Goal: Task Accomplishment & Management: Complete application form

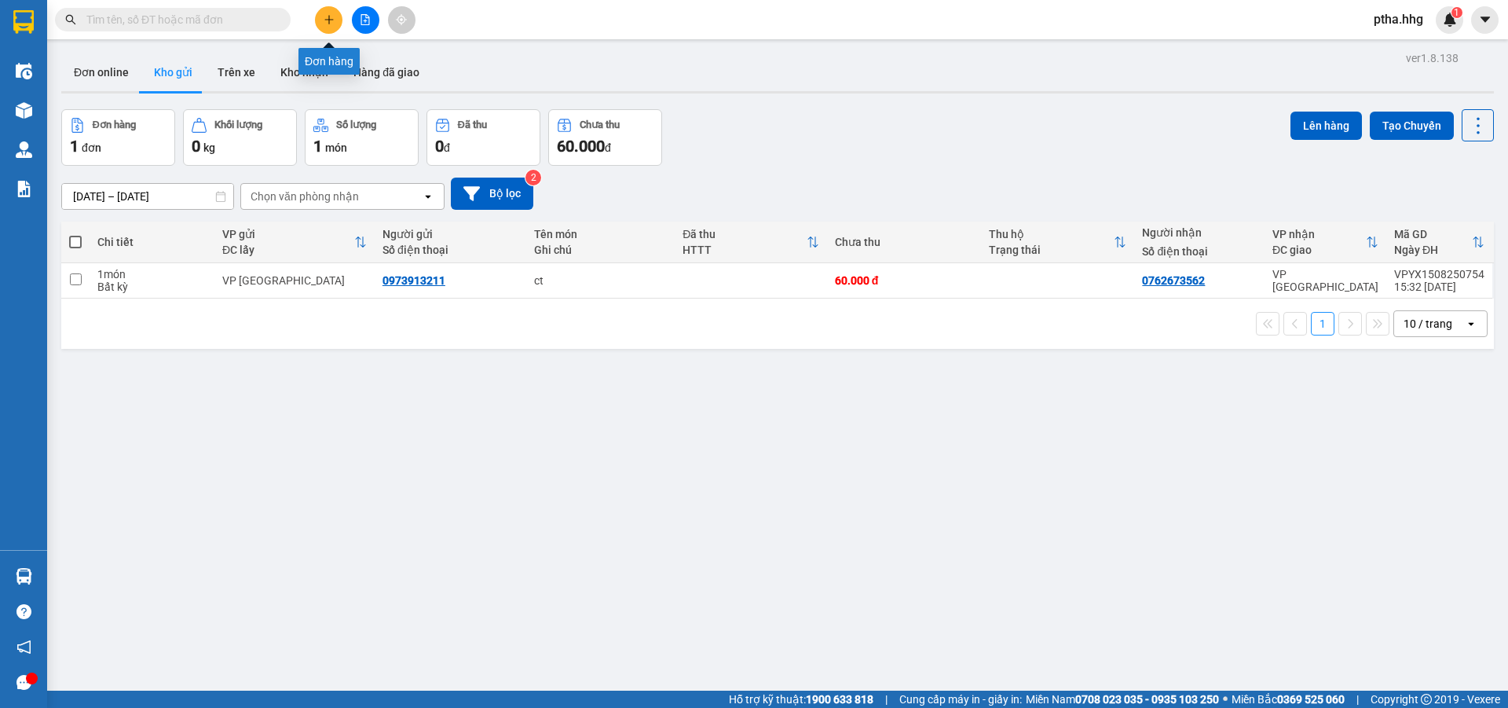
click at [329, 23] on icon "plus" at bounding box center [328, 19] width 1 height 9
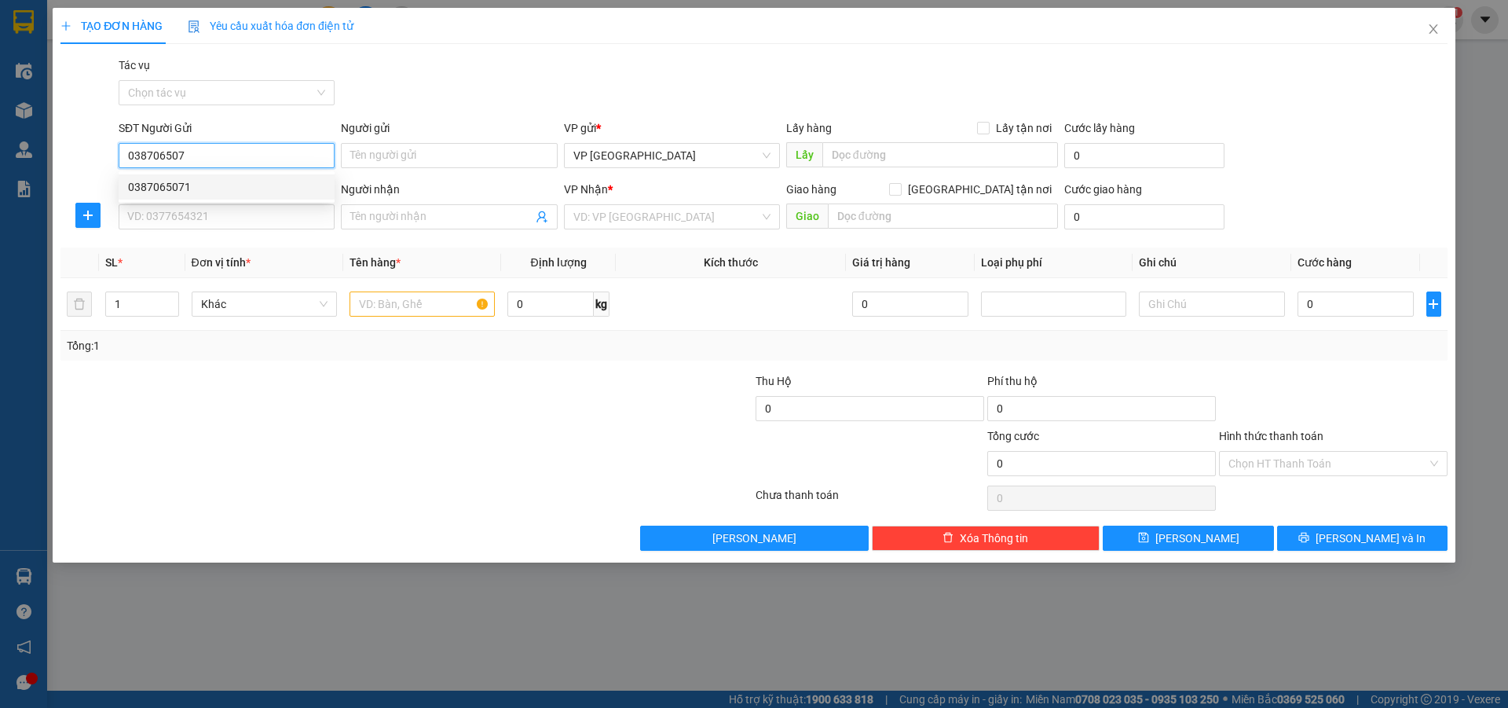
click at [156, 189] on div "0387065071" at bounding box center [226, 186] width 197 height 17
type input "0387065071"
click at [156, 218] on input "SĐT Người Nhận" at bounding box center [227, 216] width 216 height 25
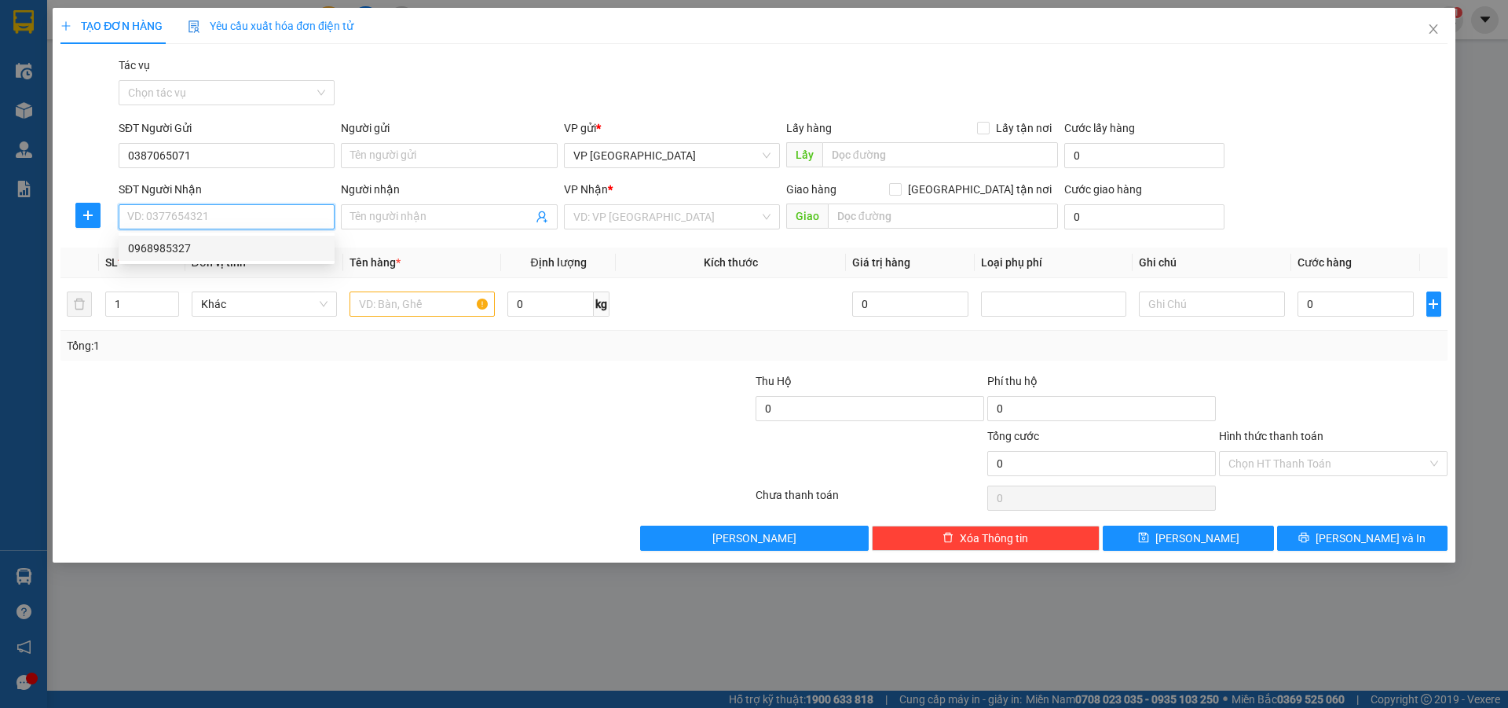
click at [163, 251] on div "0968985327" at bounding box center [226, 248] width 197 height 17
type input "0968985327"
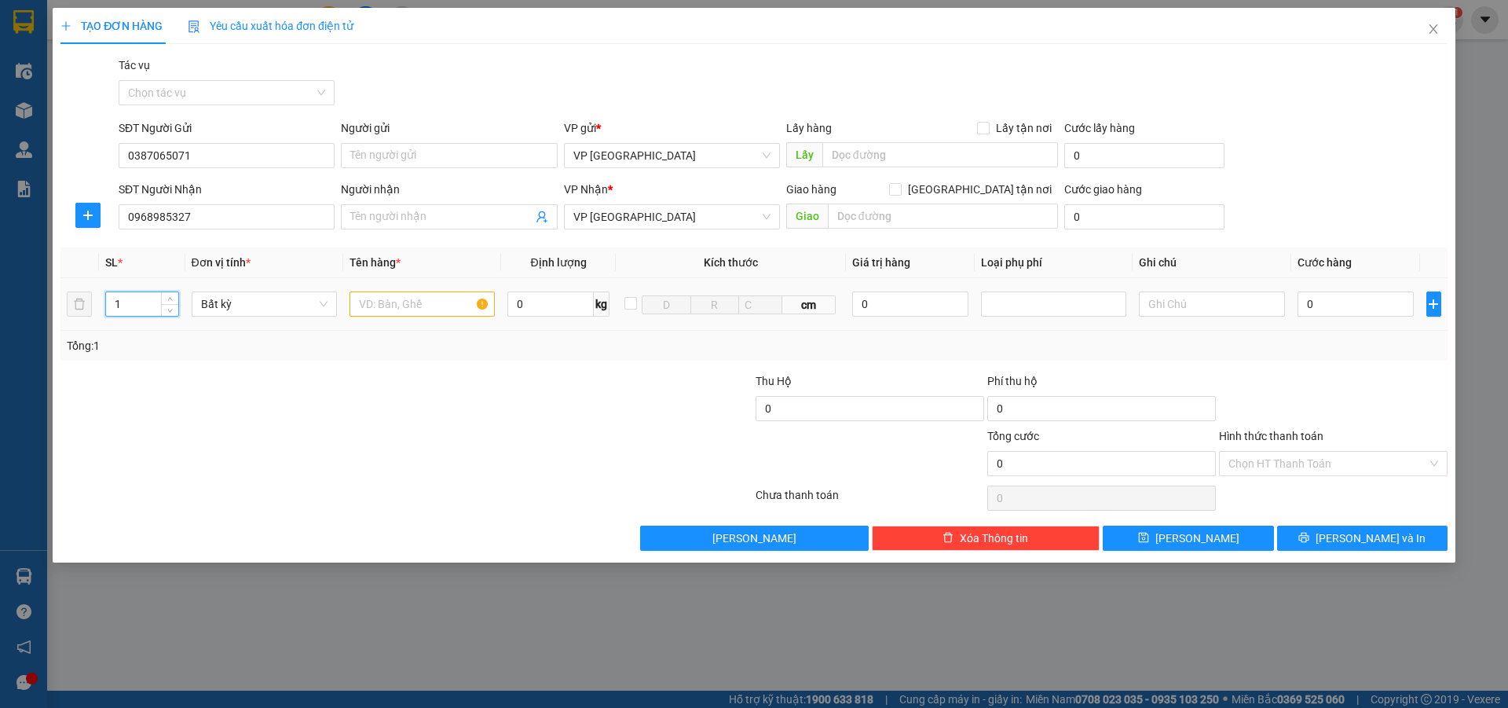
click at [140, 300] on input "1" at bounding box center [142, 304] width 72 height 24
type input "2"
click at [382, 302] on input "text" at bounding box center [422, 303] width 145 height 25
type input "bi+xop"
click at [1327, 305] on input "0" at bounding box center [1356, 303] width 117 height 25
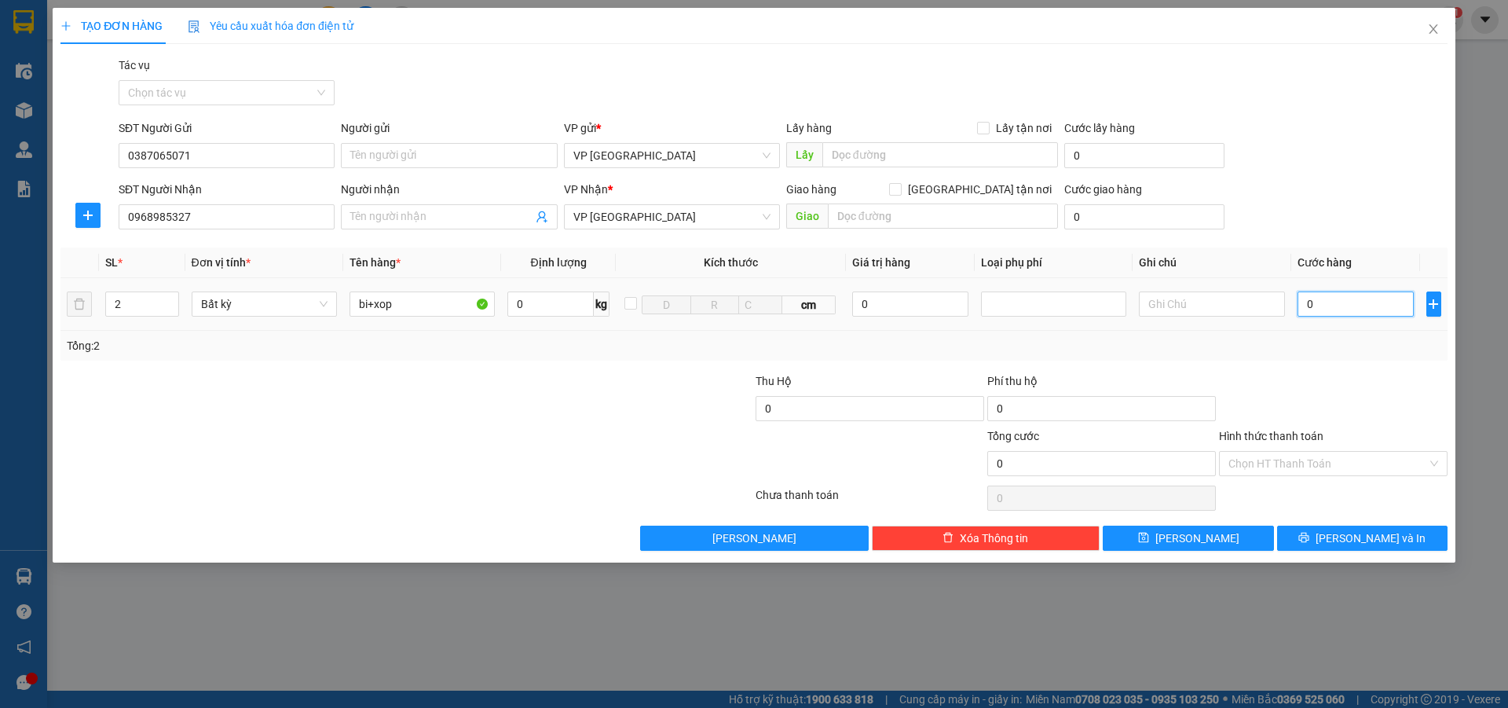
type input "1"
type input "10"
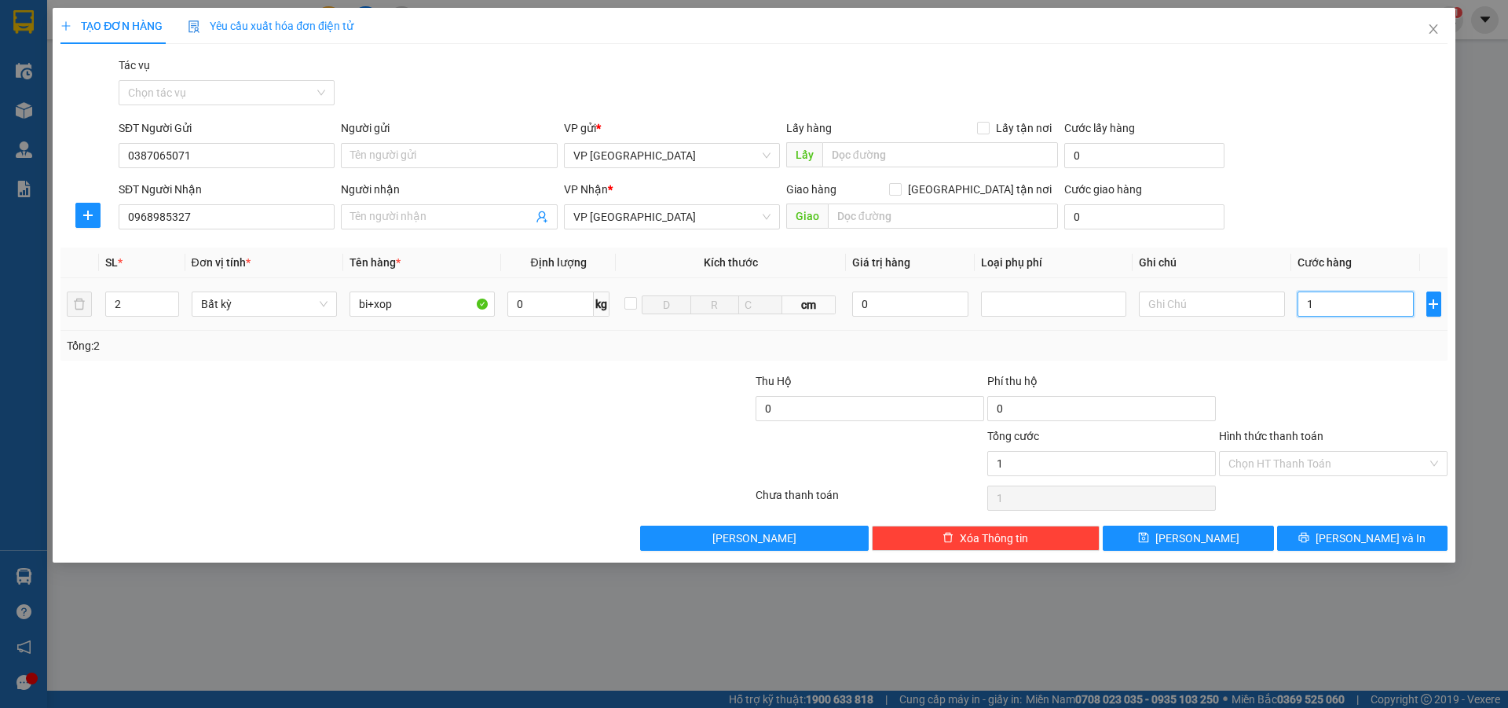
type input "10"
type input "100"
type input "1.000"
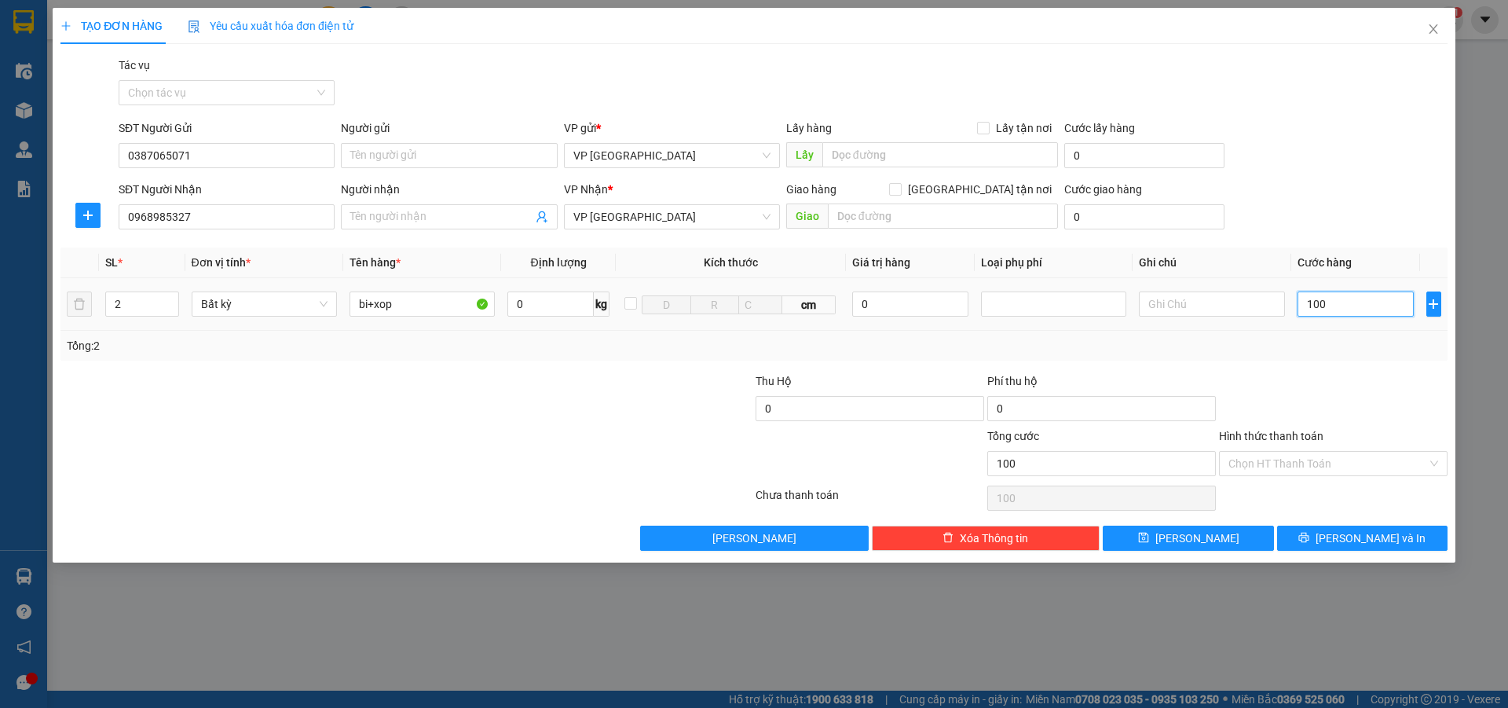
type input "1.000"
type input "10.000"
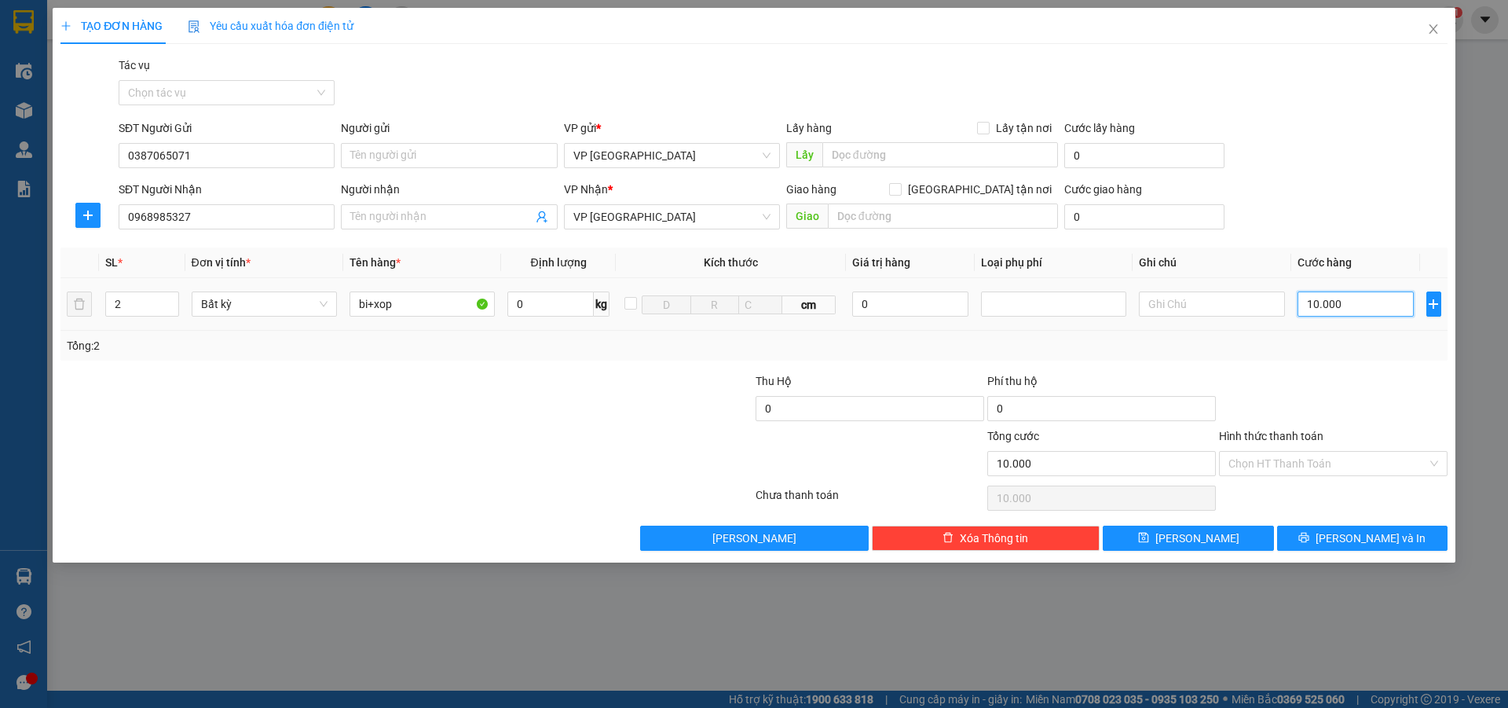
type input "100.000"
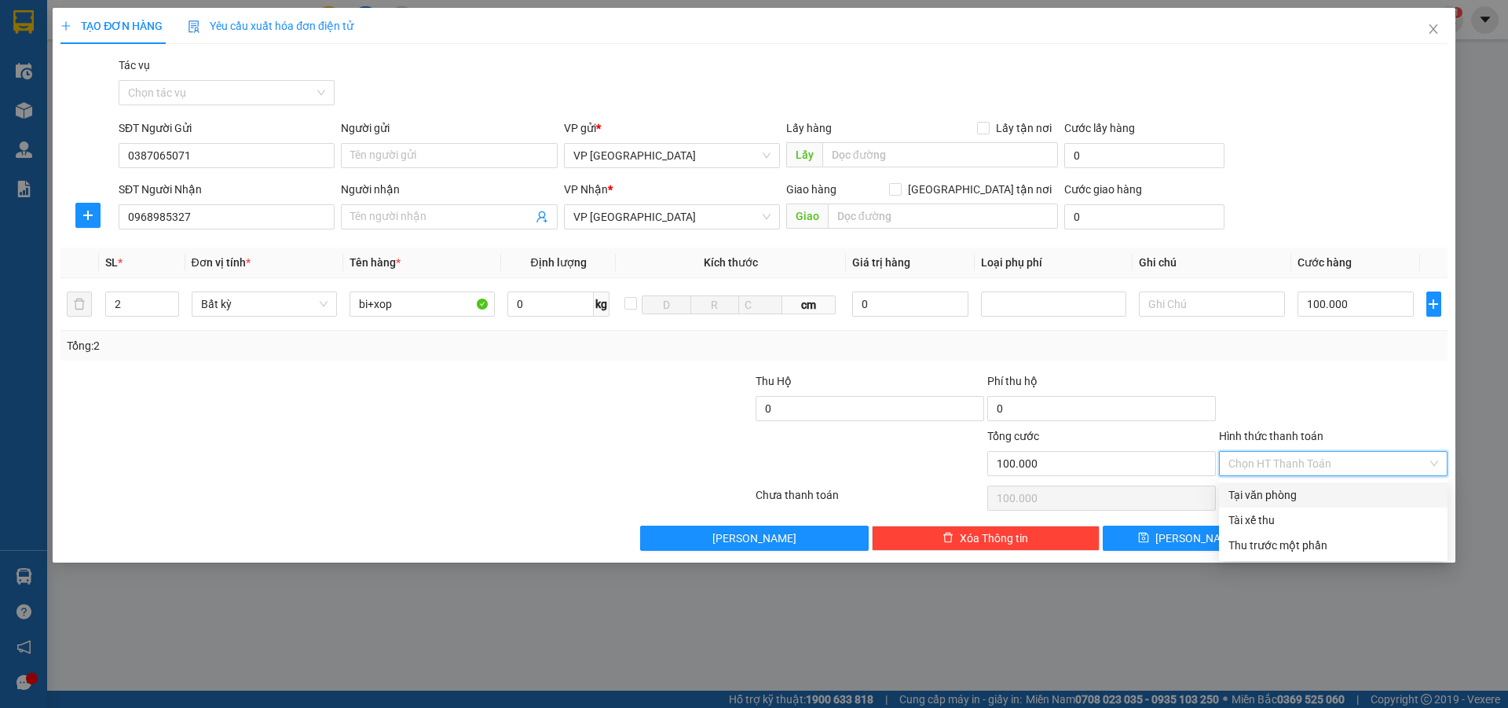
click at [1283, 462] on input "Hình thức thanh toán" at bounding box center [1327, 464] width 199 height 24
click at [1289, 489] on div "Tại văn phòng" at bounding box center [1333, 494] width 210 height 17
type input "0"
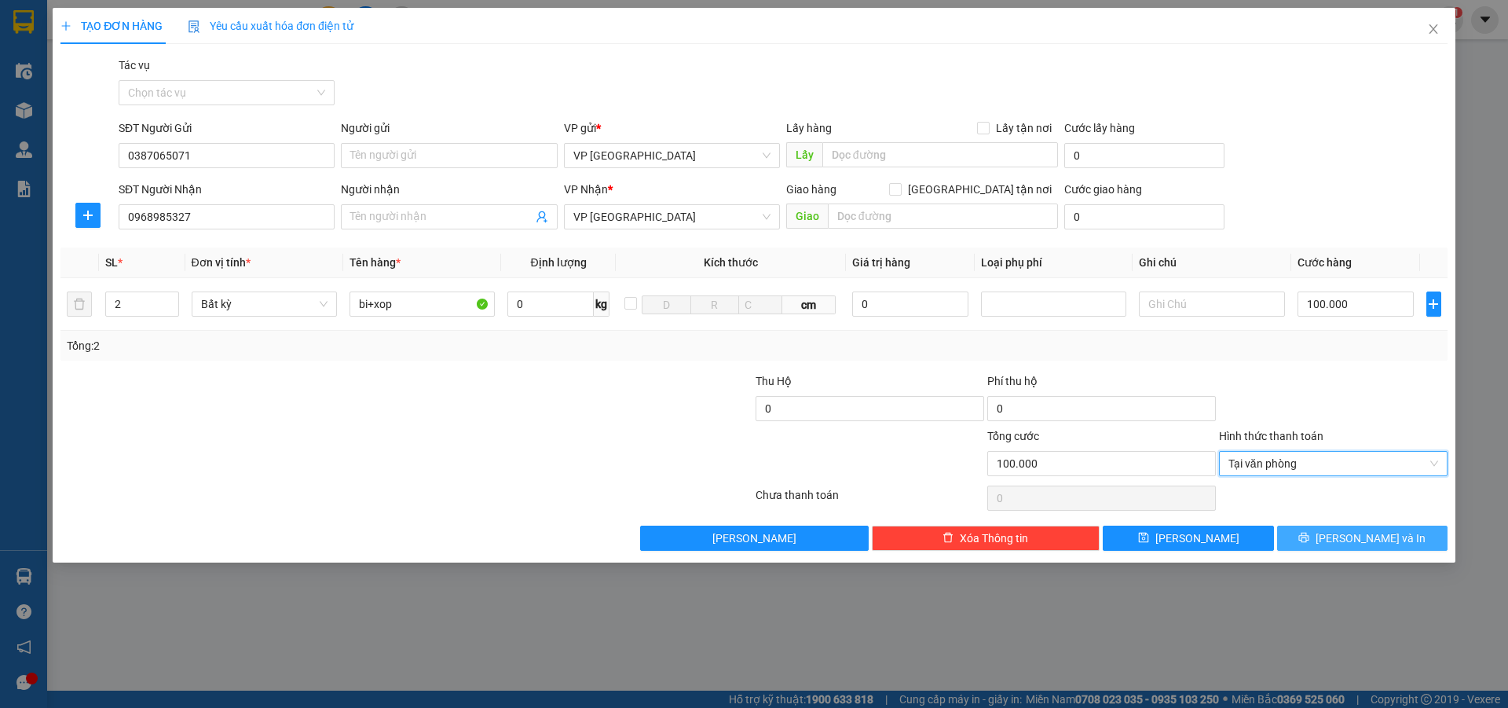
click at [1309, 537] on icon "printer" at bounding box center [1303, 537] width 11 height 11
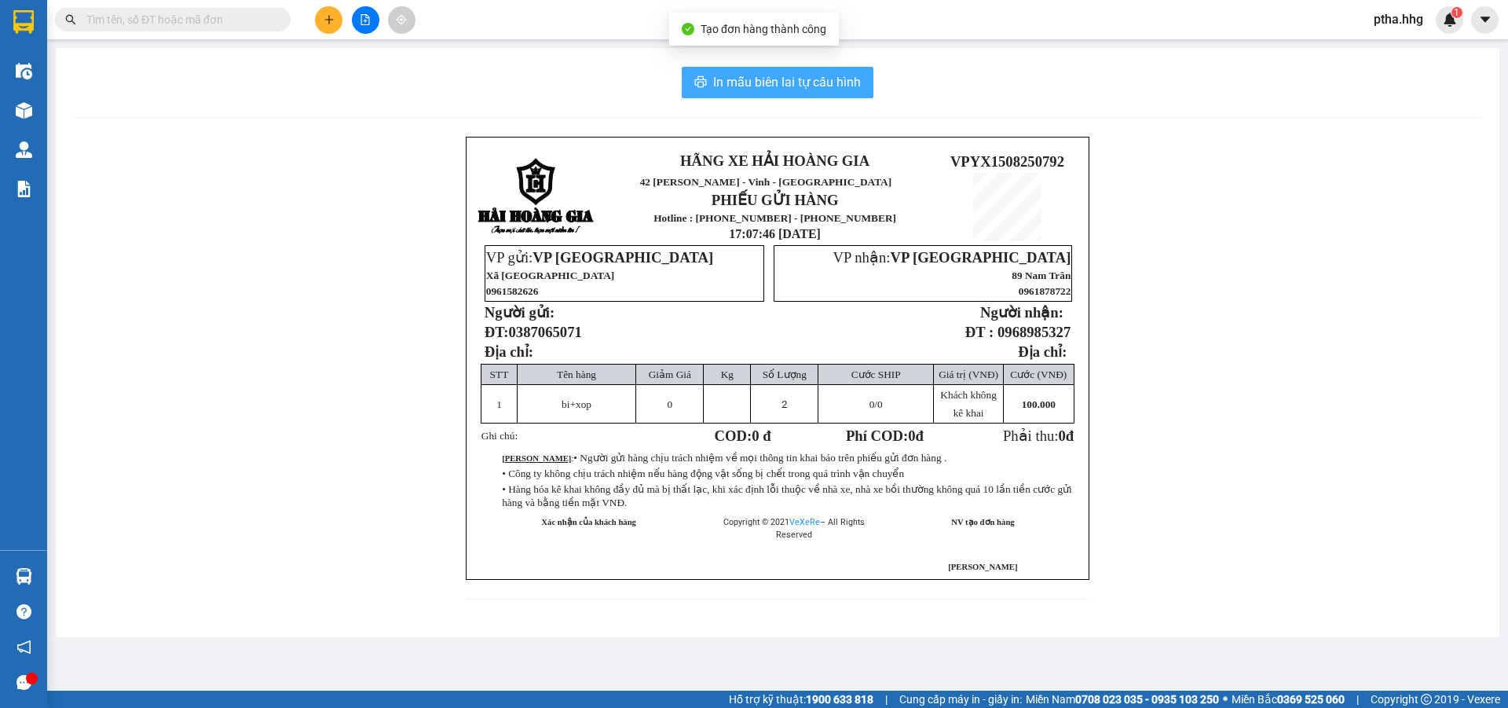
click at [765, 78] on span "In mẫu biên lai tự cấu hình" at bounding box center [787, 82] width 148 height 20
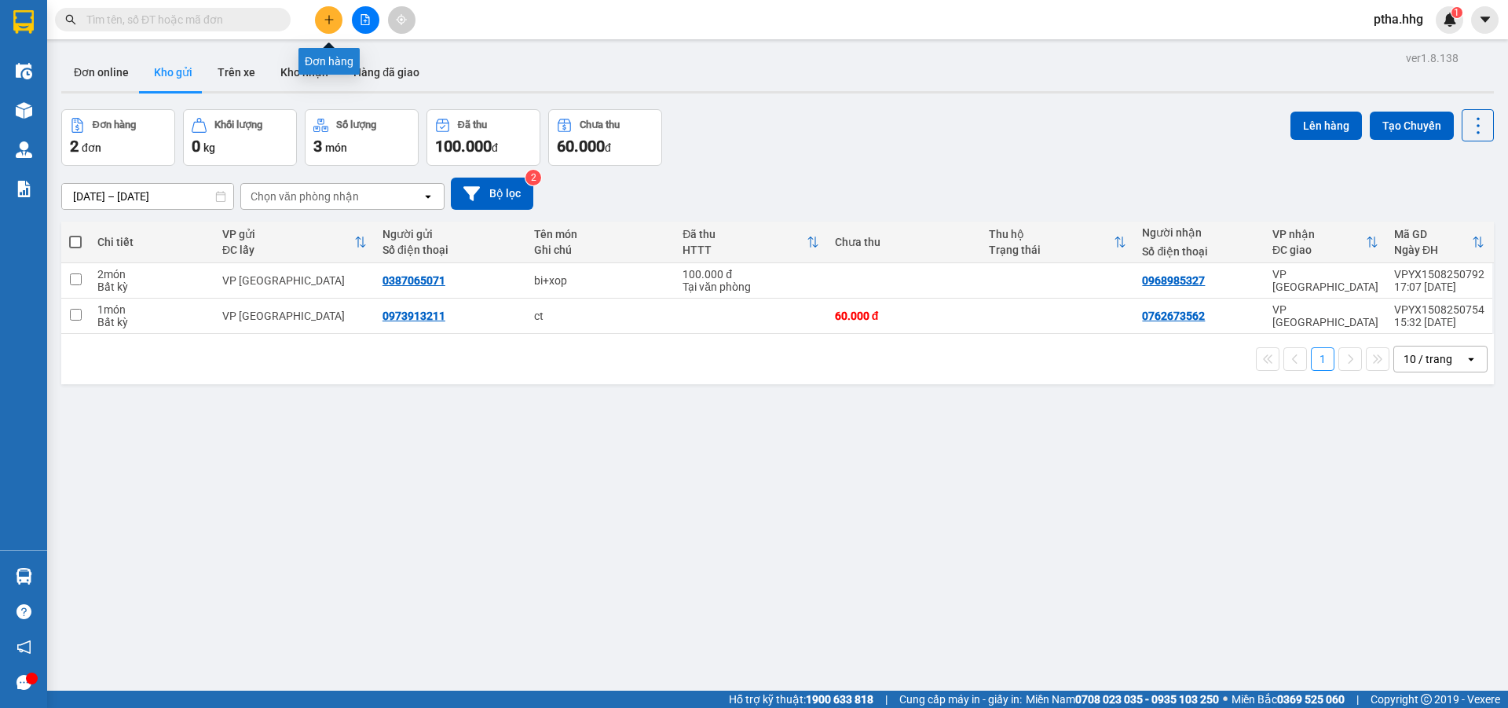
click at [327, 21] on icon "plus" at bounding box center [329, 19] width 11 height 11
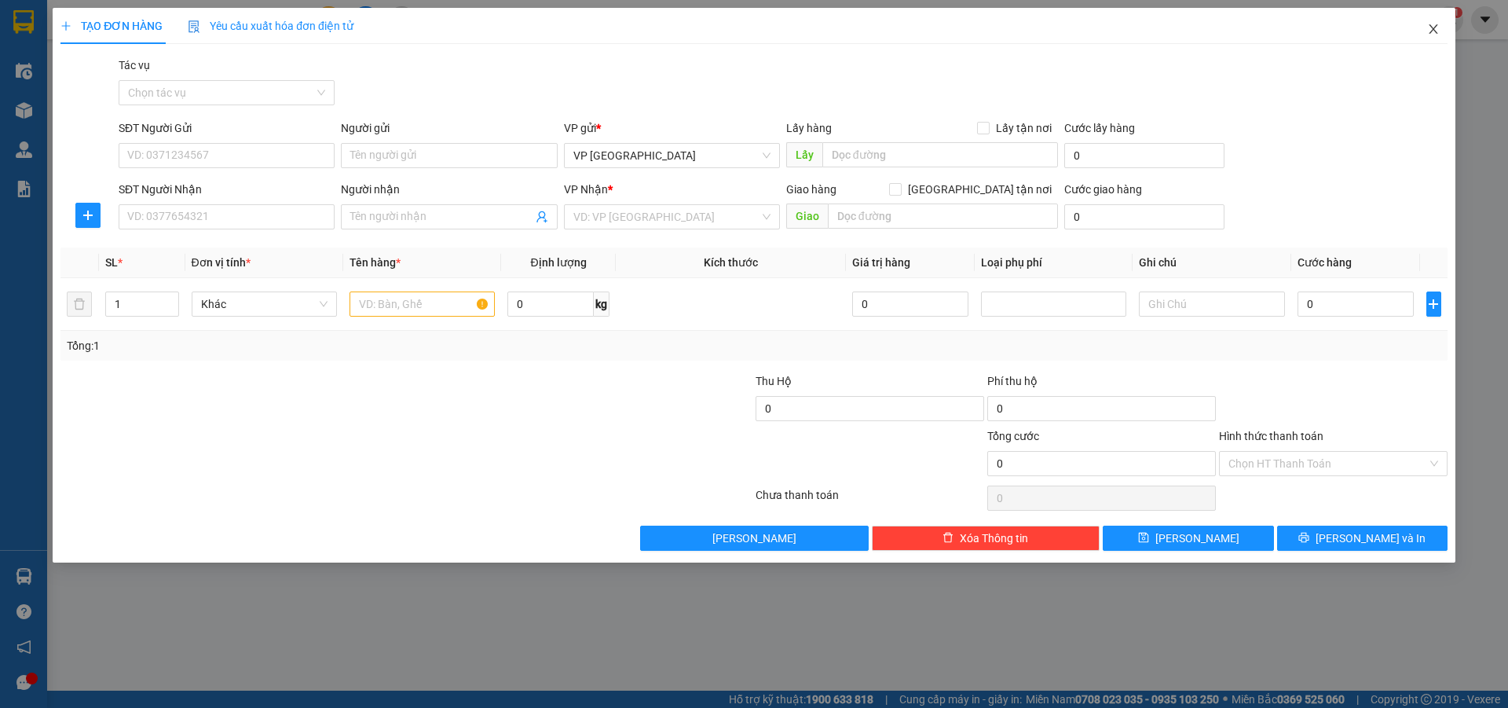
click at [1430, 31] on icon "close" at bounding box center [1433, 29] width 13 height 13
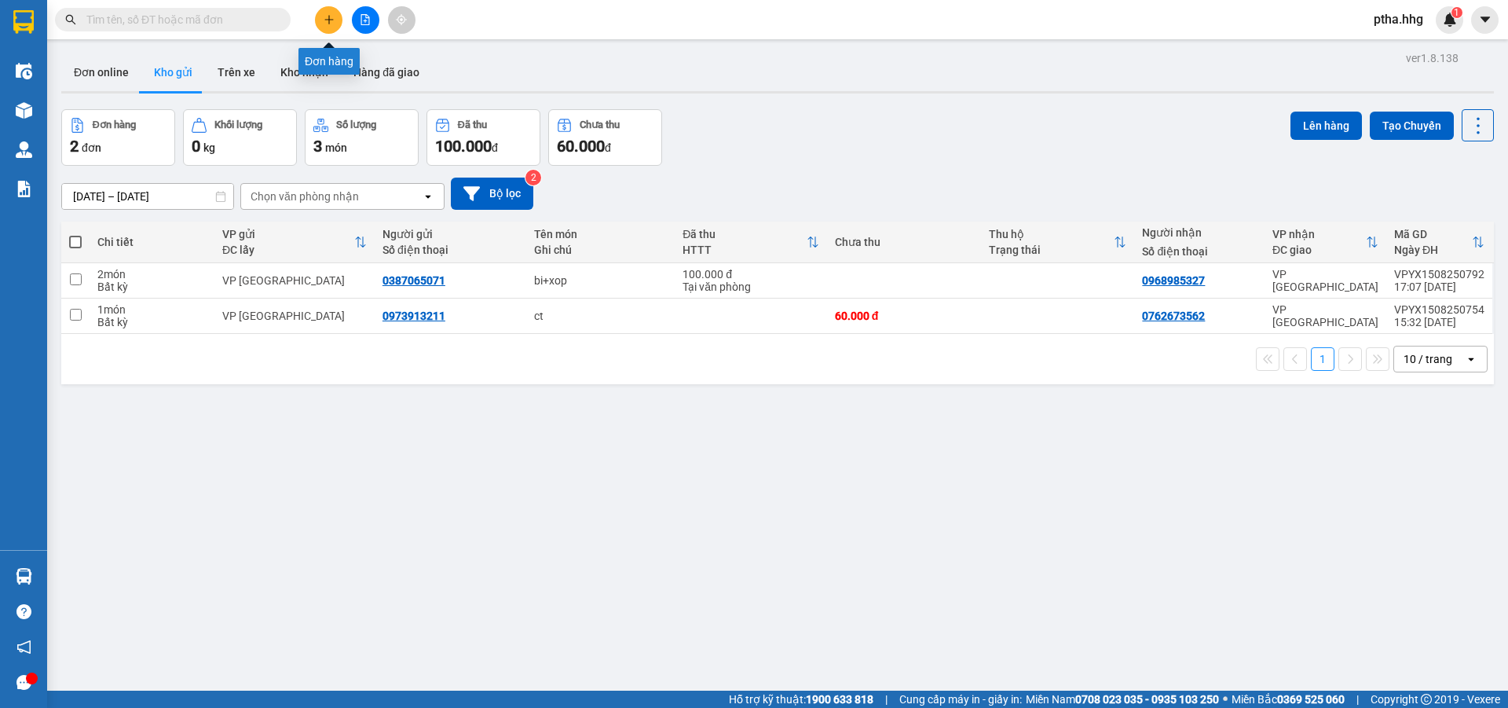
click at [338, 19] on button at bounding box center [328, 19] width 27 height 27
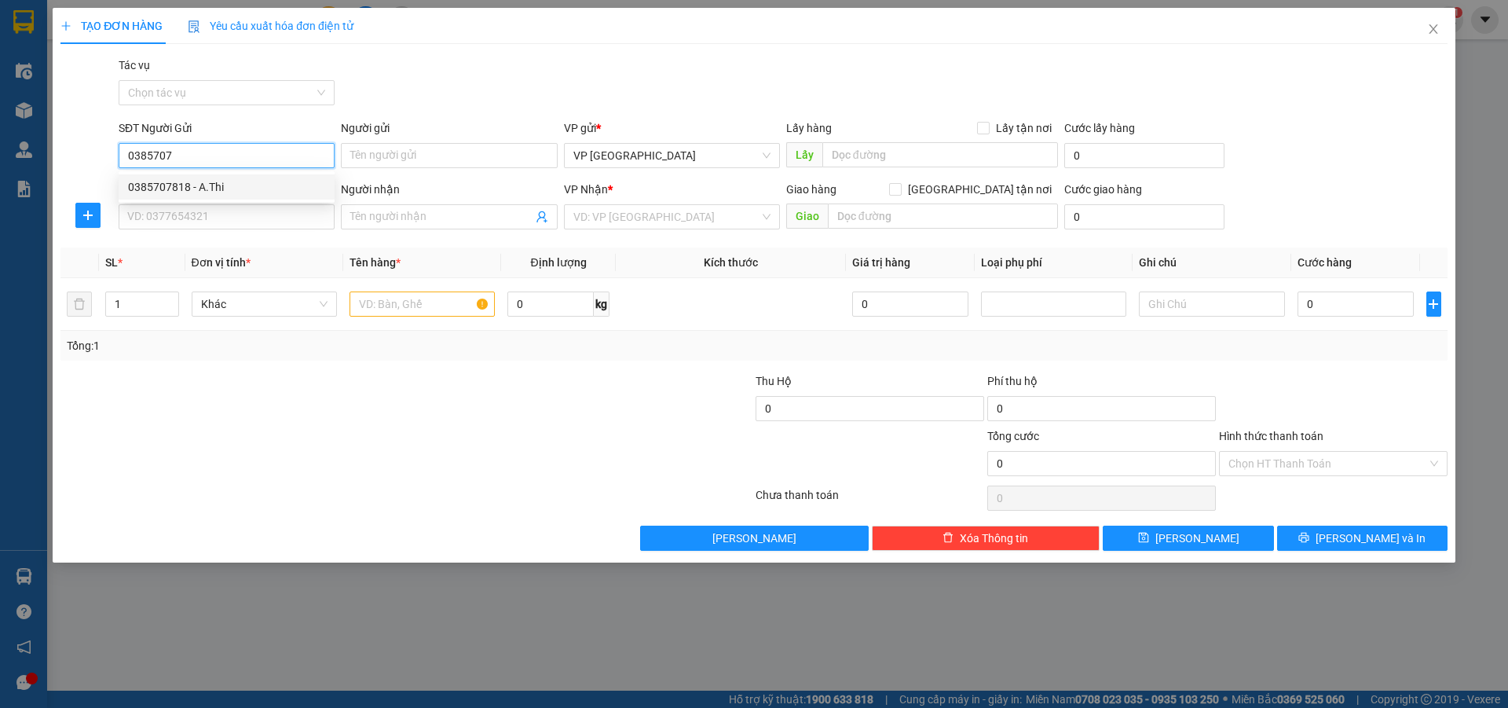
click at [145, 185] on div "0385707818 - A.Thi" at bounding box center [226, 186] width 197 height 17
type input "0385707818"
type input "A.Thi"
type input "0385707818"
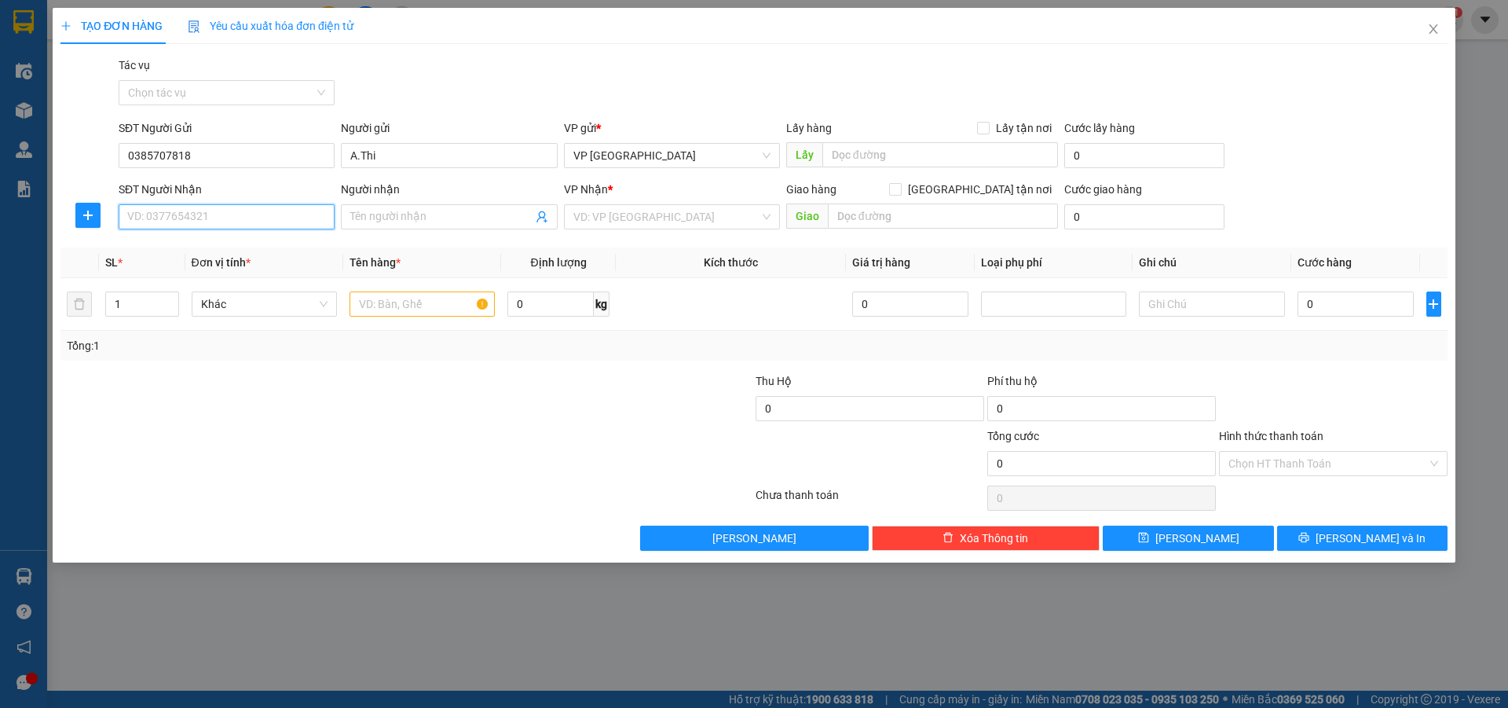
click at [144, 221] on input "SĐT Người Nhận" at bounding box center [227, 216] width 216 height 25
click at [163, 269] on div "0985106177" at bounding box center [226, 273] width 197 height 17
type input "0985106177"
click at [136, 309] on input "1" at bounding box center [142, 304] width 72 height 24
type input "6"
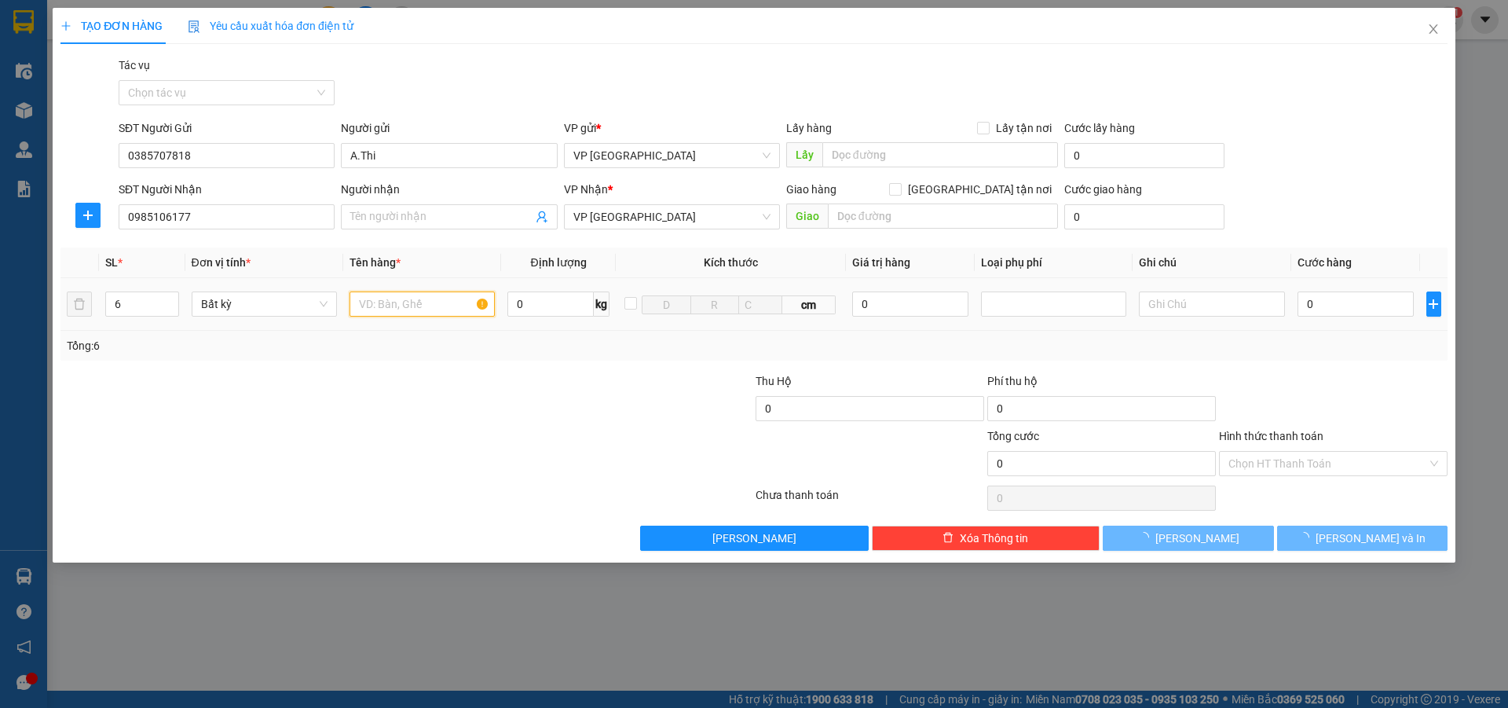
click at [385, 306] on input "text" at bounding box center [422, 303] width 145 height 25
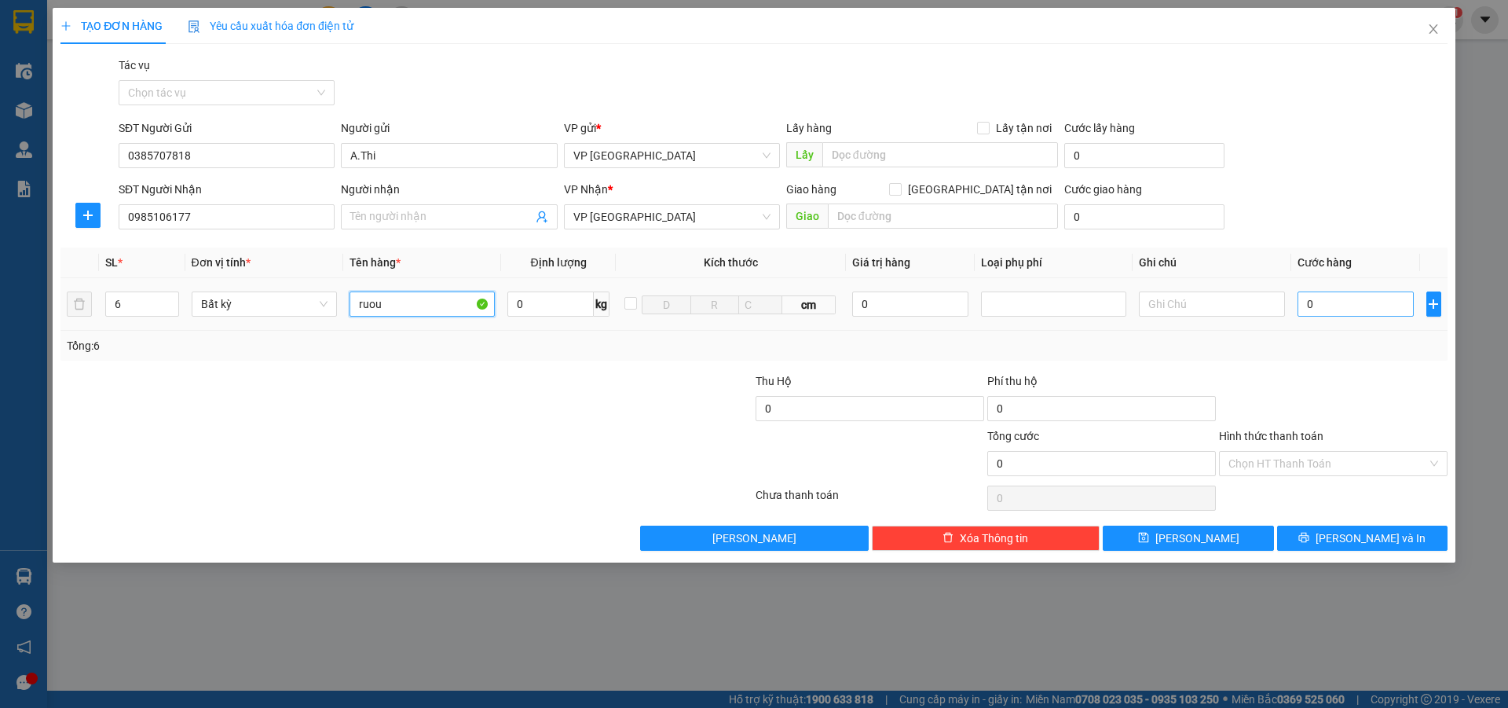
type input "ruou"
click at [1332, 306] on input "0" at bounding box center [1356, 303] width 117 height 25
type input "3"
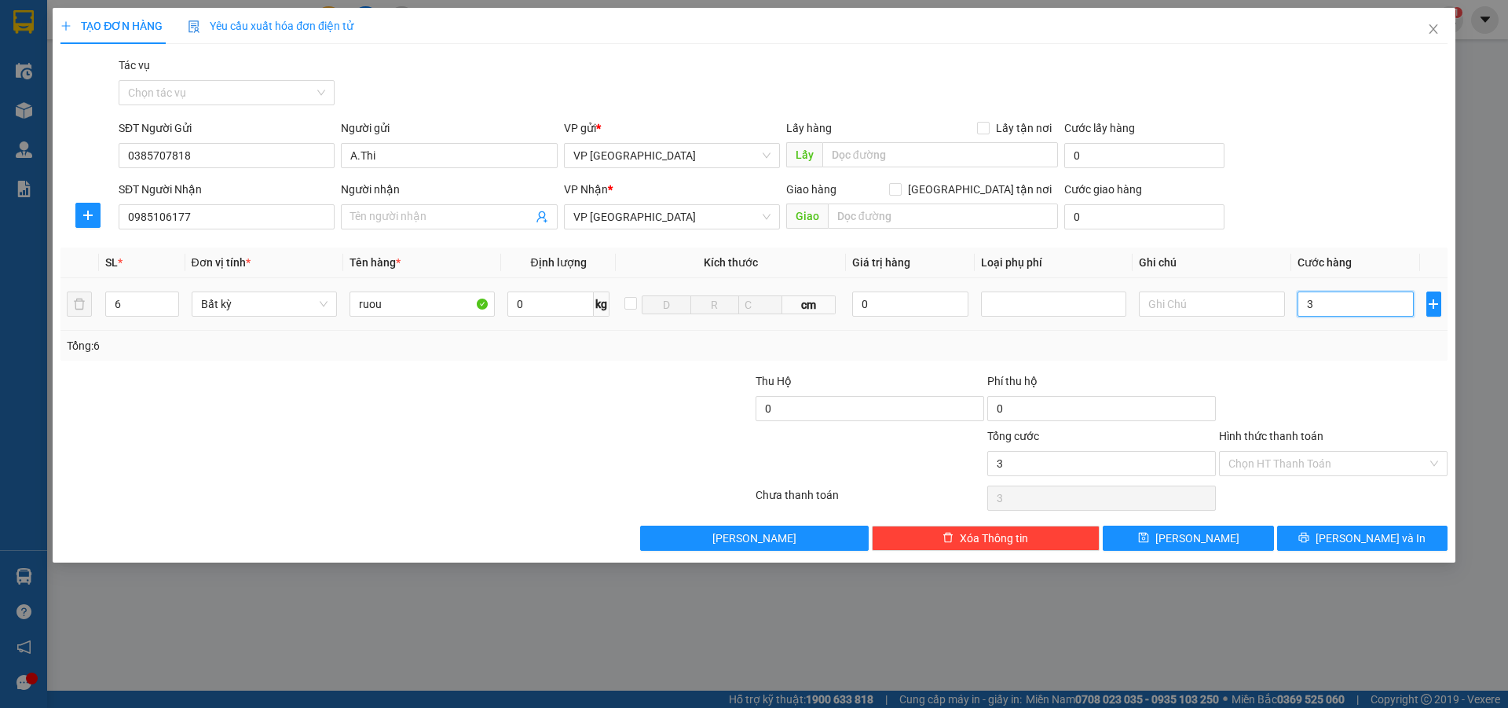
type input "30"
type input "300"
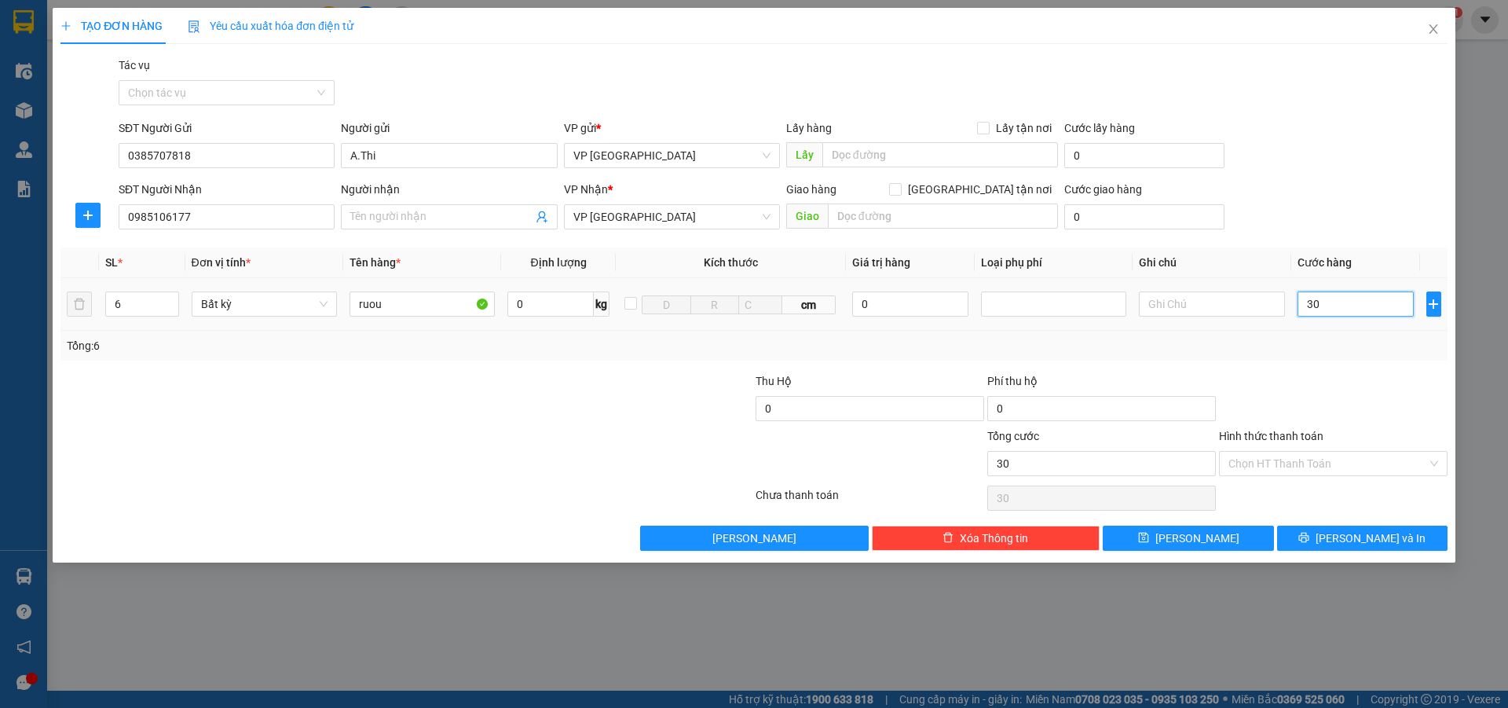
type input "300"
type input "3.000"
type input "30.000"
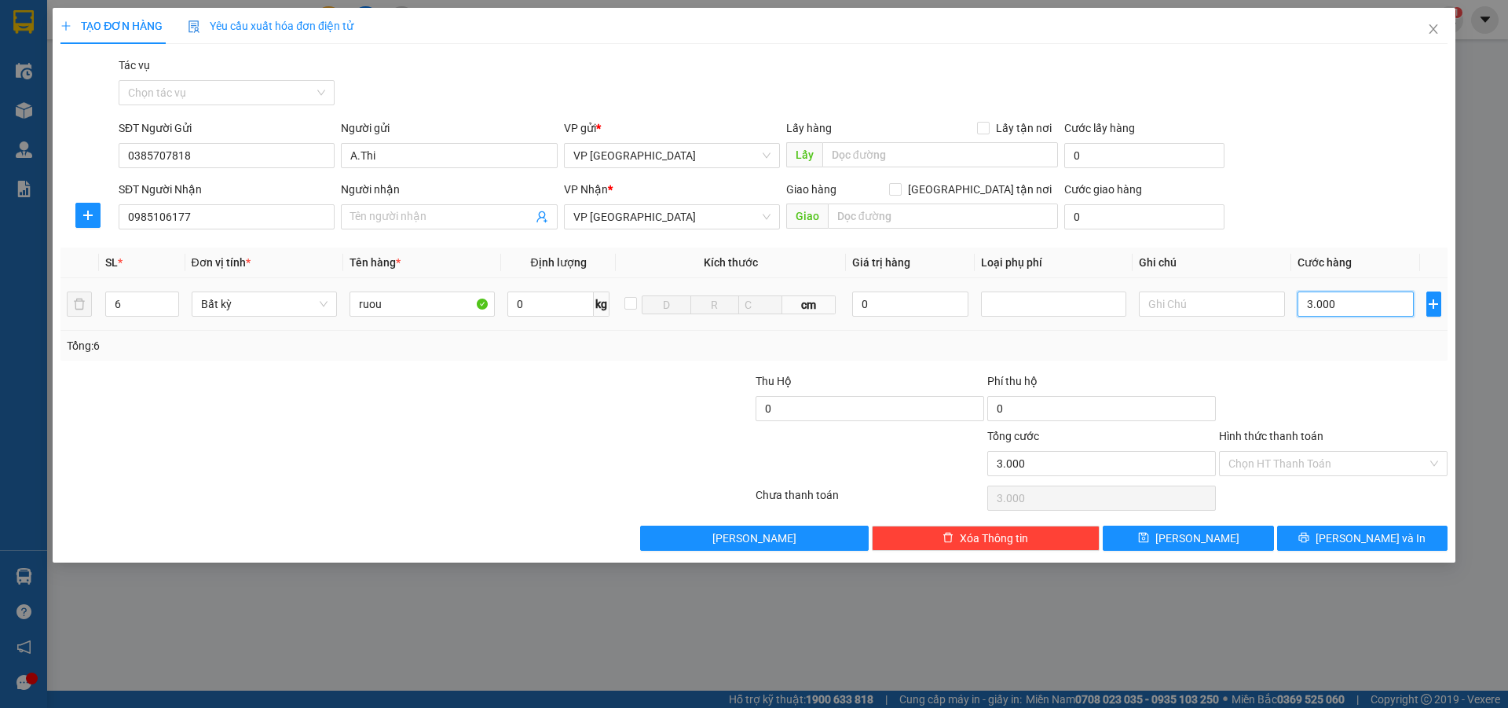
type input "30.000"
type input "300.000"
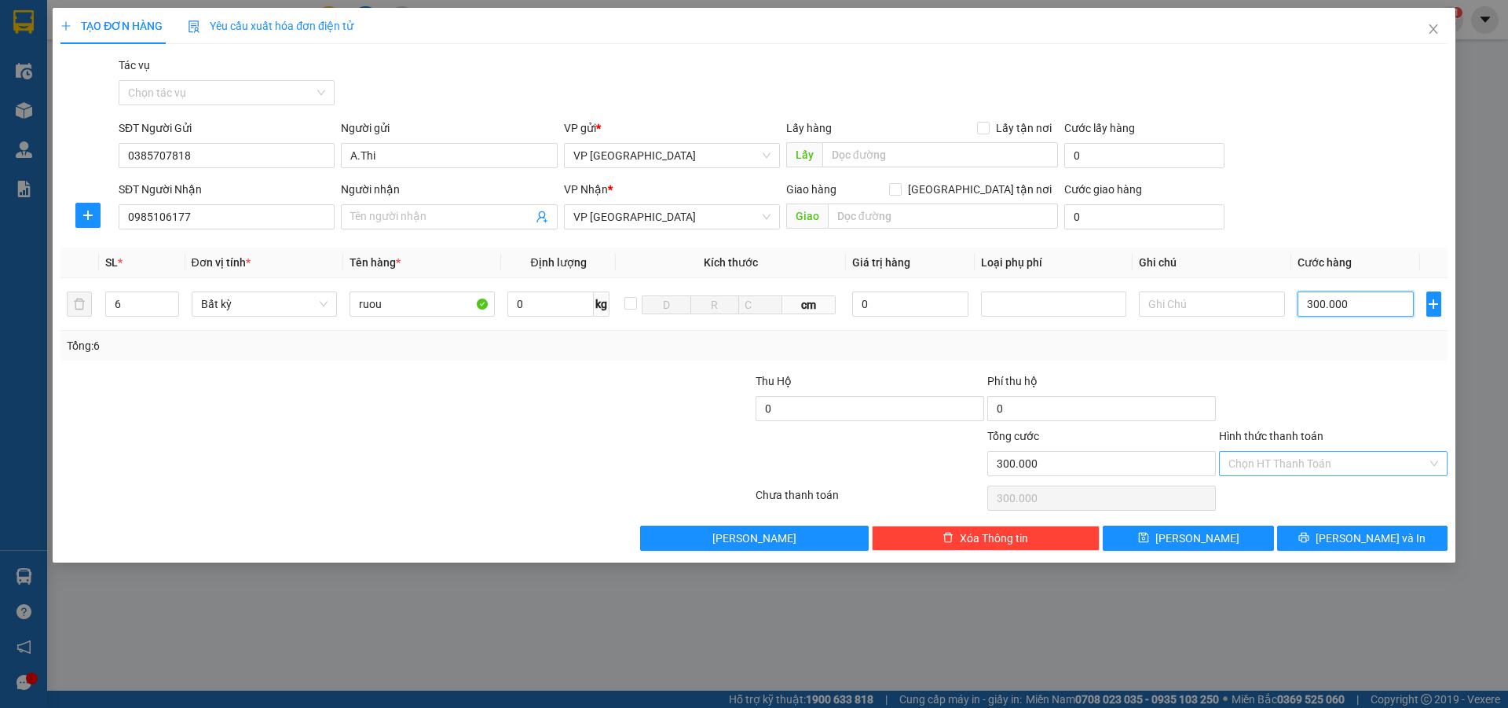
type input "300.000"
click at [1265, 473] on input "Hình thức thanh toán" at bounding box center [1327, 464] width 199 height 24
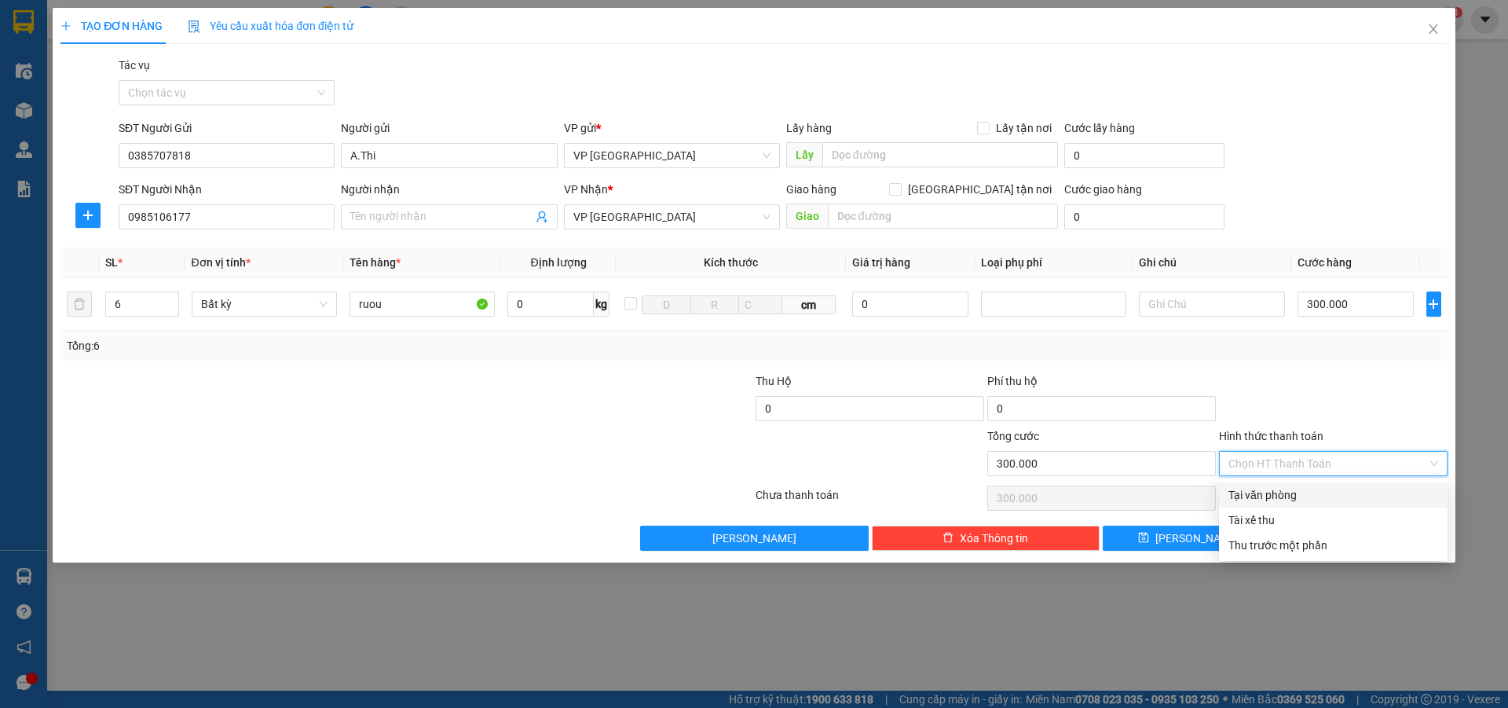
click at [1271, 492] on div "Tại văn phòng" at bounding box center [1333, 494] width 210 height 17
type input "0"
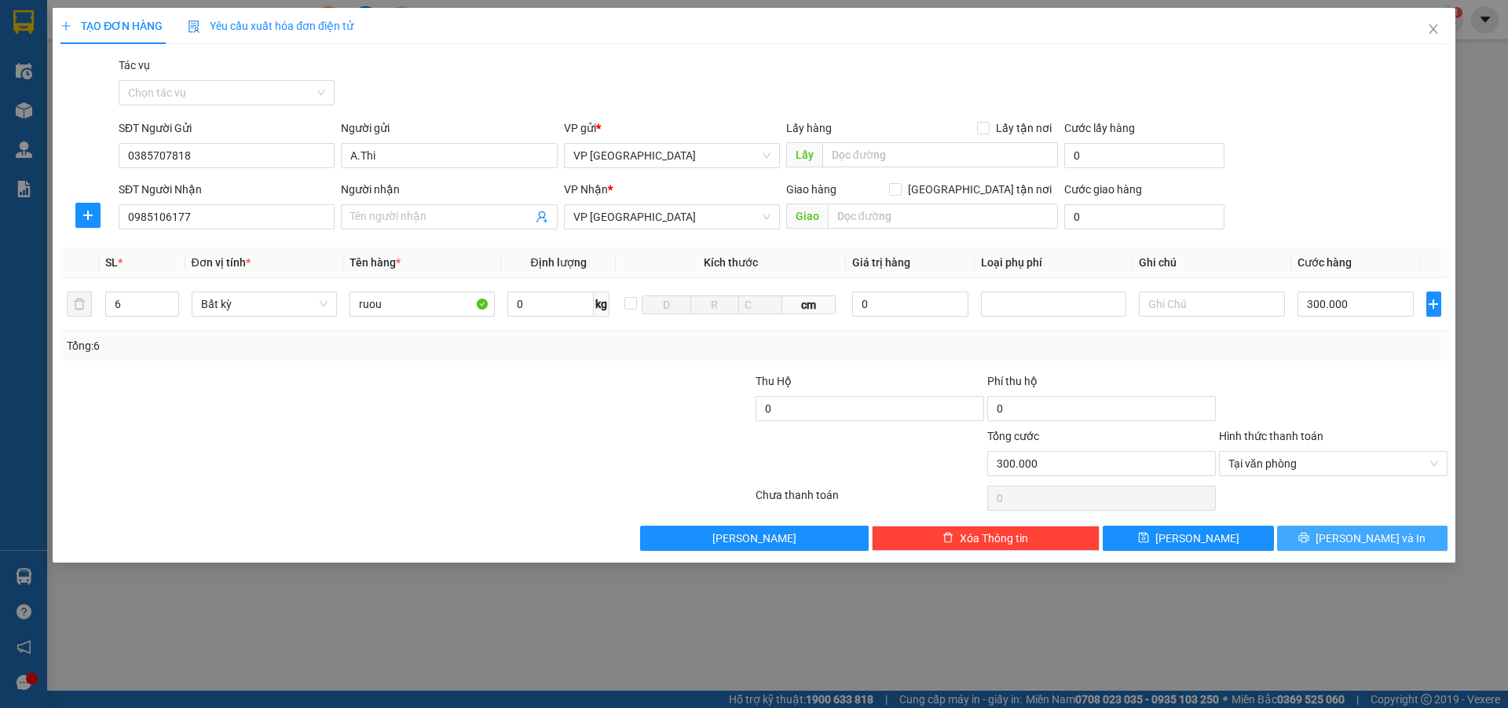
click at [1303, 541] on button "[PERSON_NAME] và In" at bounding box center [1362, 537] width 170 height 25
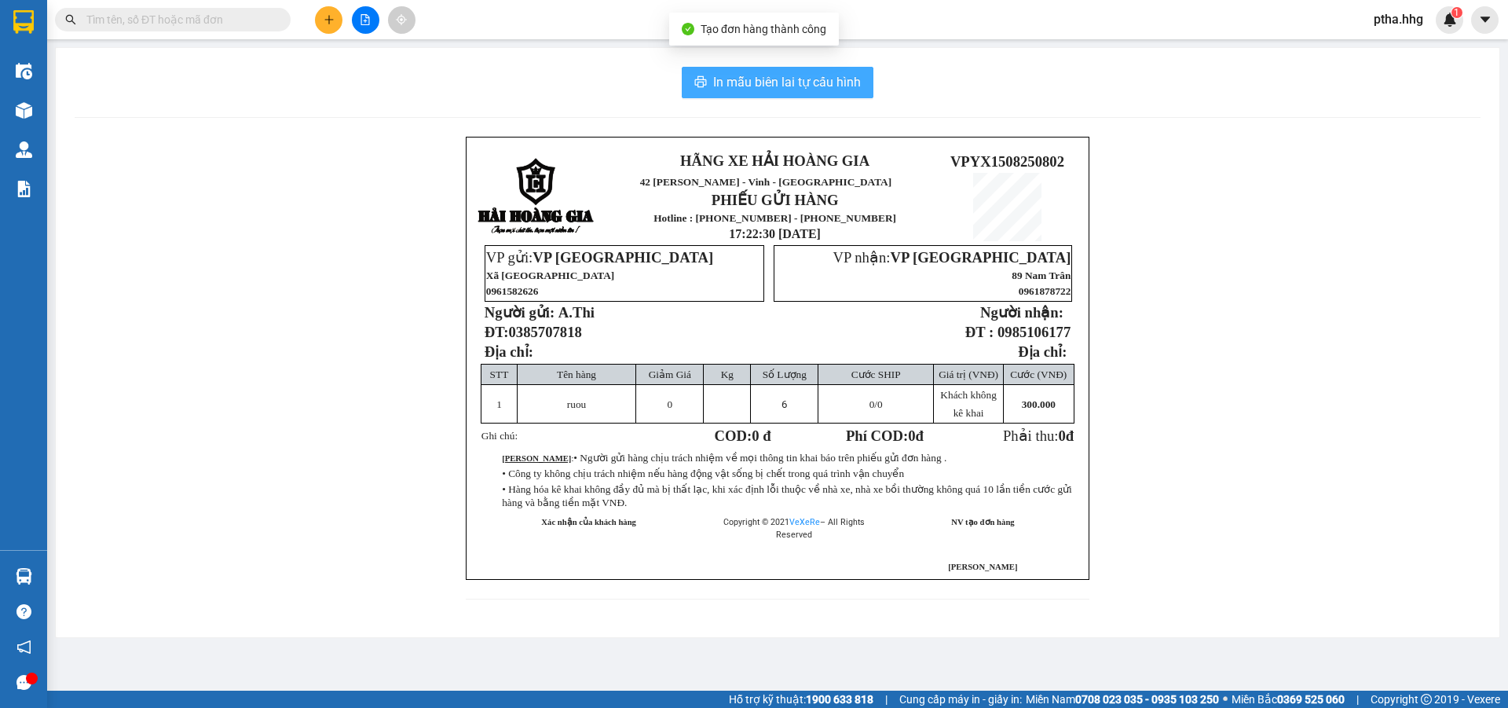
click at [829, 82] on span "In mẫu biên lai tự cấu hình" at bounding box center [787, 82] width 148 height 20
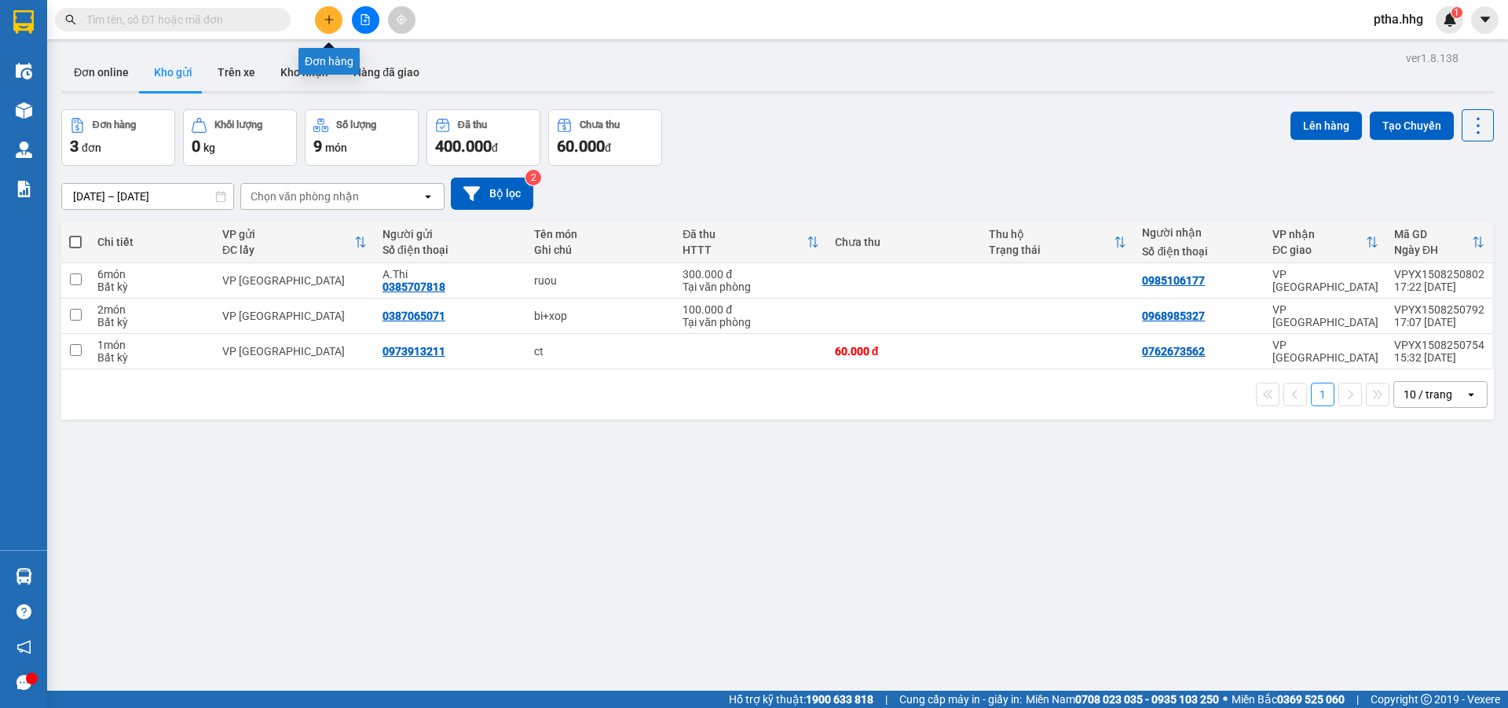
click at [324, 23] on icon "plus" at bounding box center [329, 19] width 11 height 11
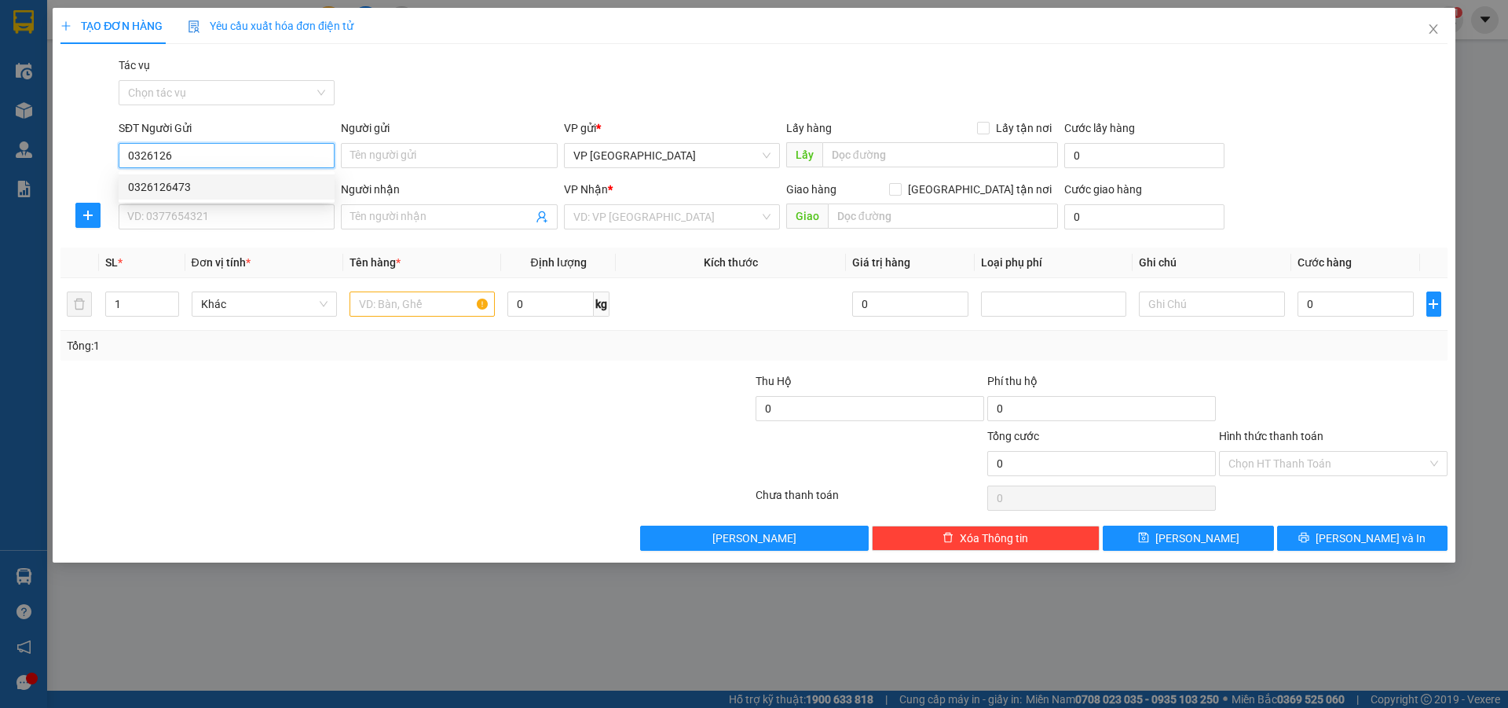
drag, startPoint x: 157, startPoint y: 178, endPoint x: 157, endPoint y: 187, distance: 8.6
click at [157, 179] on div "0326126473" at bounding box center [226, 186] width 197 height 17
type input "0326126473"
click at [158, 211] on input "SĐT Người Nhận" at bounding box center [227, 216] width 216 height 25
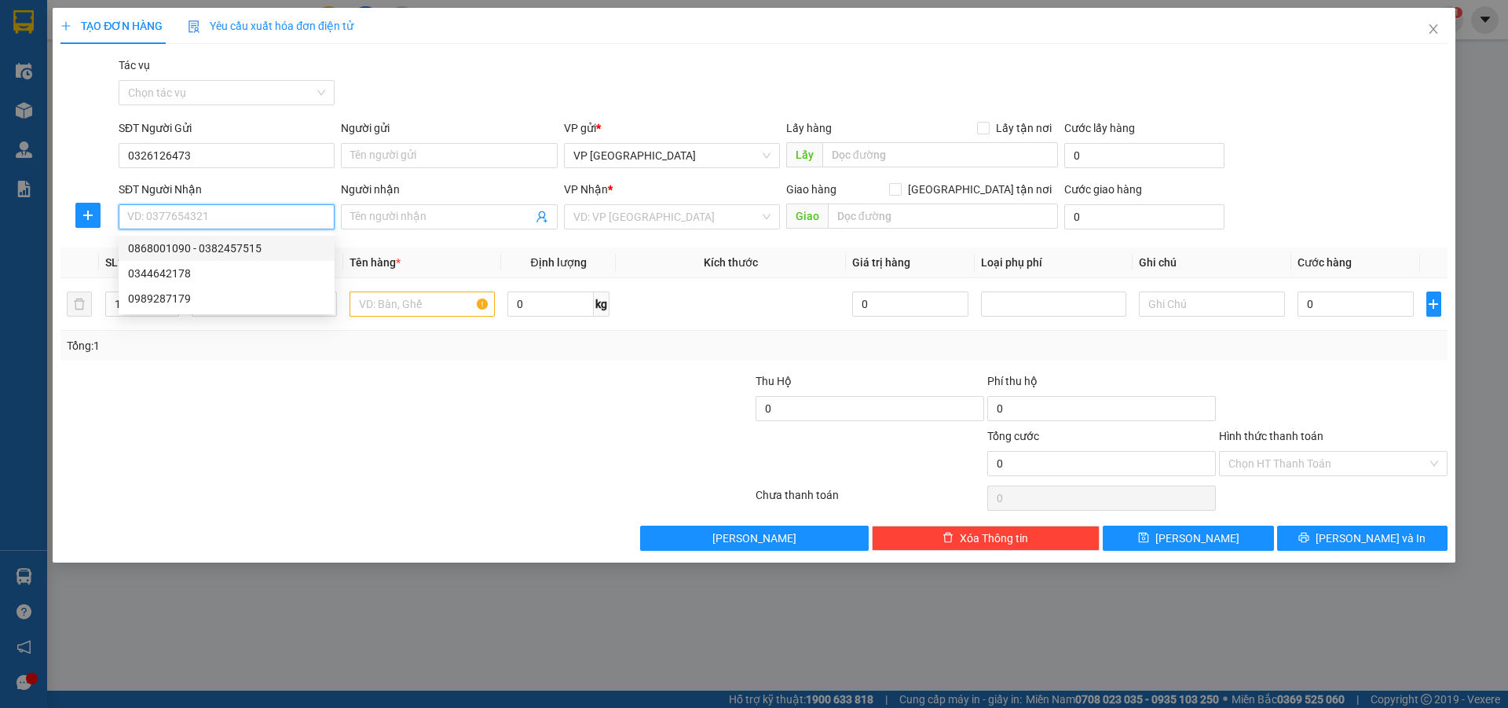
click at [160, 243] on div "0868001090 - 0382457515" at bounding box center [226, 248] width 197 height 17
type input "0868001090"
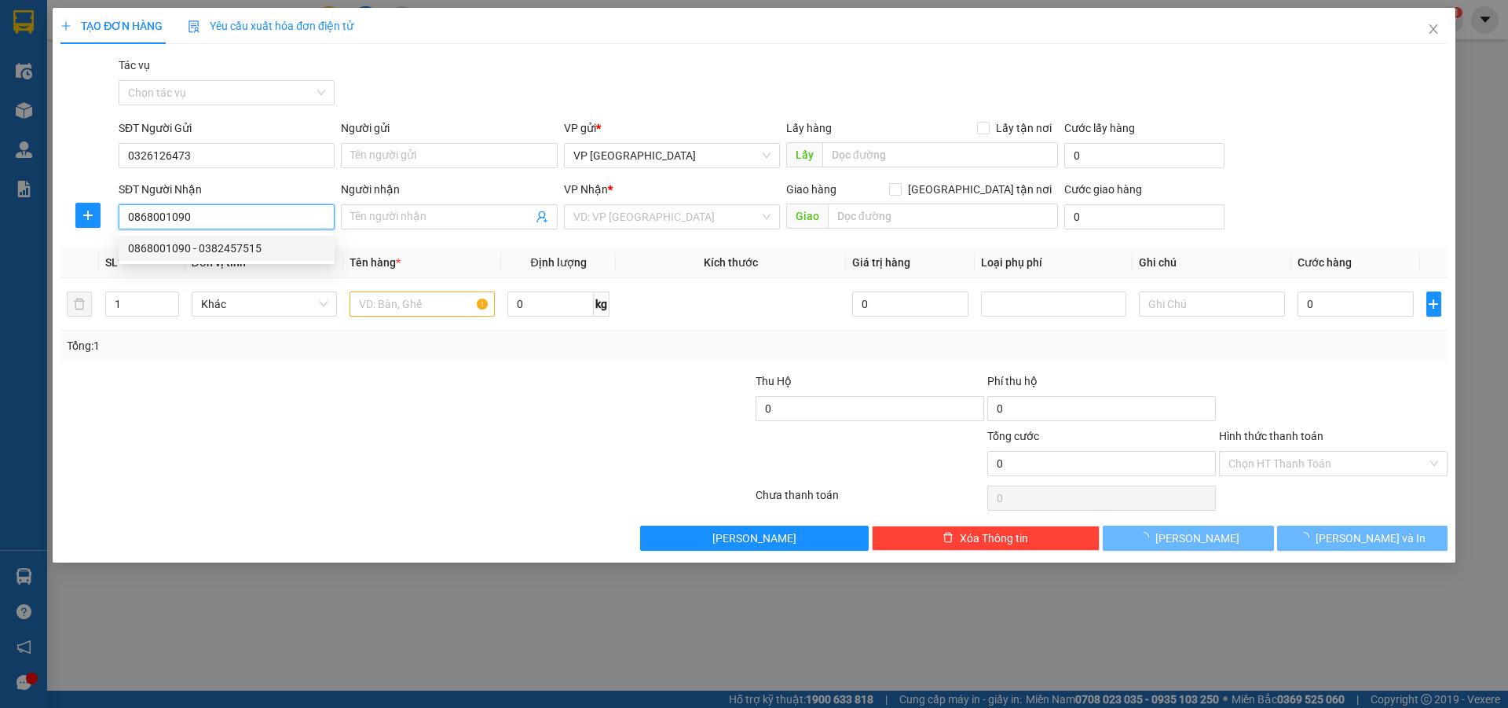
type input "0382457515"
type input "Cây xăng, my chanh Q tri"
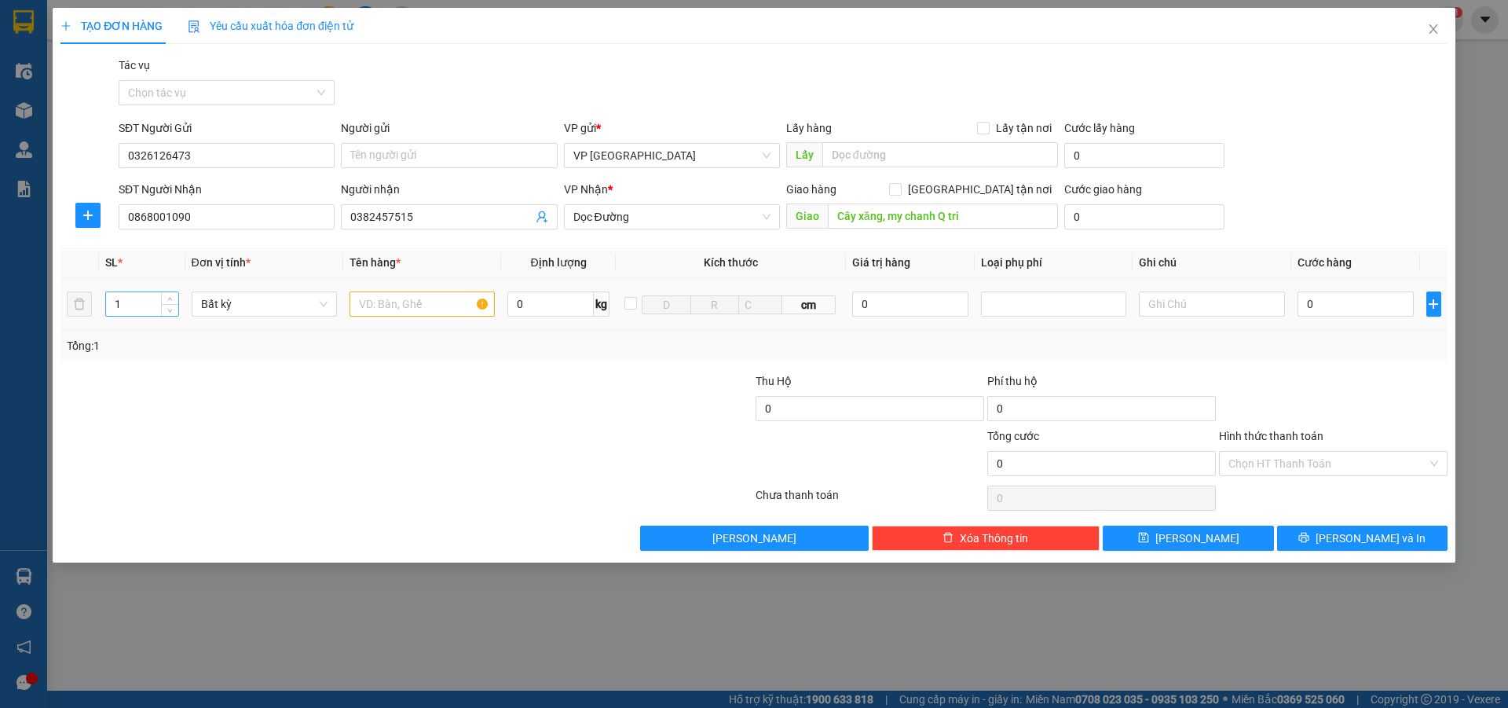
click at [123, 305] on input "1" at bounding box center [142, 304] width 72 height 24
type input "2"
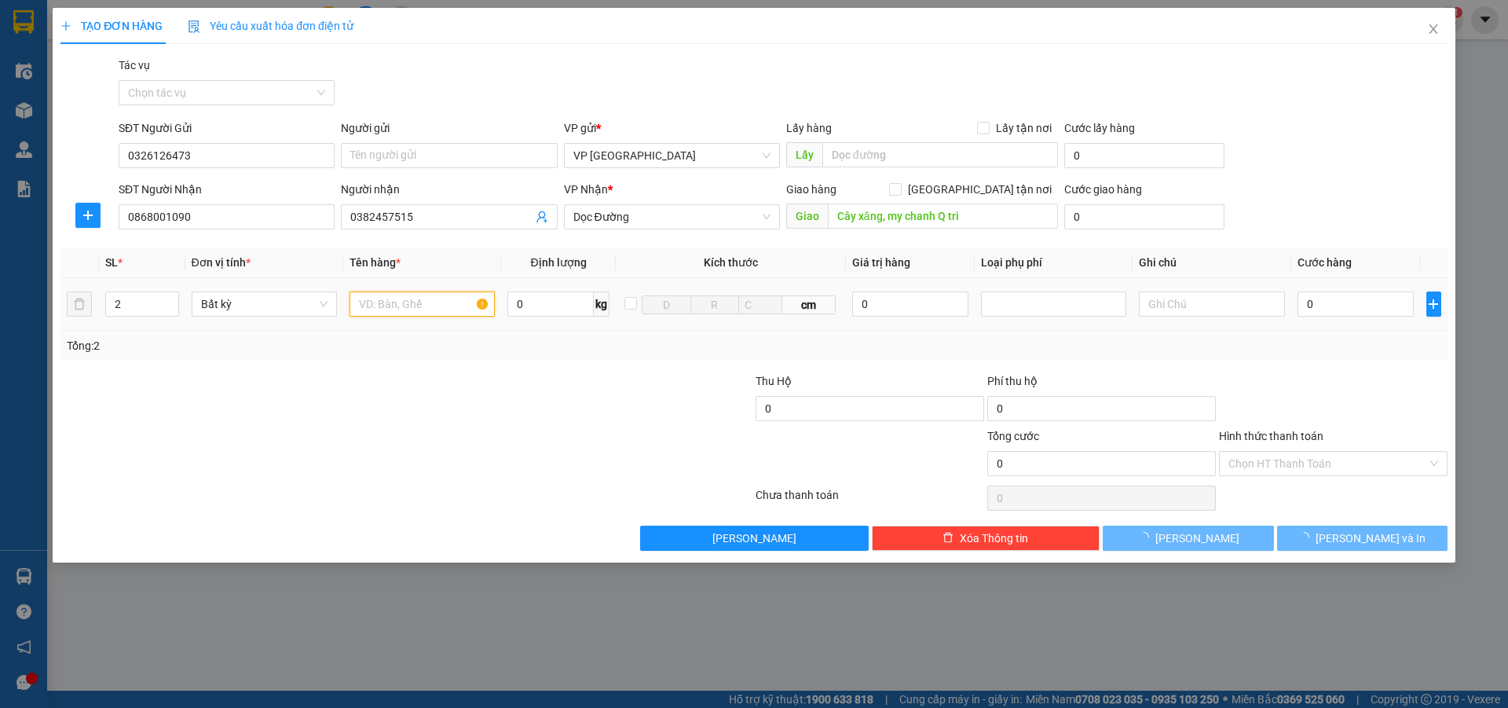
click at [375, 302] on input "text" at bounding box center [422, 303] width 145 height 25
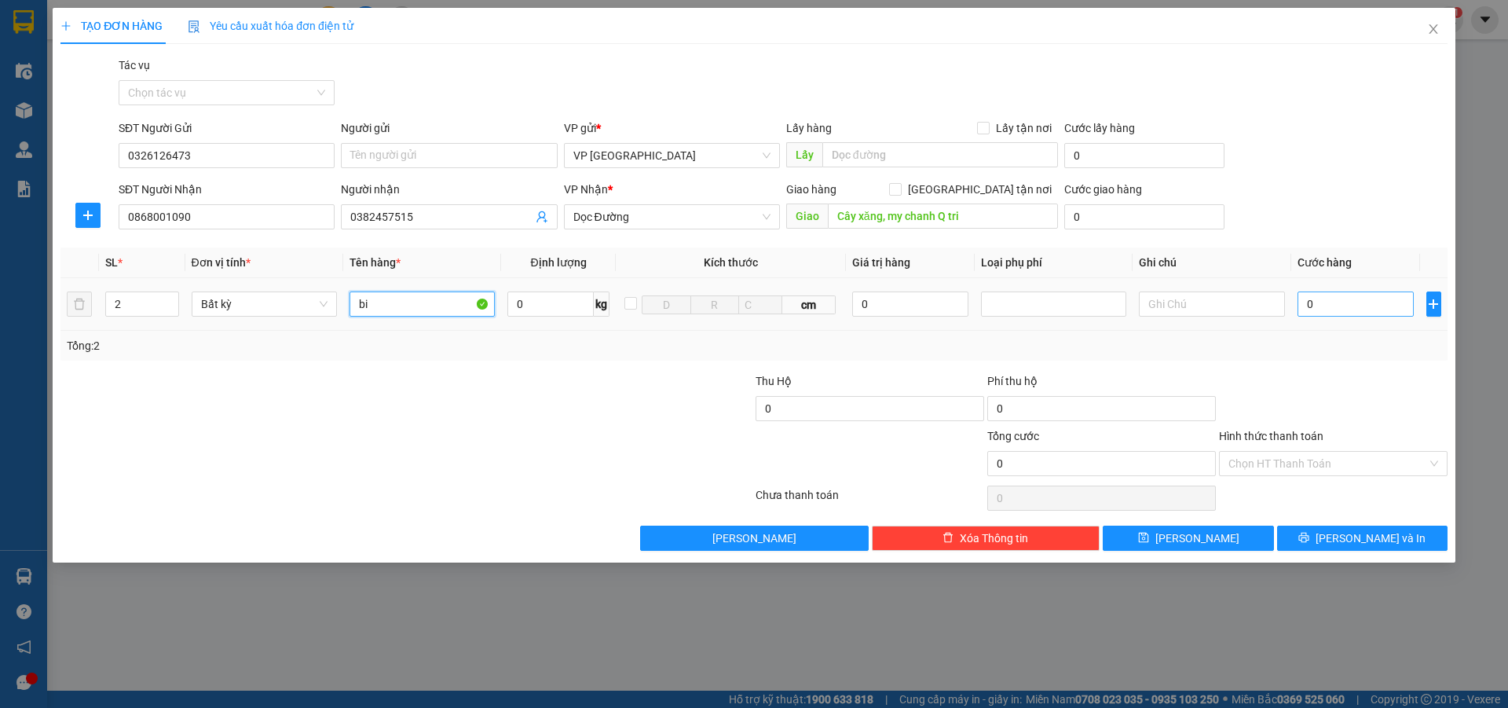
type input "bi"
click at [1327, 305] on input "0" at bounding box center [1356, 303] width 117 height 25
type input "1"
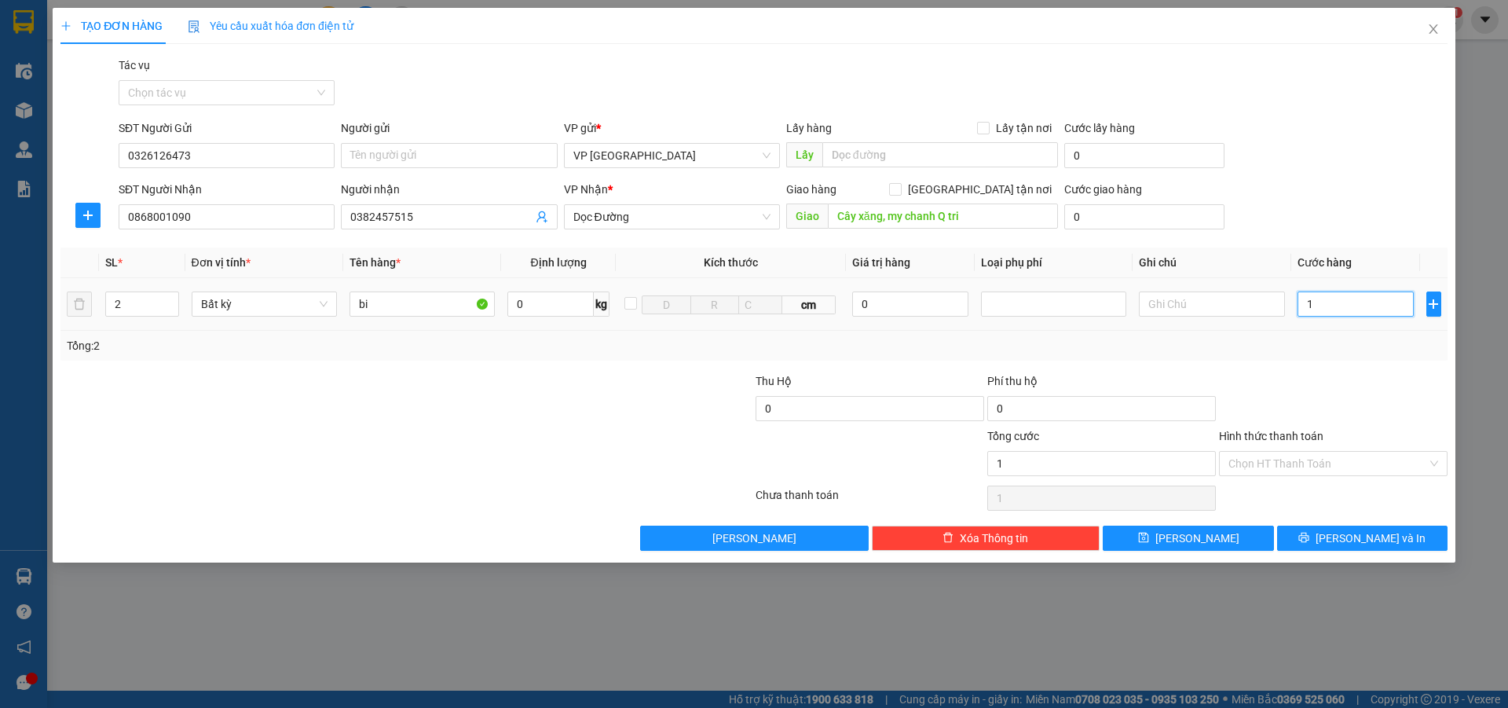
type input "17"
type input "170"
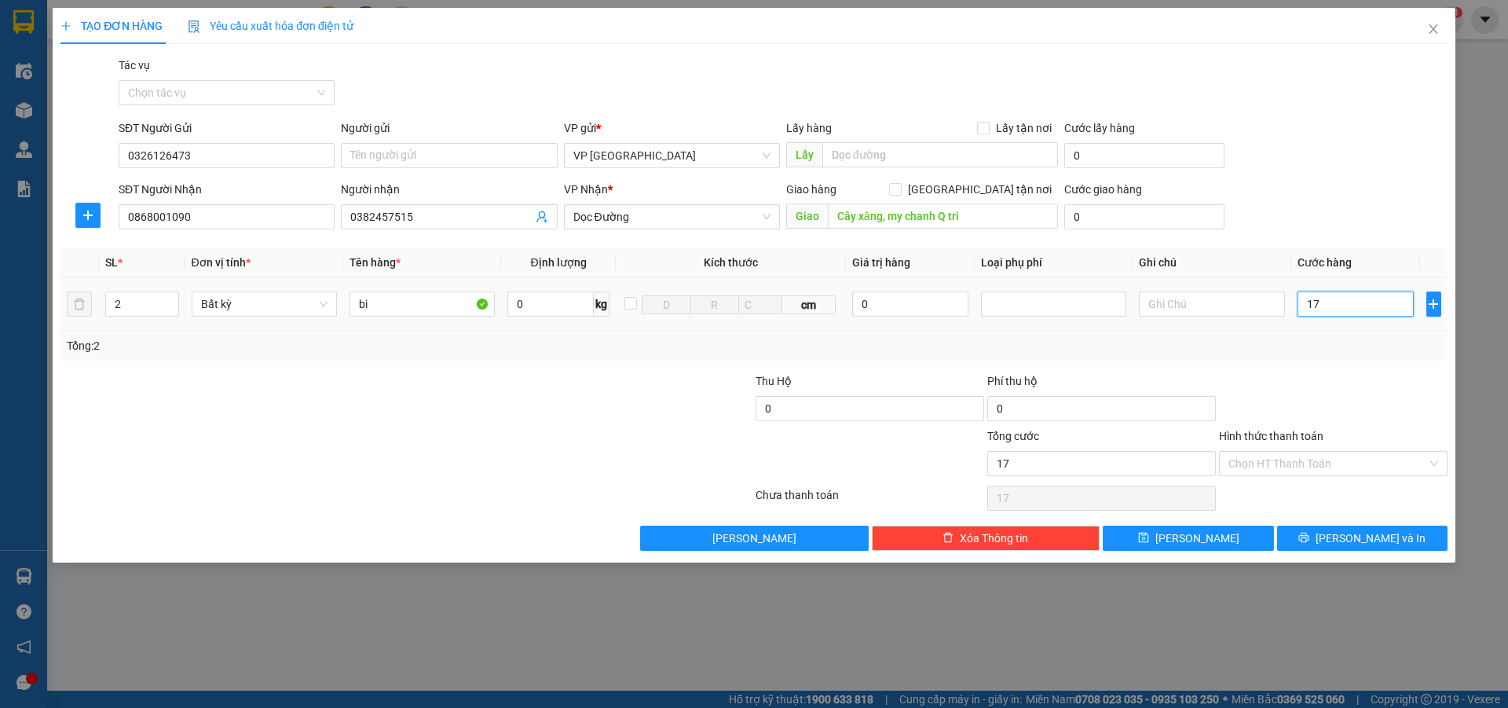
type input "170"
type input "1.700"
type input "17.000"
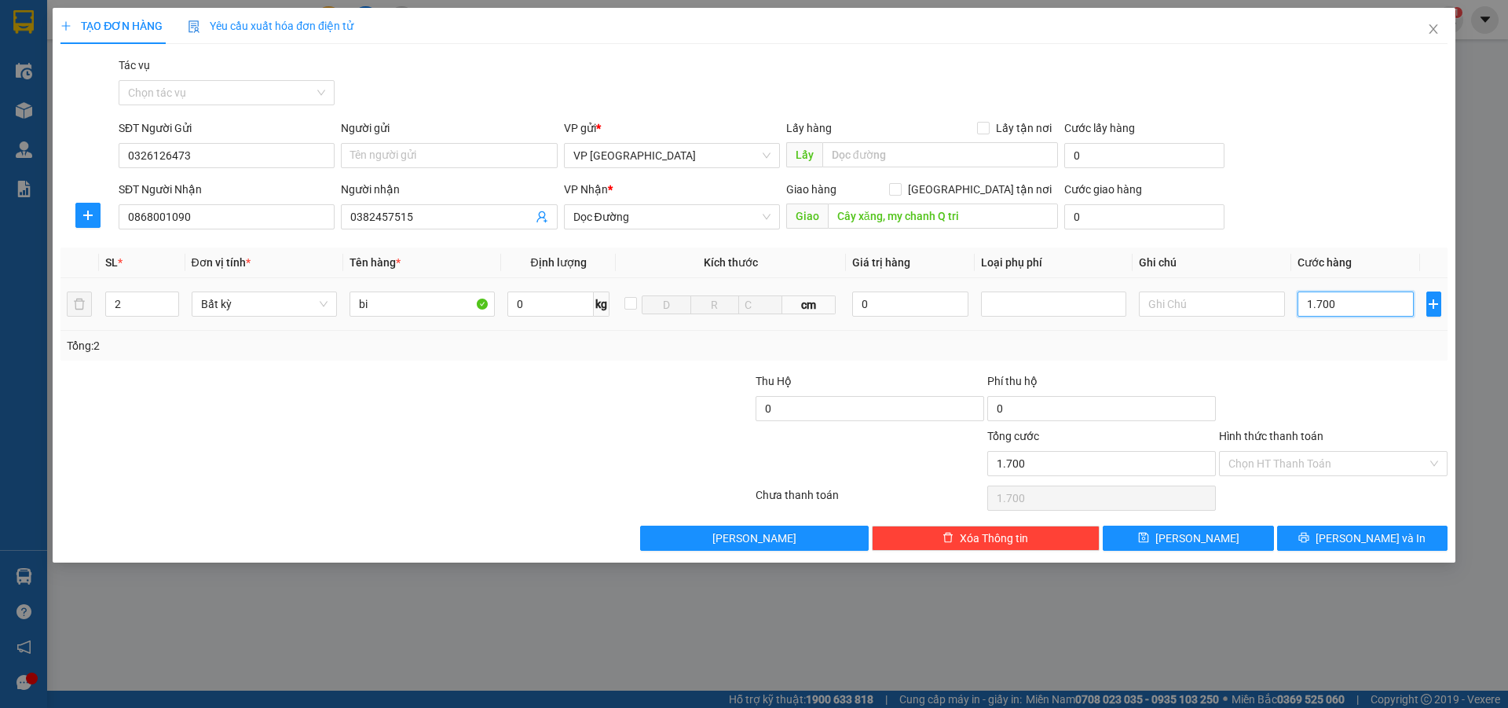
type input "17.000"
type input "170.000"
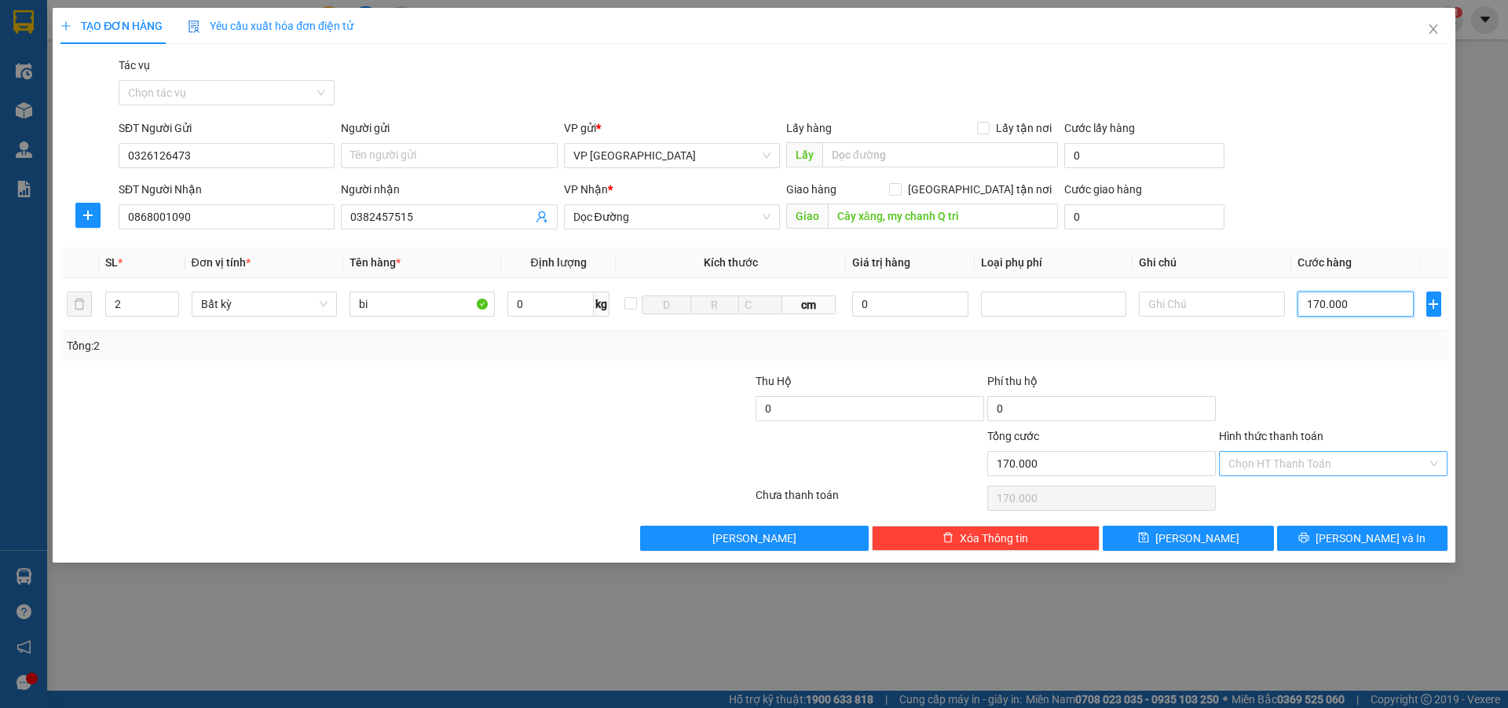
type input "170.000"
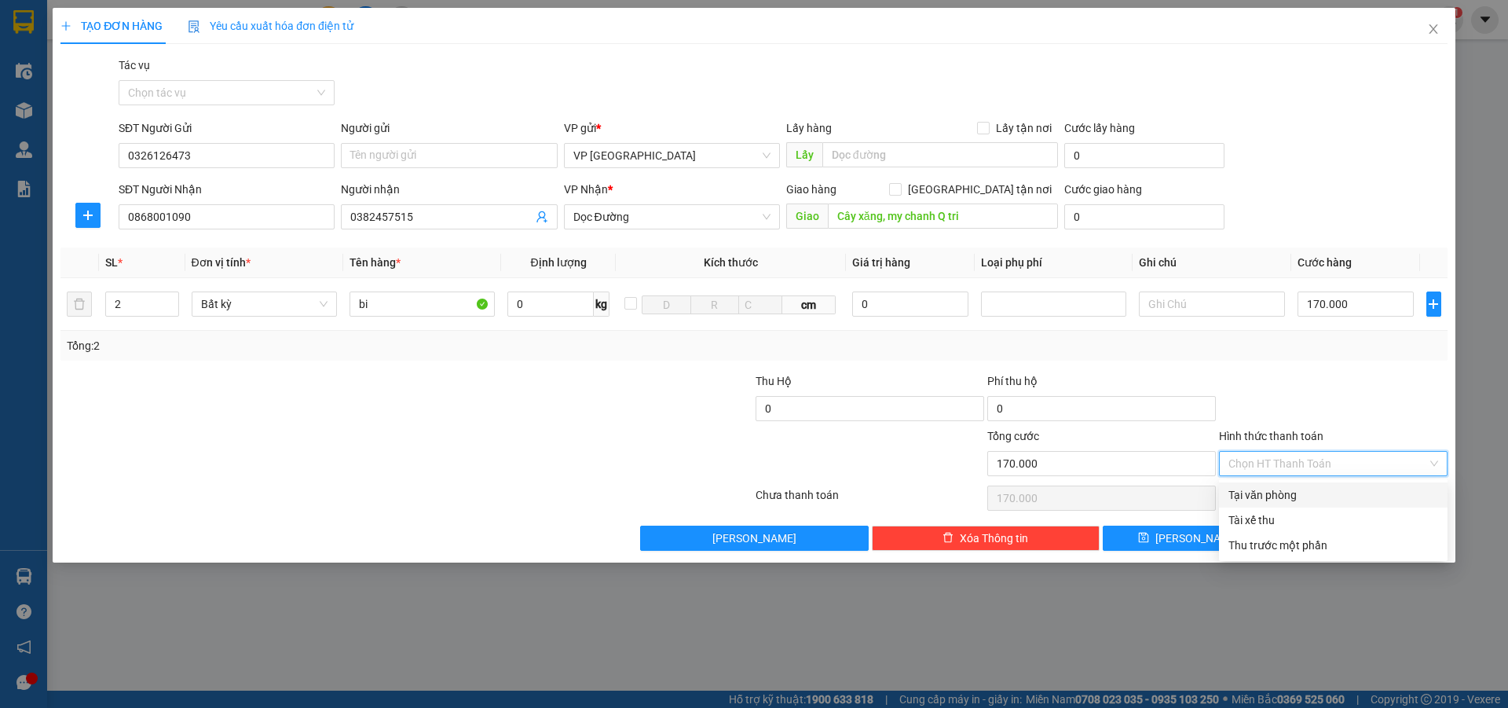
click at [1272, 454] on input "Hình thức thanh toán" at bounding box center [1327, 464] width 199 height 24
click at [1276, 488] on div "Tại văn phòng" at bounding box center [1333, 494] width 210 height 17
type input "0"
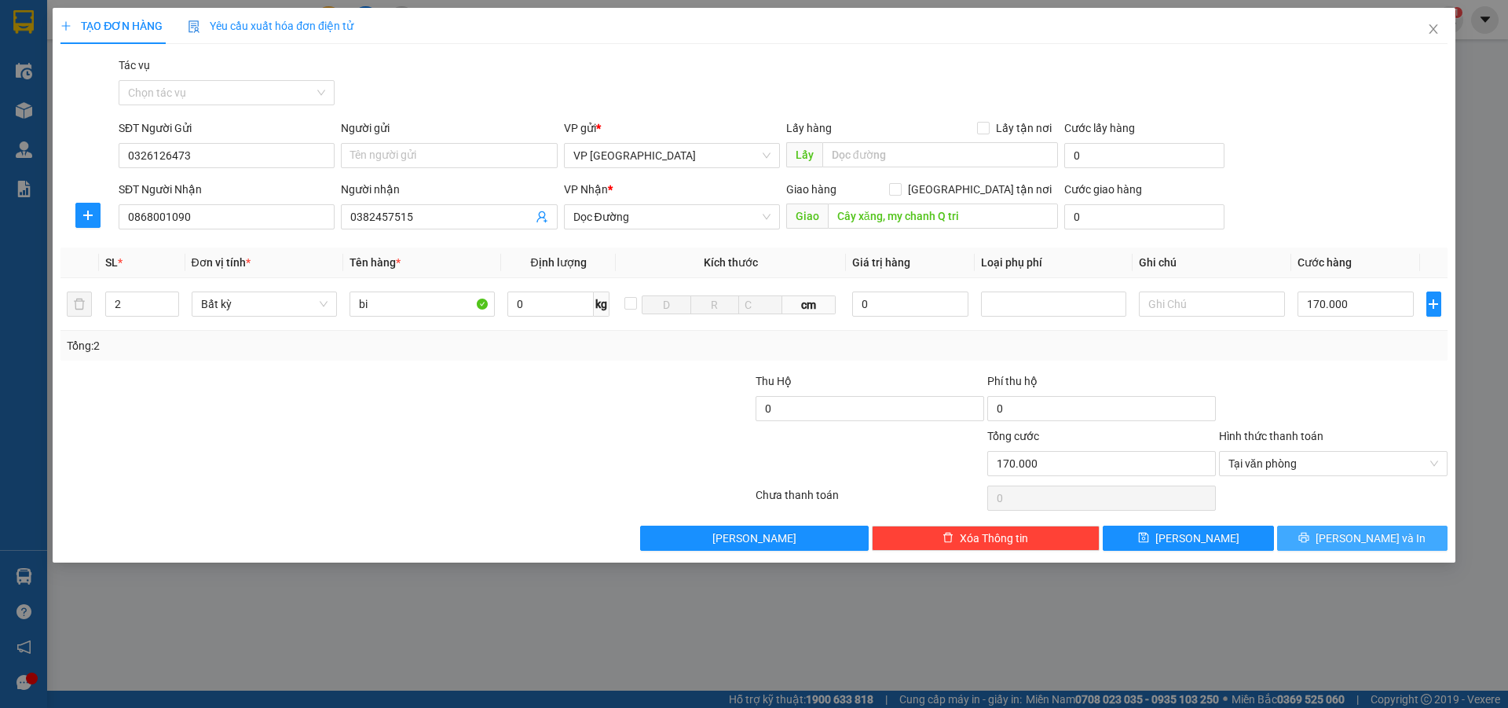
click at [1331, 530] on button "[PERSON_NAME] và In" at bounding box center [1362, 537] width 170 height 25
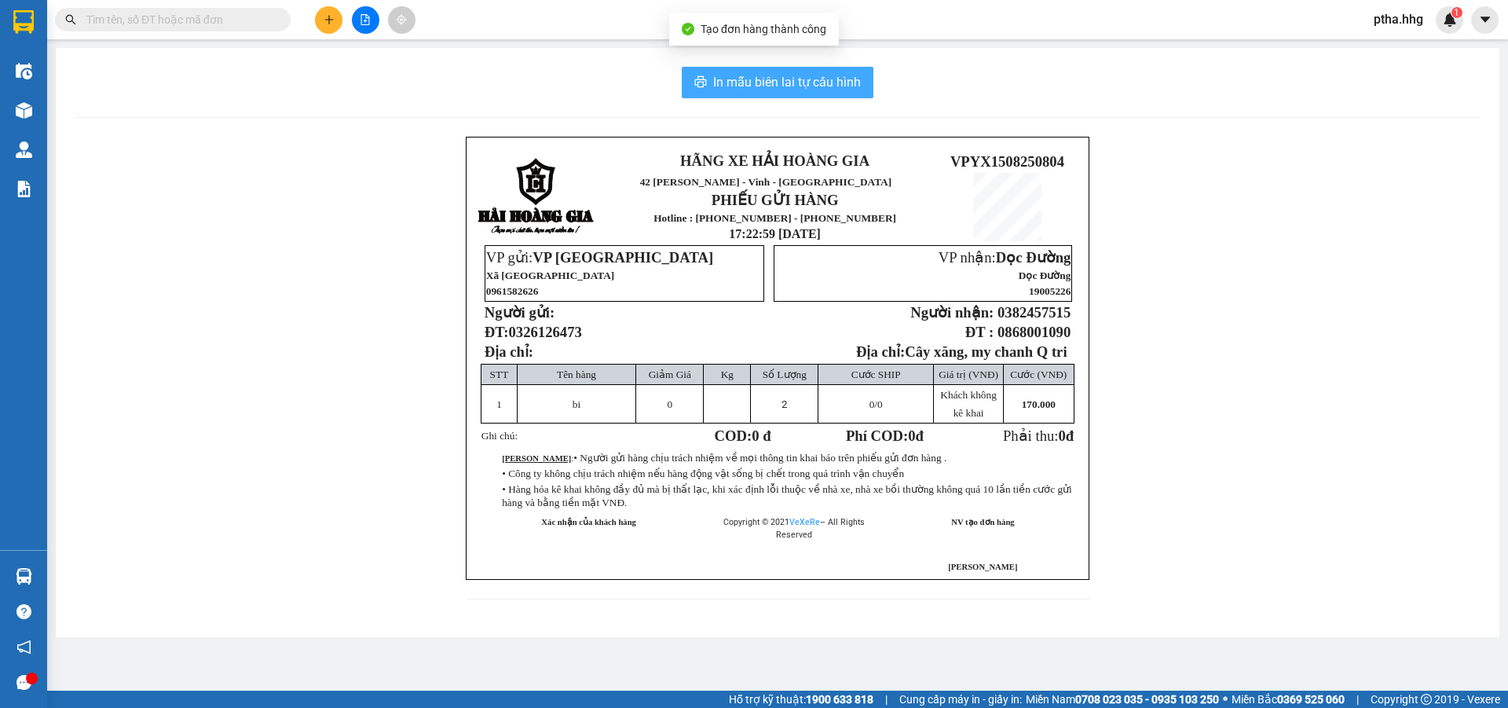
click at [776, 77] on span "In mẫu biên lai tự cấu hình" at bounding box center [787, 82] width 148 height 20
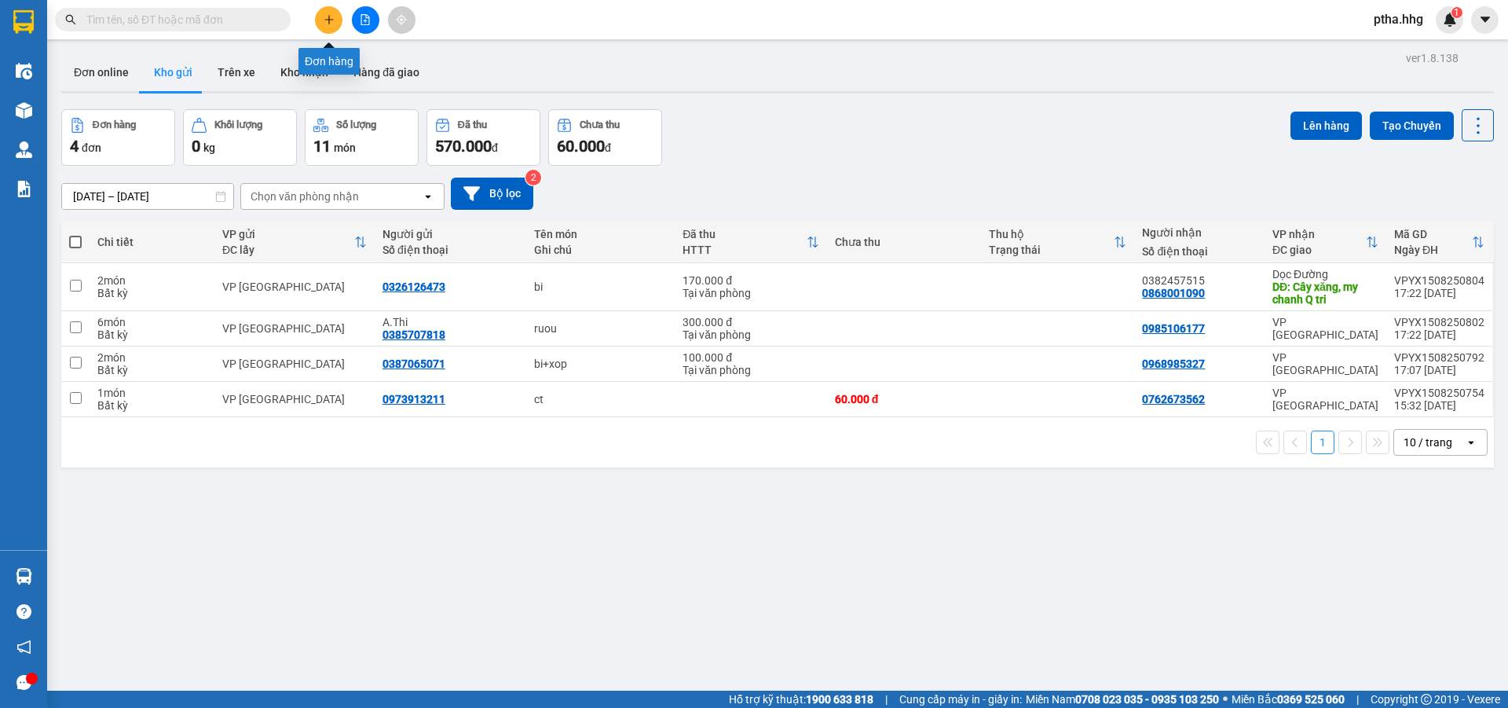
click at [331, 20] on icon "plus" at bounding box center [329, 19] width 11 height 11
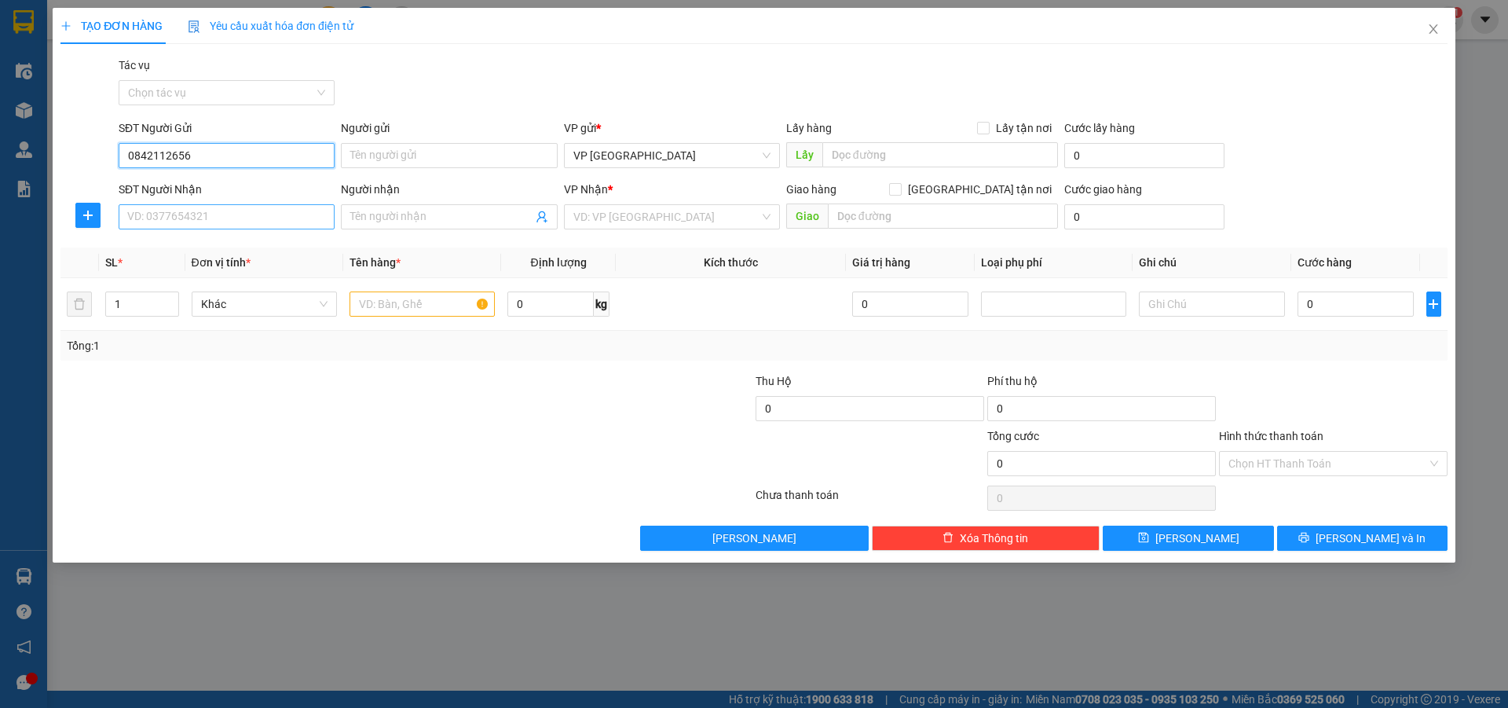
type input "0842112656"
click at [178, 218] on input "SĐT Người Nhận" at bounding box center [227, 216] width 216 height 25
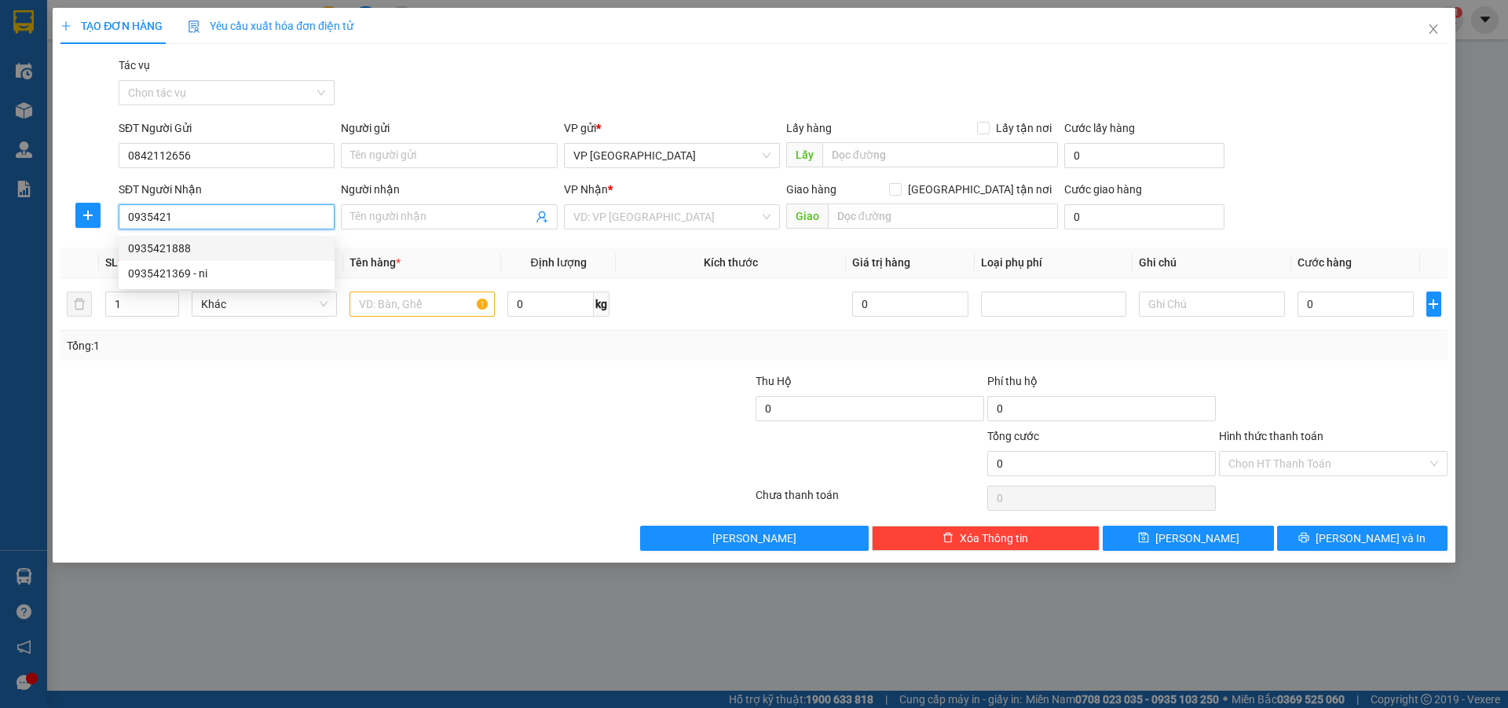
click at [156, 247] on div "0935421888" at bounding box center [226, 248] width 197 height 17
type input "0935421888"
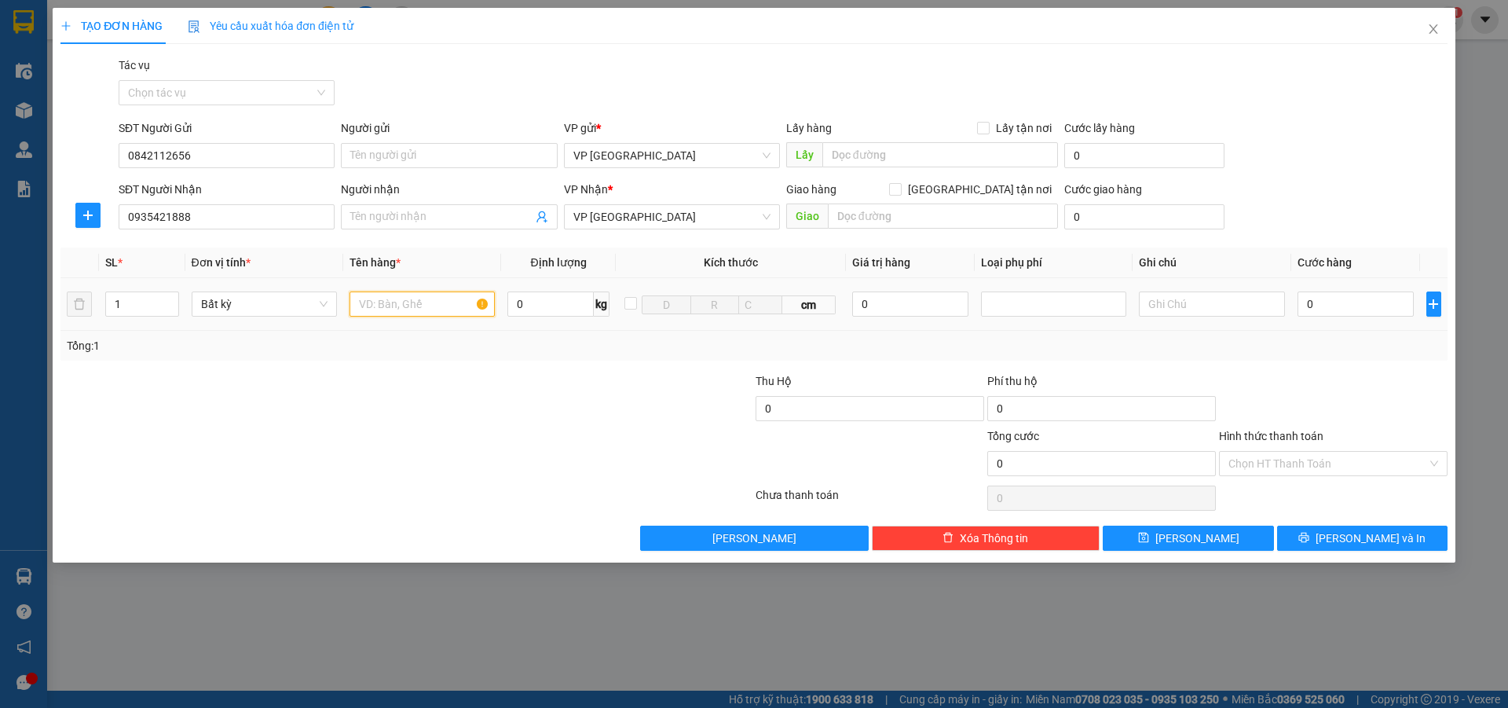
click at [362, 308] on input "text" at bounding box center [422, 303] width 145 height 25
type input "xop"
click at [1332, 306] on input "0" at bounding box center [1356, 303] width 117 height 25
type input "5"
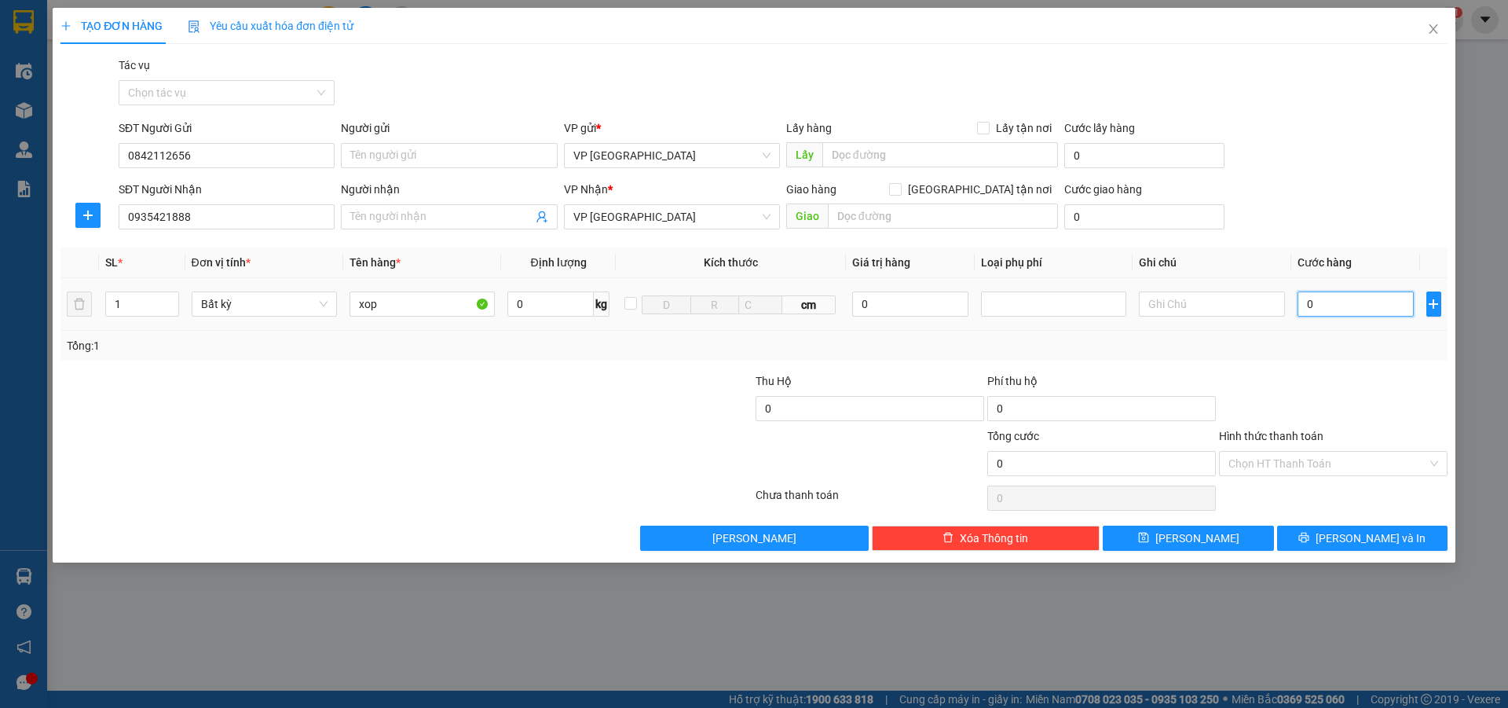
type input "5"
click at [1354, 536] on span "[PERSON_NAME] và In" at bounding box center [1371, 537] width 110 height 17
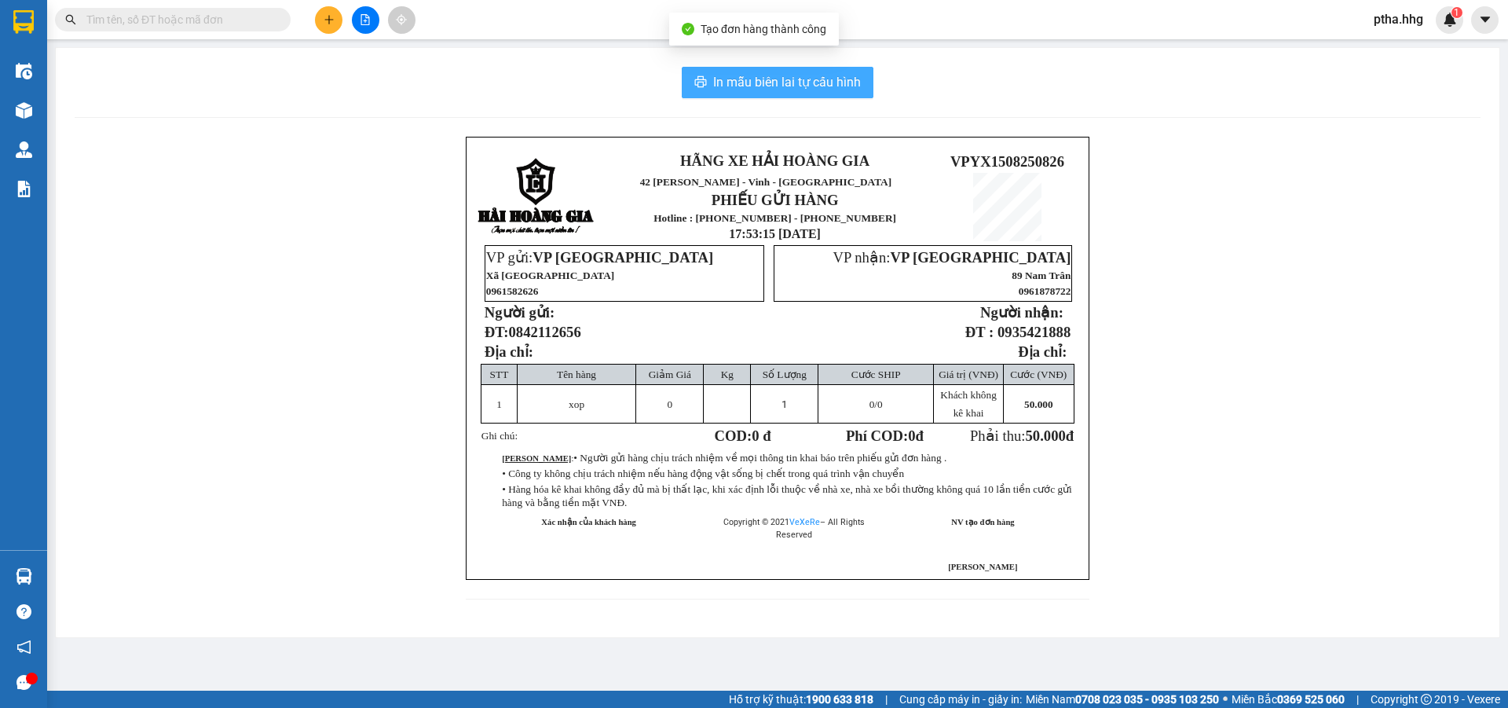
click at [827, 84] on span "In mẫu biên lai tự cấu hình" at bounding box center [787, 82] width 148 height 20
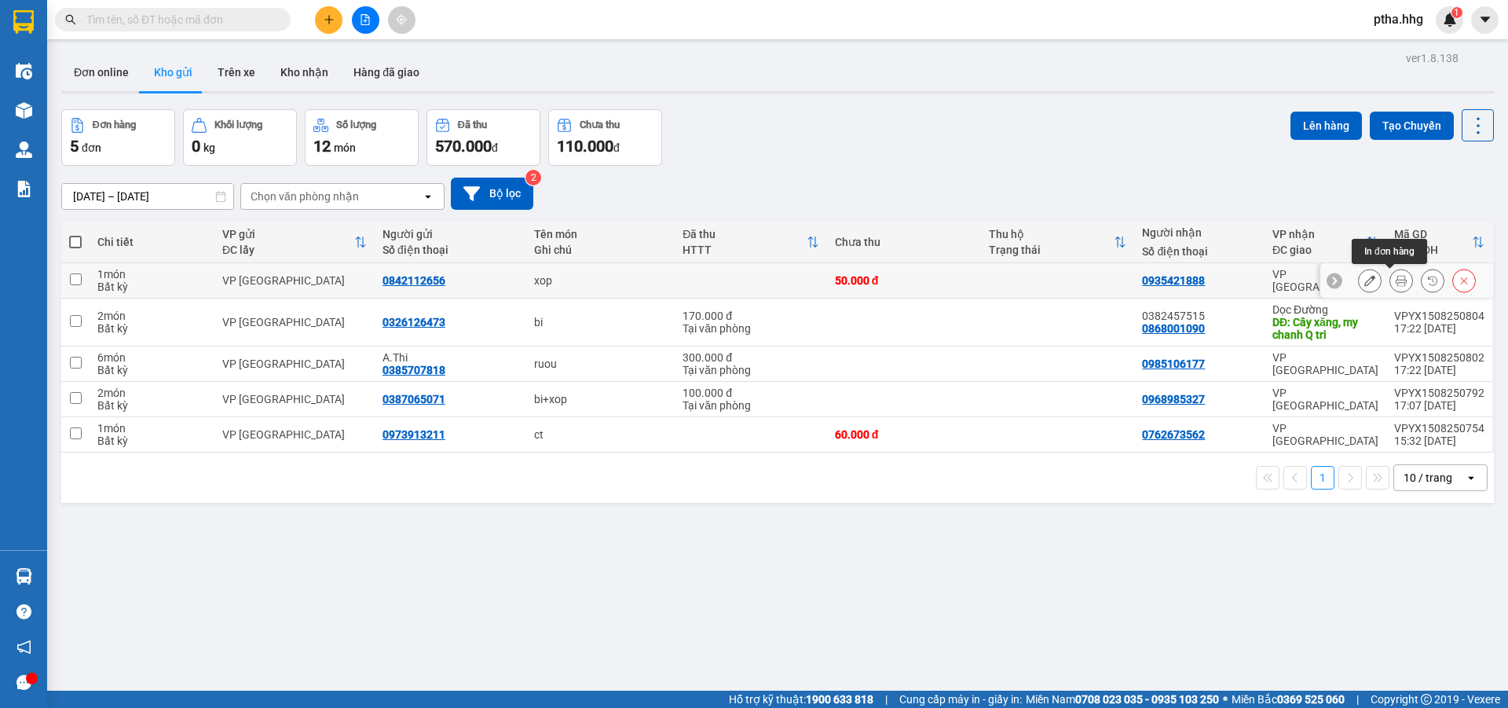
click at [1395, 276] on button at bounding box center [1401, 280] width 22 height 27
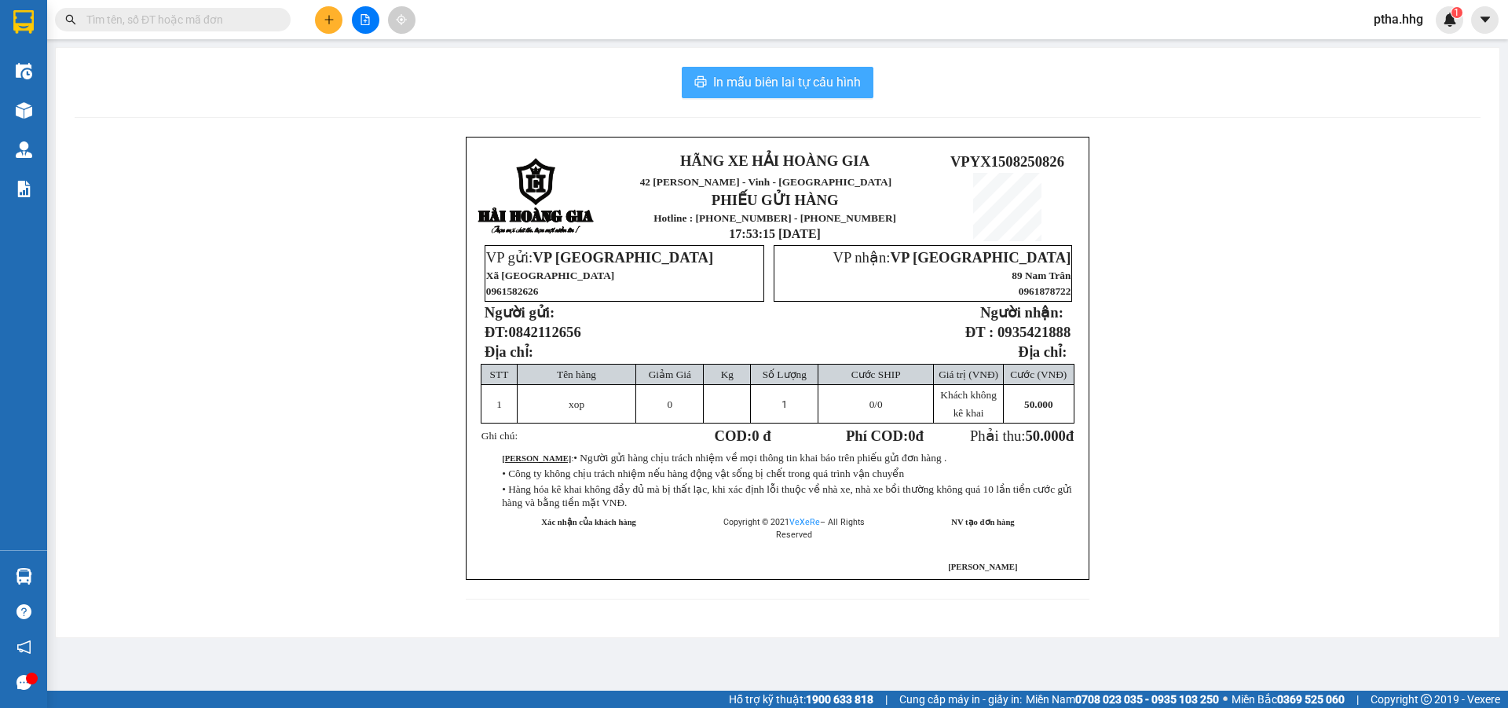
click at [822, 80] on span "In mẫu biên lai tự cấu hình" at bounding box center [787, 82] width 148 height 20
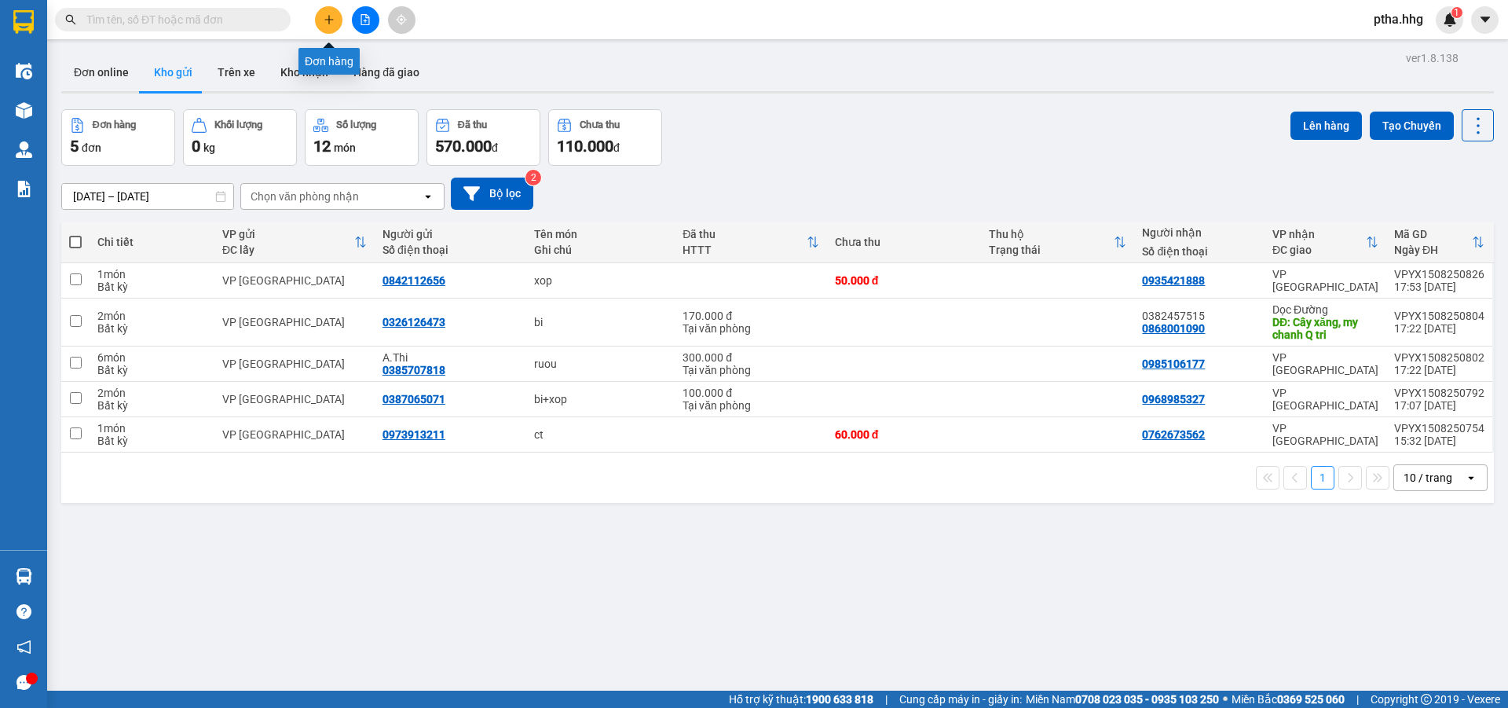
click at [327, 13] on button at bounding box center [328, 19] width 27 height 27
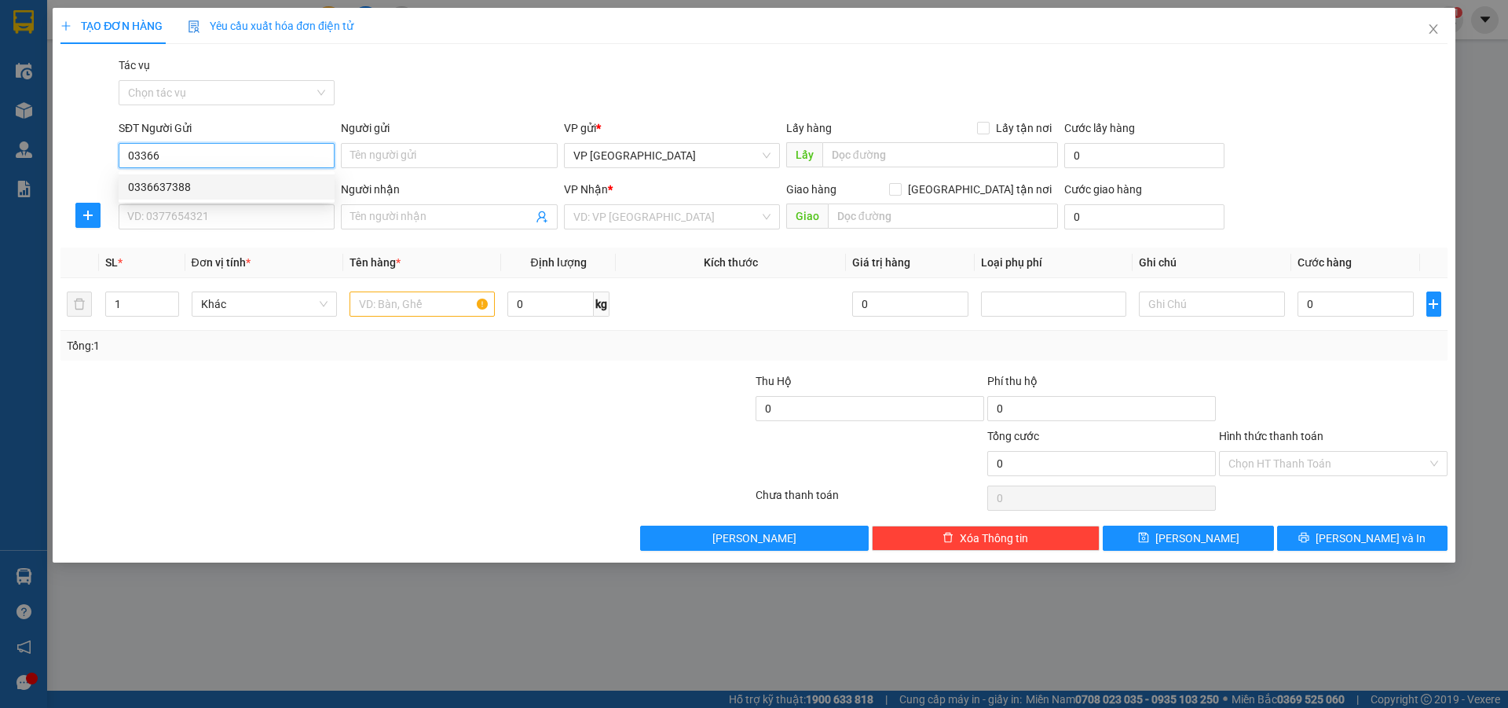
click at [172, 192] on div "0336637388" at bounding box center [226, 186] width 197 height 17
type input "0336637388"
click at [162, 215] on input "SĐT Người Nhận" at bounding box center [227, 216] width 216 height 25
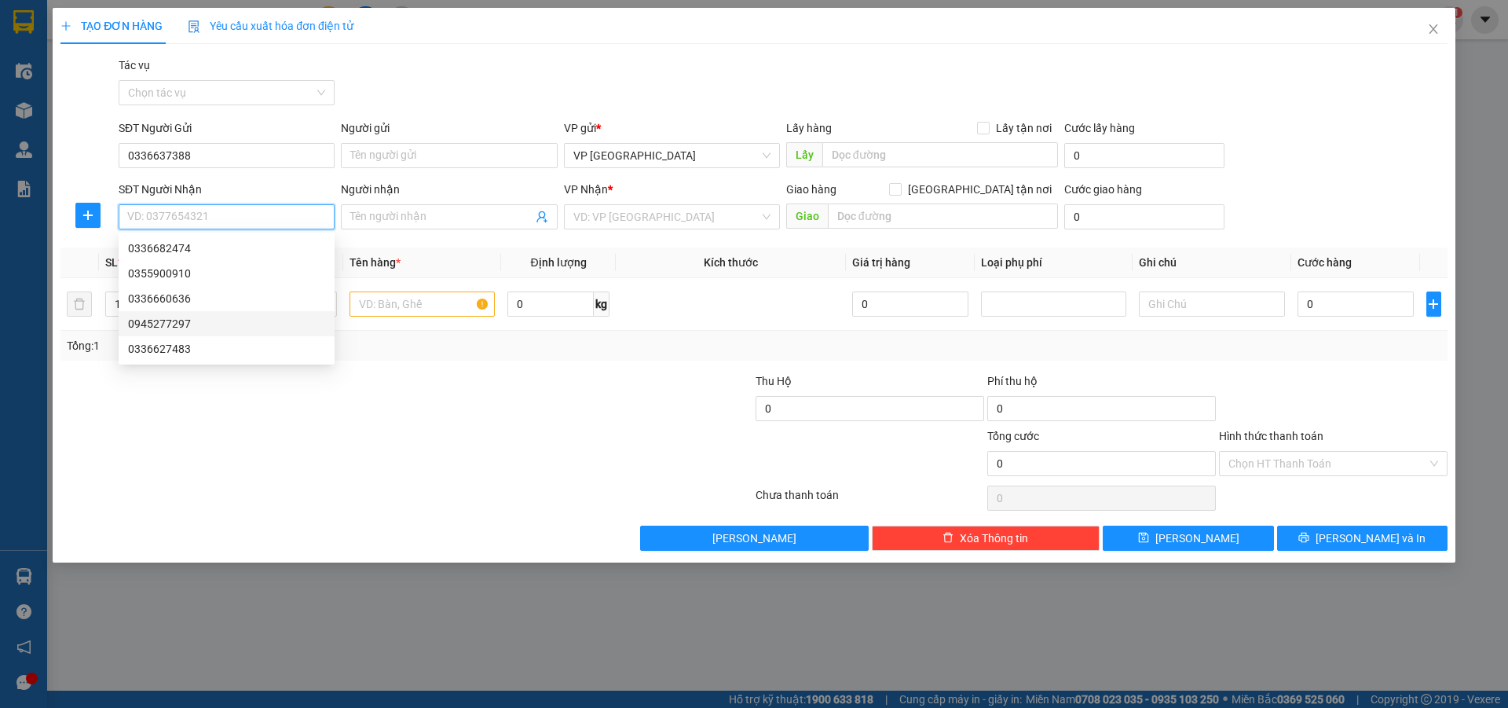
click at [178, 321] on div "0945277297" at bounding box center [226, 323] width 197 height 17
type input "0945277297"
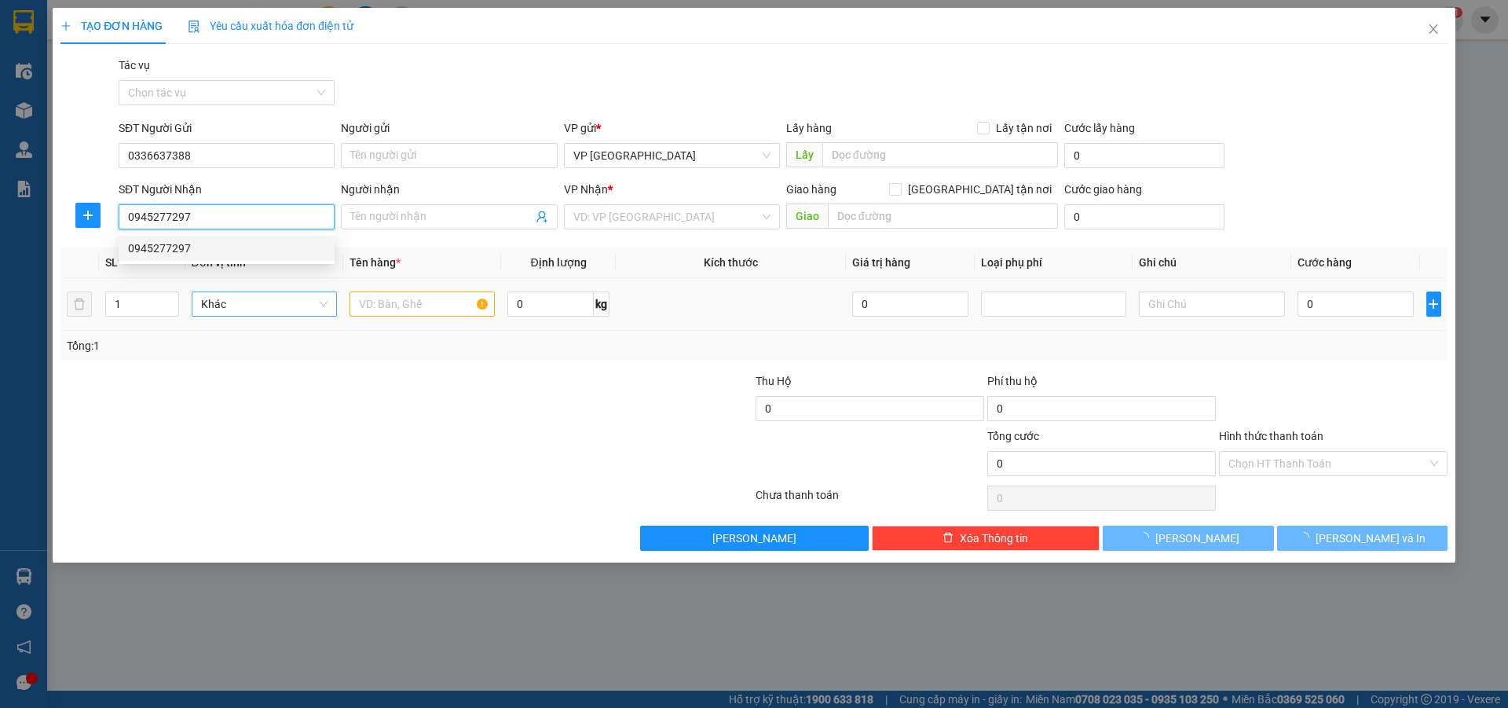
type input "bach khoa"
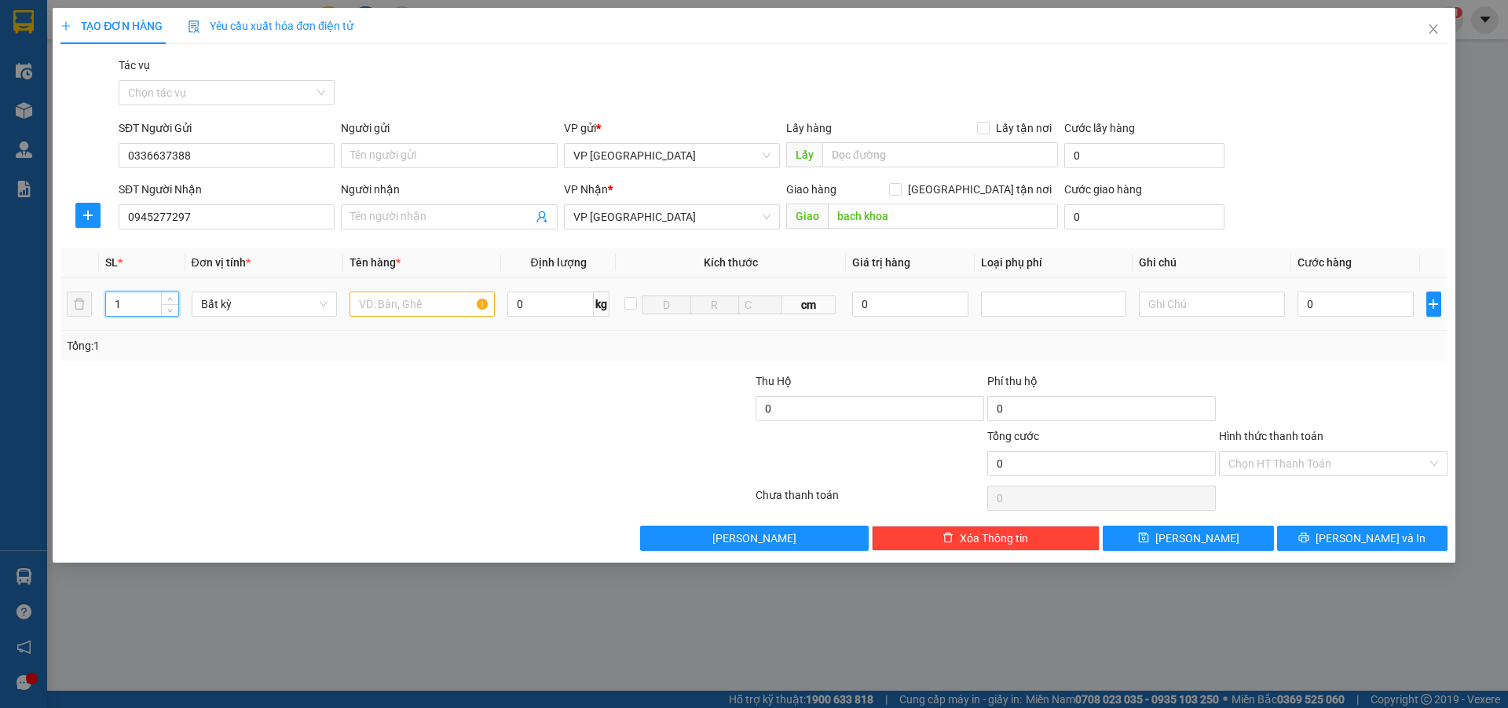
click at [130, 310] on input "1" at bounding box center [142, 304] width 72 height 24
type input "2"
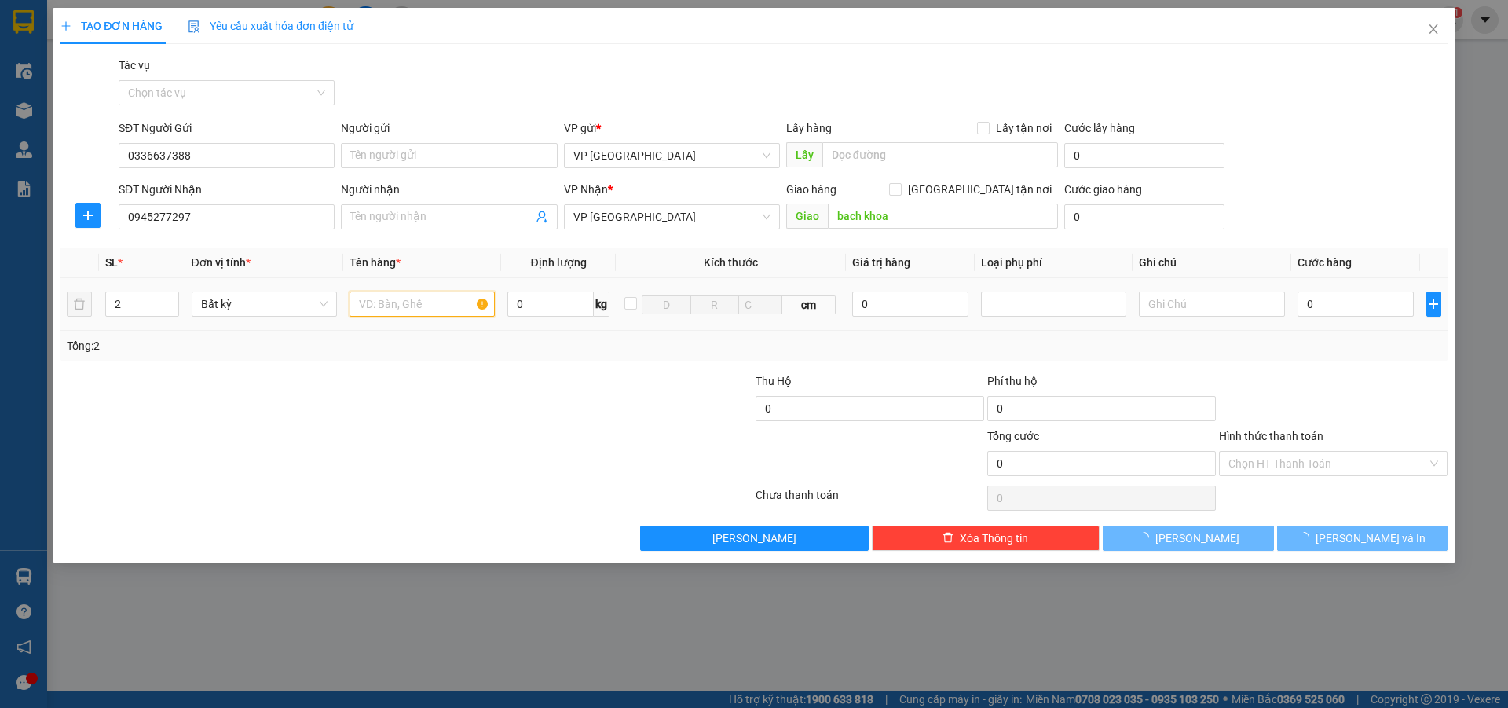
click at [358, 302] on input "text" at bounding box center [422, 303] width 145 height 25
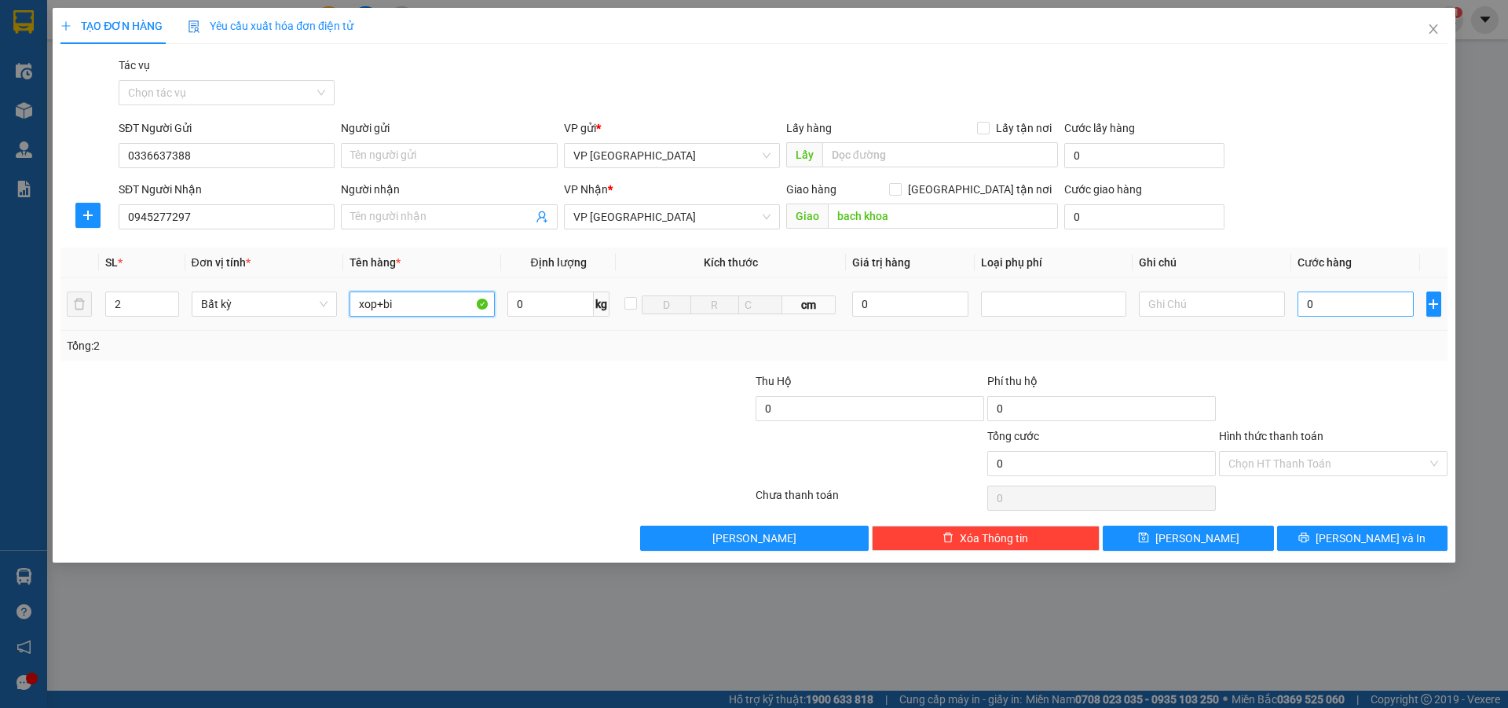
type input "xop+bi"
click at [1324, 302] on input "0" at bounding box center [1356, 303] width 117 height 25
type input "1"
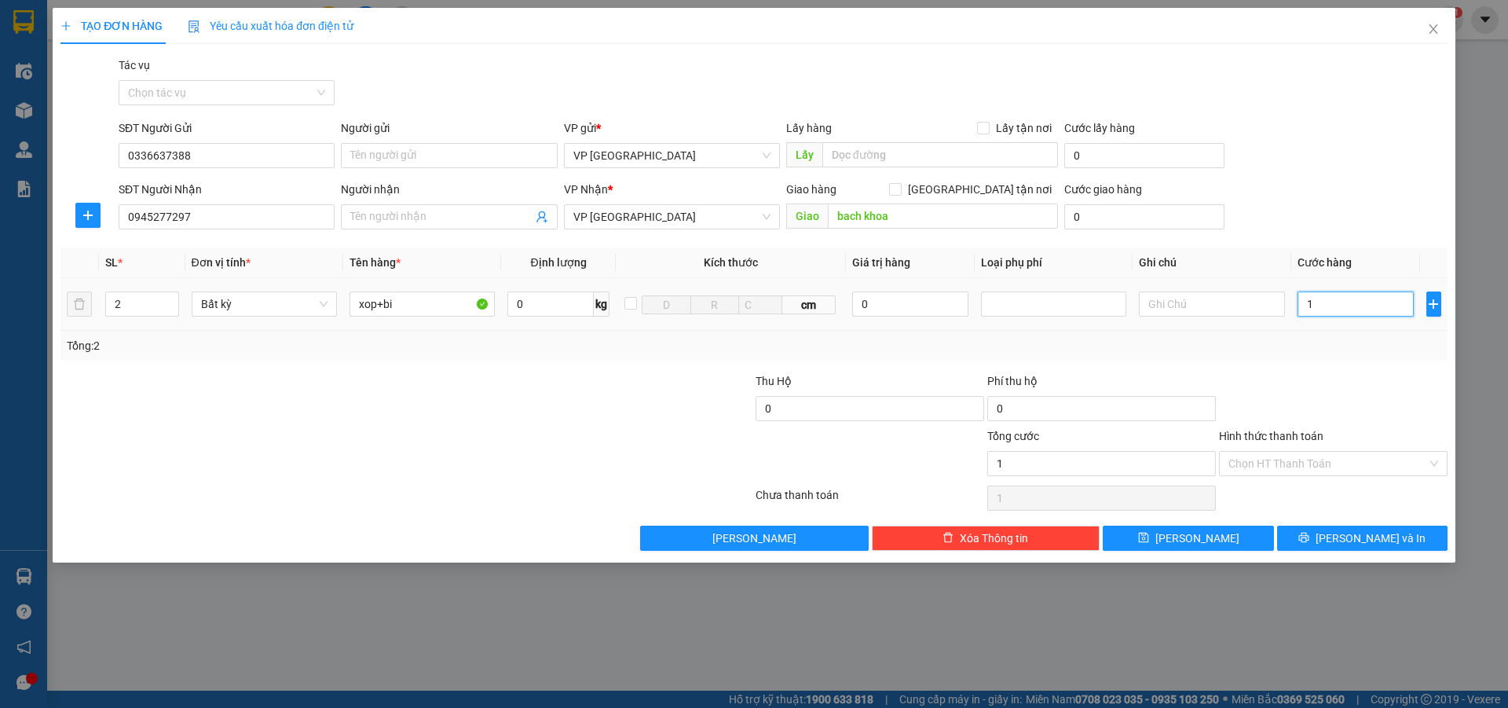
type input "17"
type input "170"
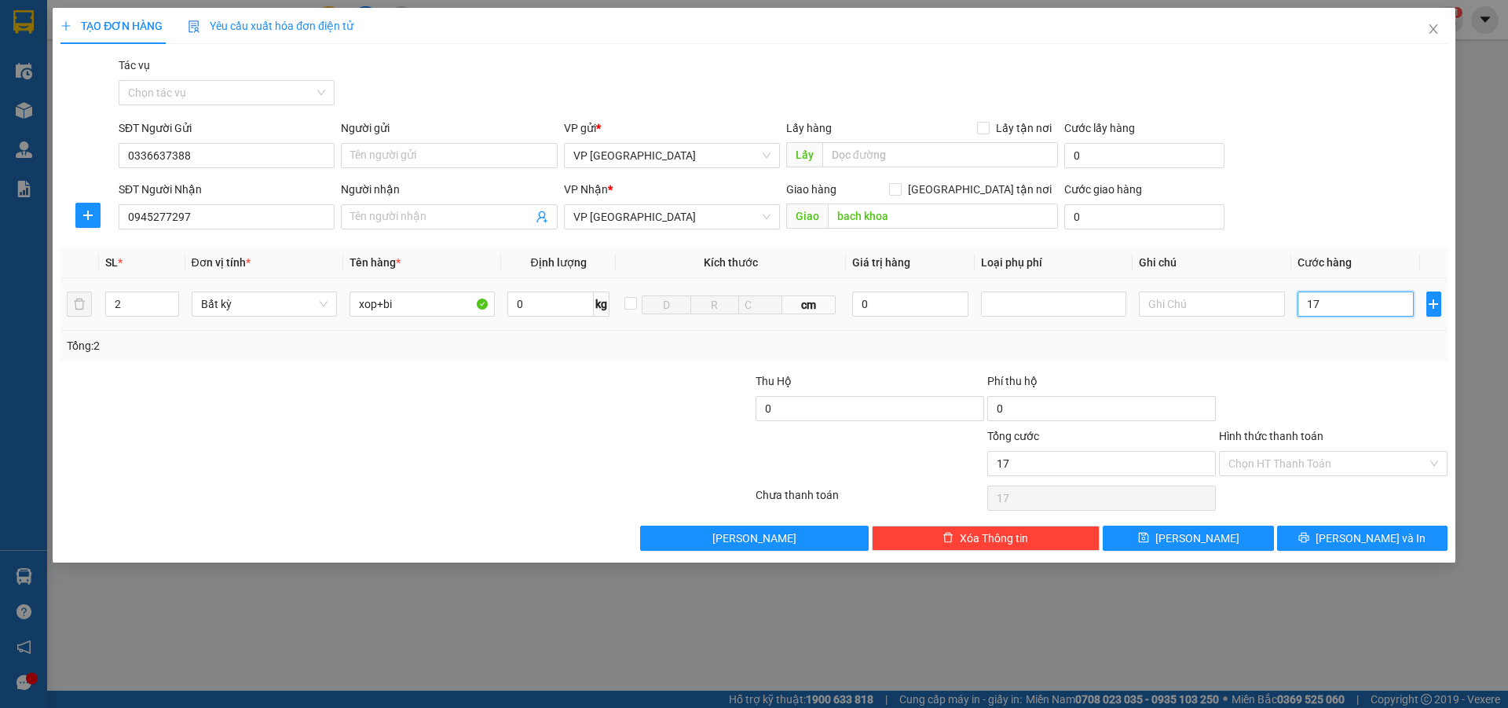
type input "170"
type input "1.700"
click at [1283, 459] on input "Hình thức thanh toán" at bounding box center [1327, 464] width 199 height 24
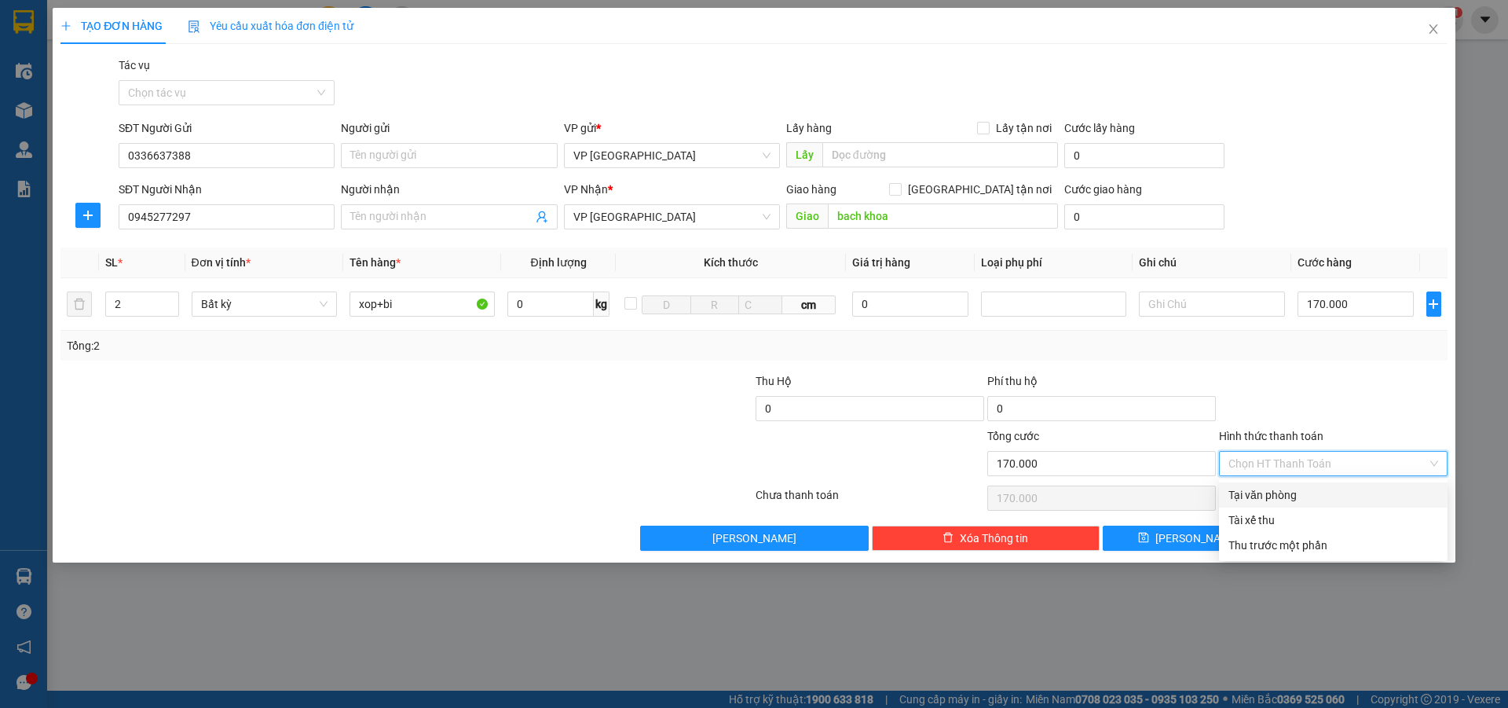
click at [1283, 492] on div "Tại văn phòng" at bounding box center [1333, 494] width 210 height 17
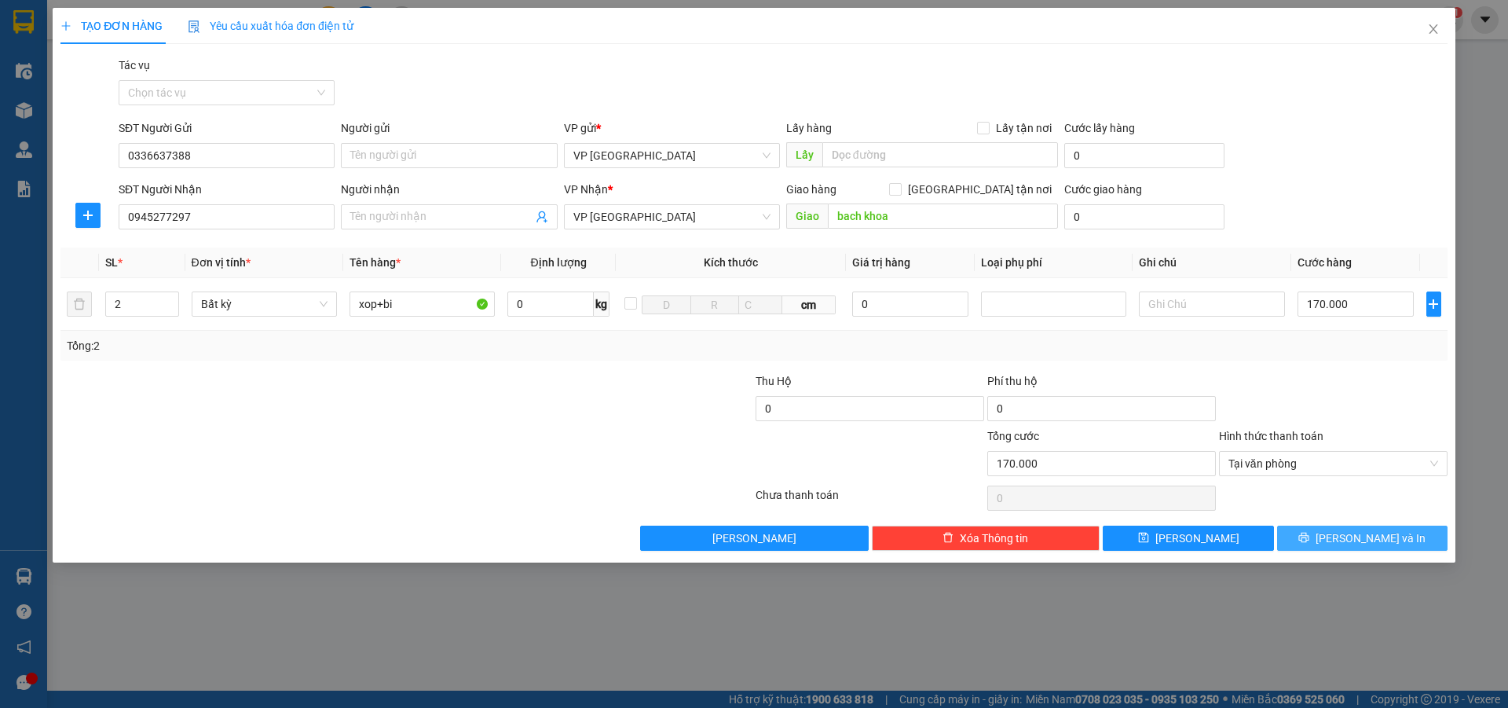
click at [1312, 536] on button "[PERSON_NAME] và In" at bounding box center [1362, 537] width 170 height 25
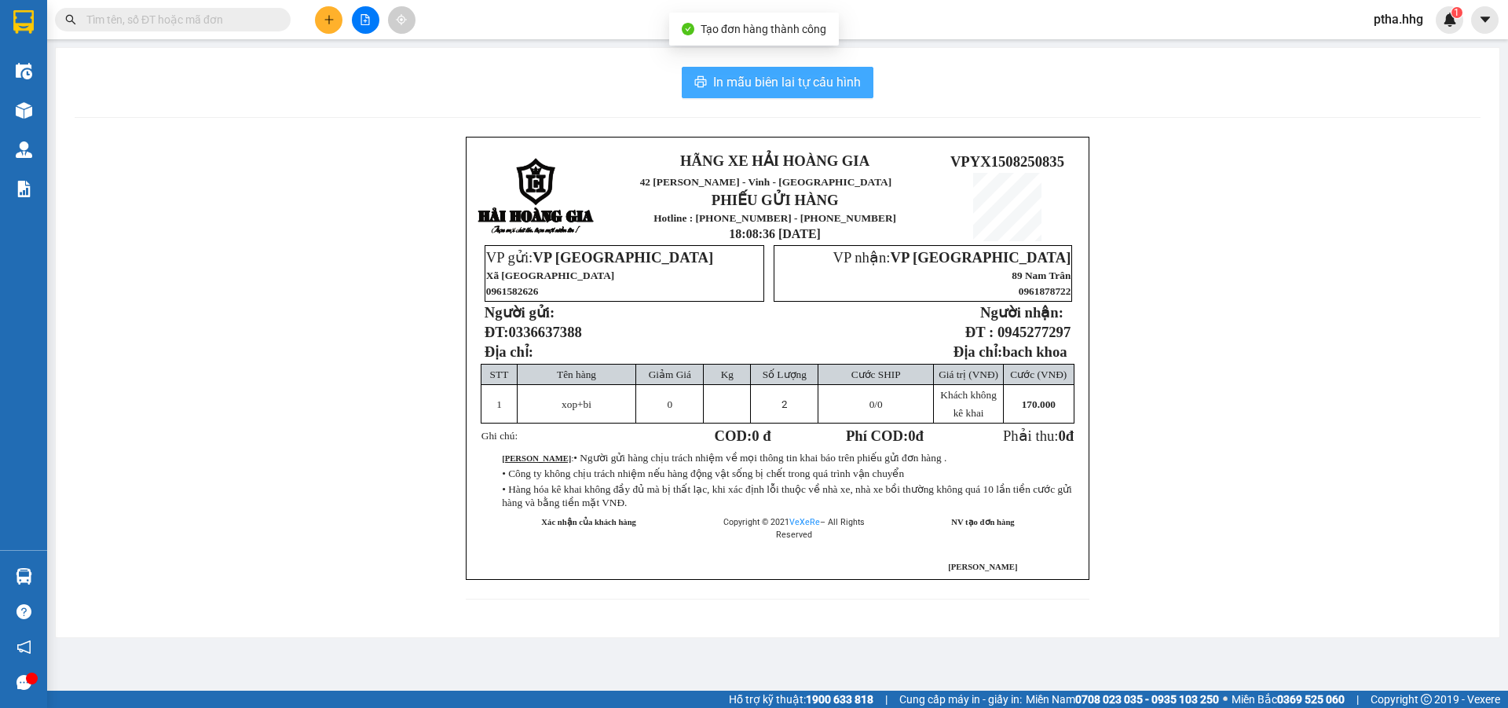
click at [740, 86] on span "In mẫu biên lai tự cấu hình" at bounding box center [787, 82] width 148 height 20
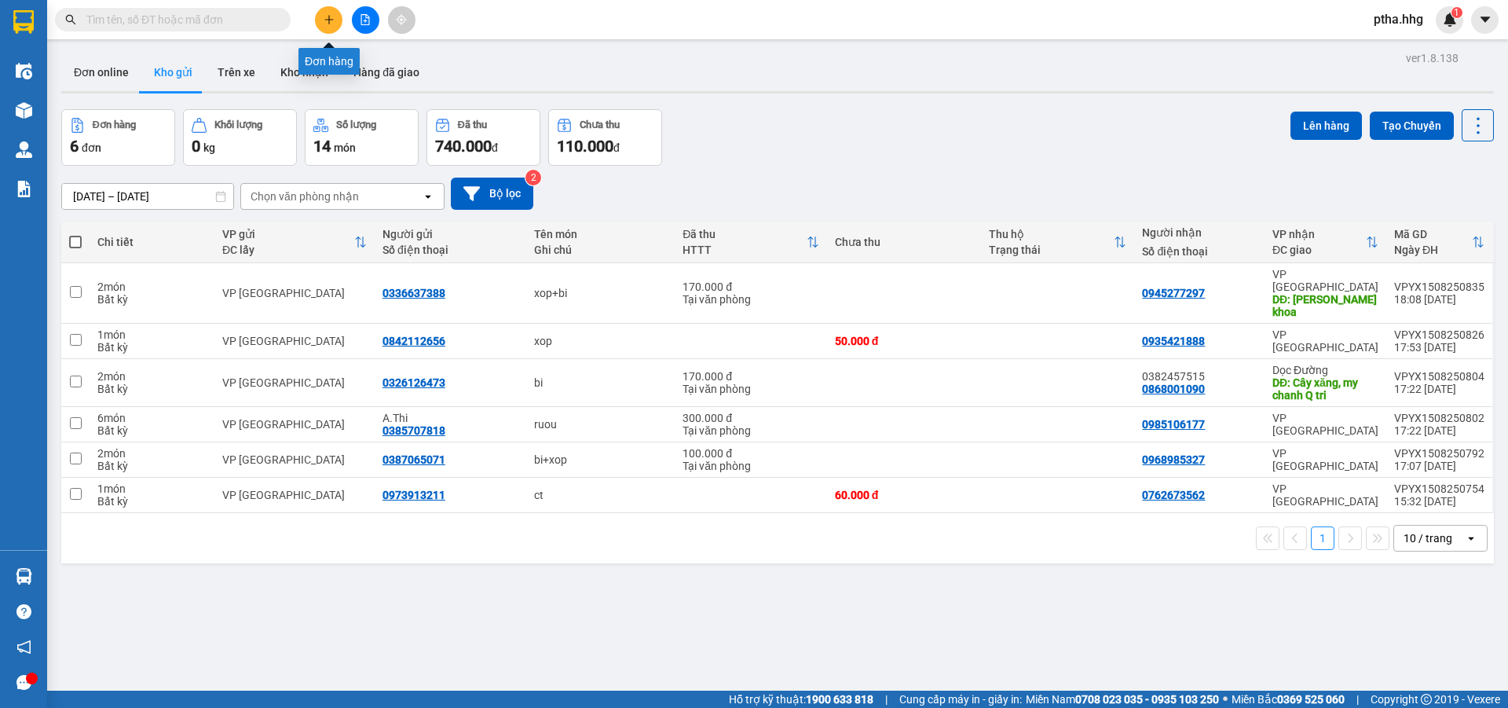
click at [328, 19] on icon "plus" at bounding box center [329, 19] width 11 height 11
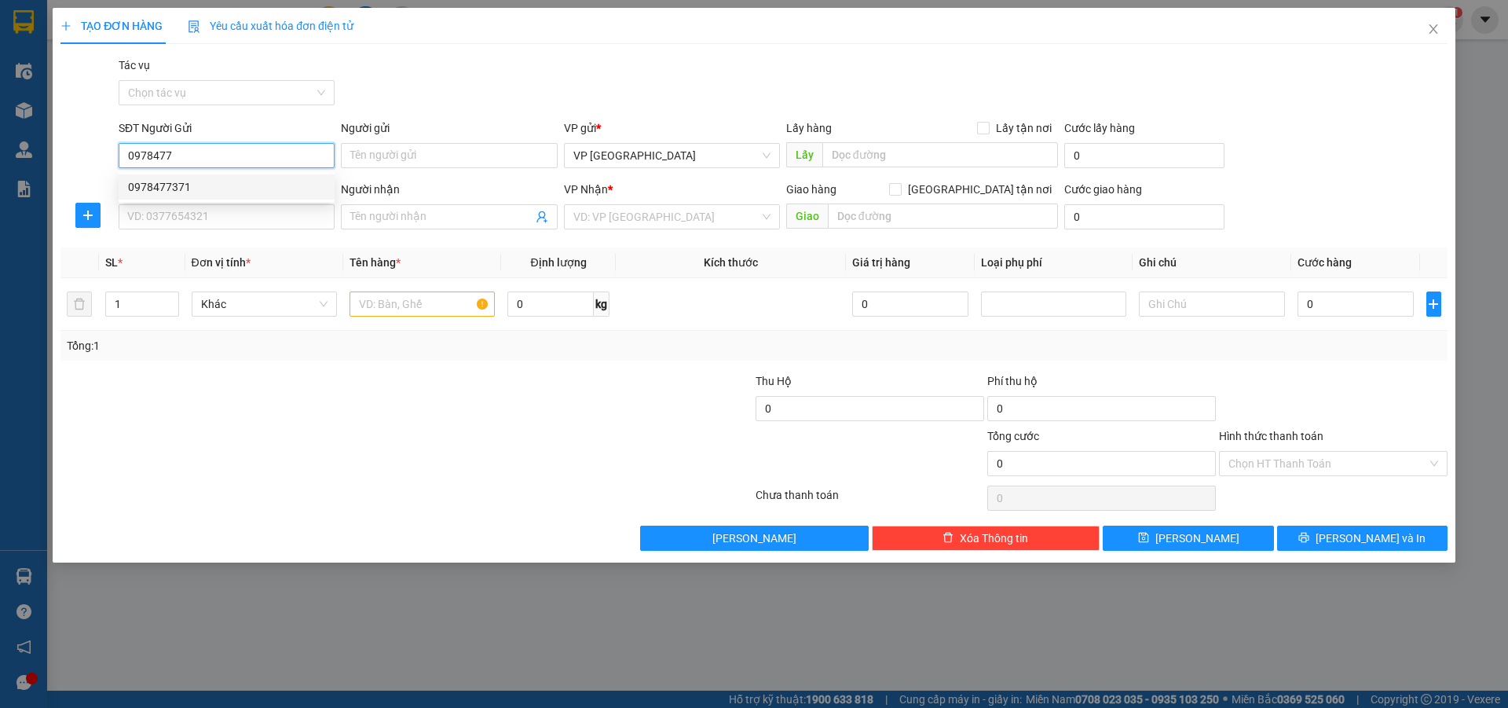
click at [179, 183] on div "0978477371" at bounding box center [226, 186] width 197 height 17
type input "0978477371"
click at [163, 221] on input "SĐT Người Nhận" at bounding box center [227, 216] width 216 height 25
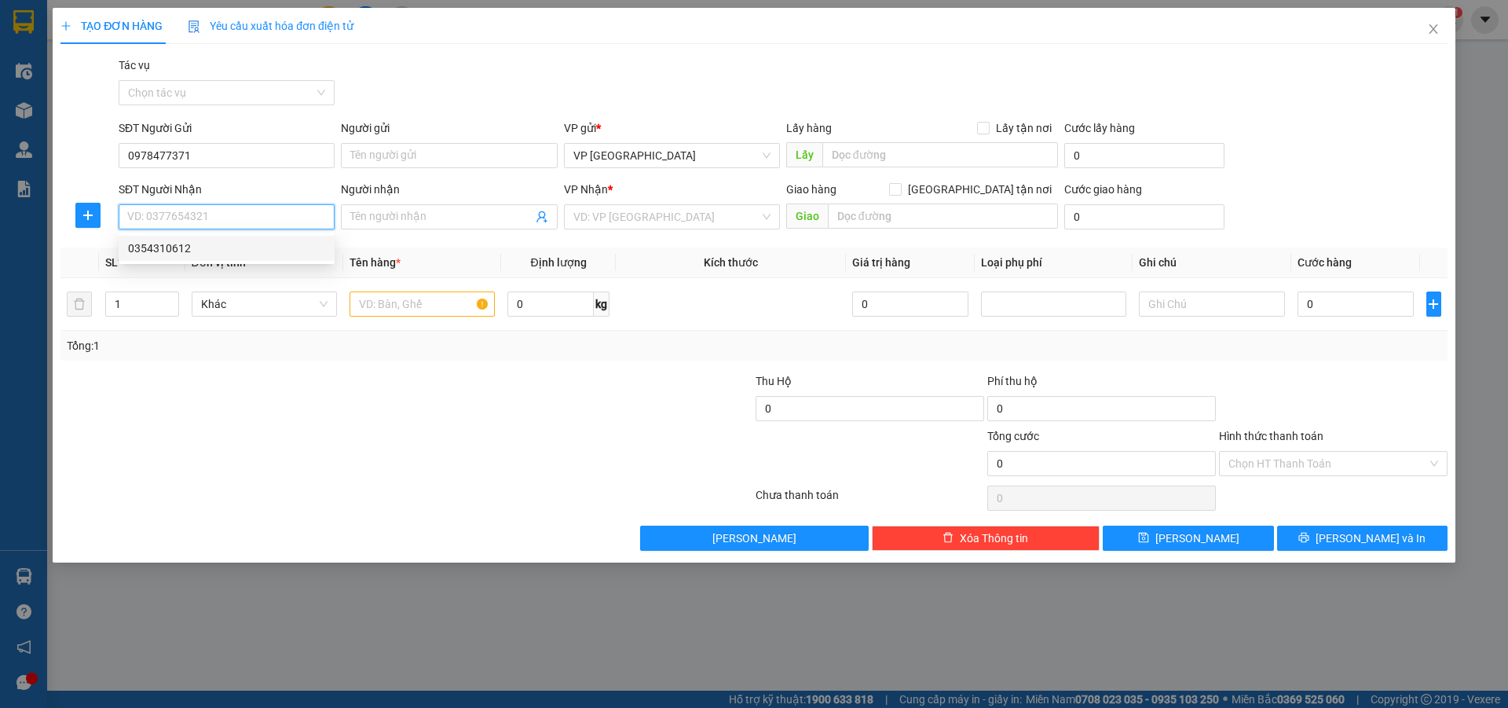
click at [152, 248] on div "0354310612" at bounding box center [226, 248] width 197 height 17
type input "0354310612"
click at [403, 310] on input "text" at bounding box center [422, 303] width 145 height 25
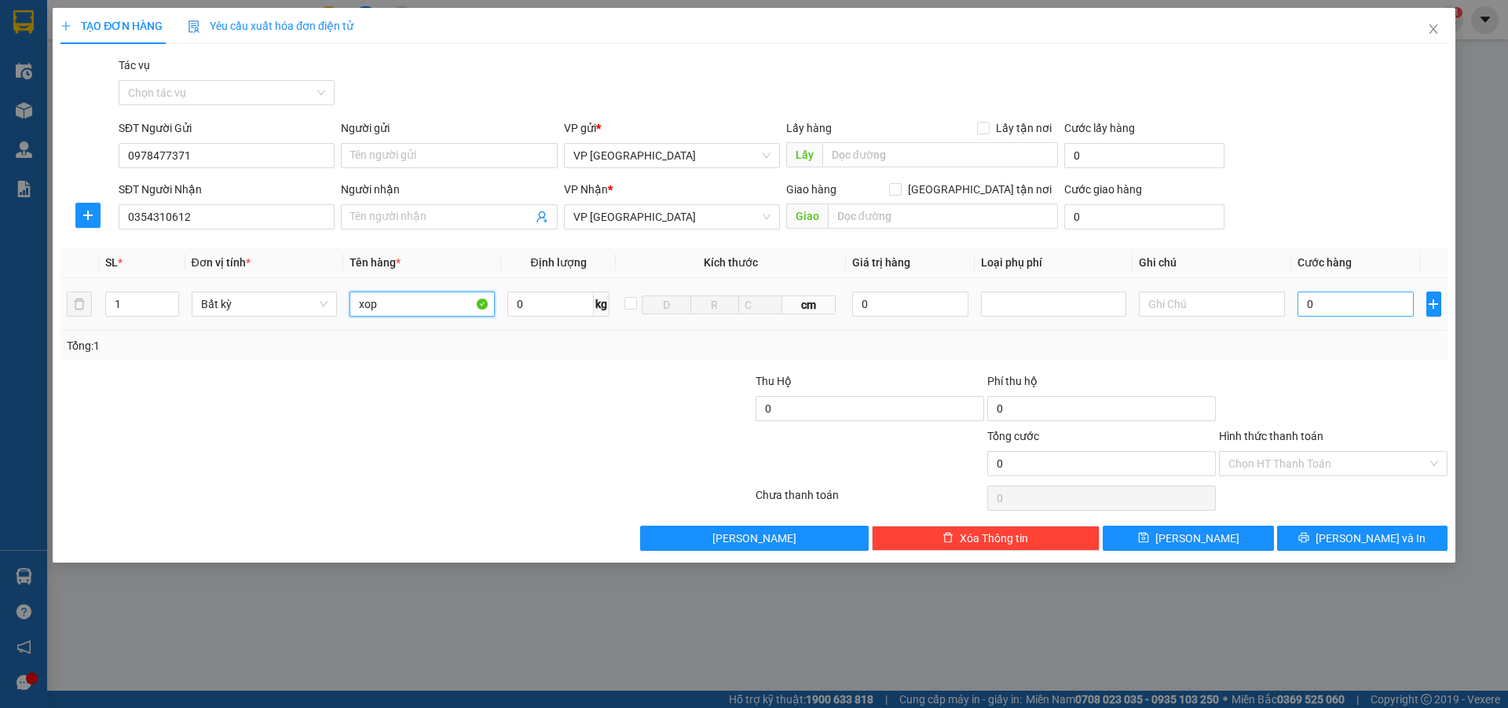
type input "xop"
click at [1334, 306] on input "0" at bounding box center [1356, 303] width 117 height 25
type input "5"
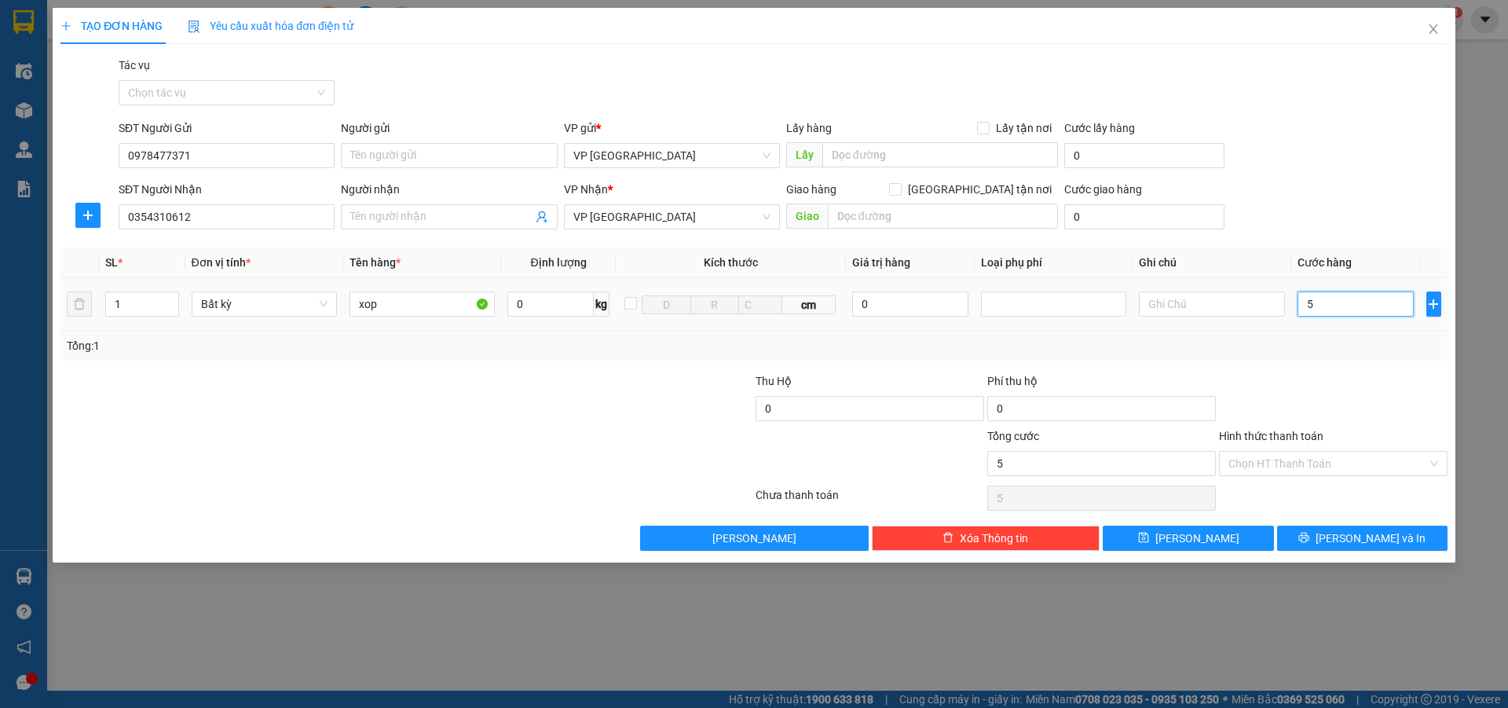
type input "50"
type input "500"
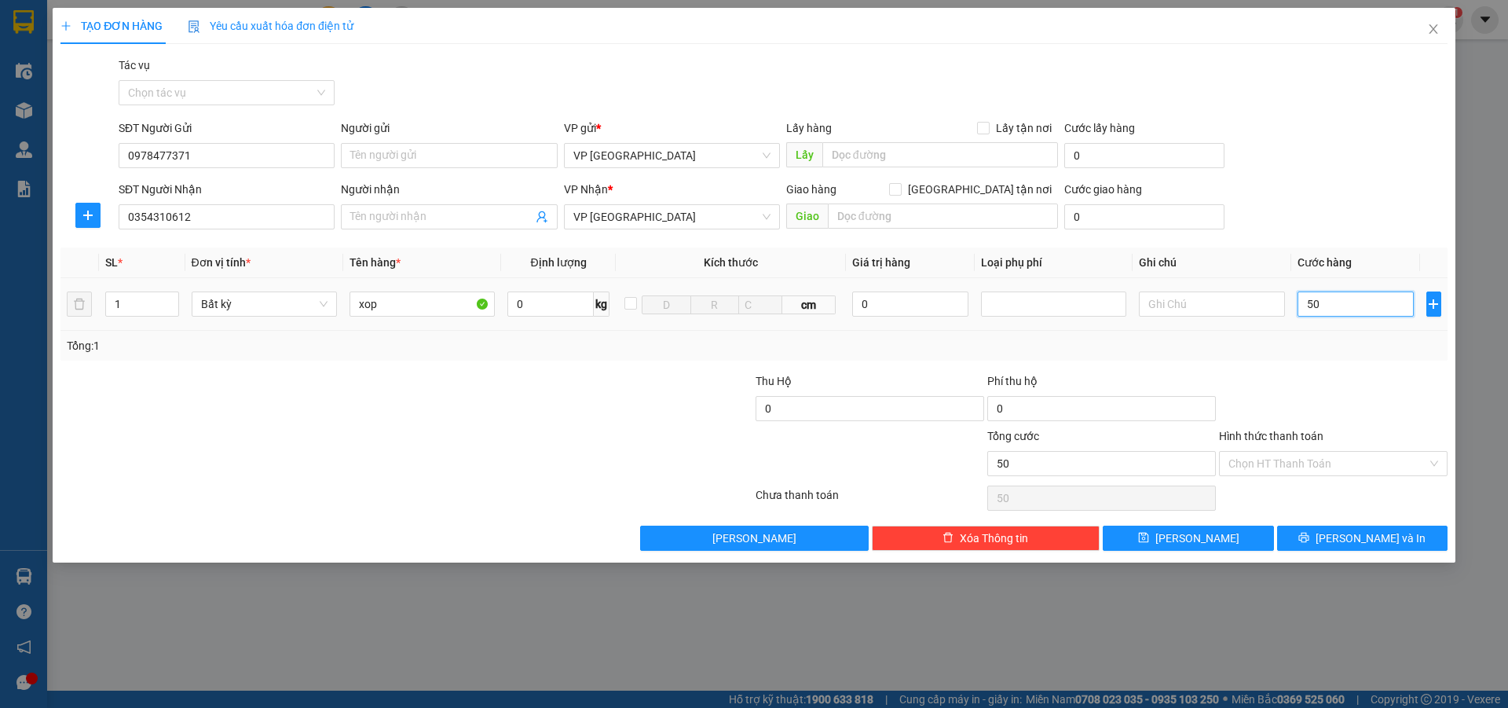
type input "500"
type input "5.000"
type input "50.000"
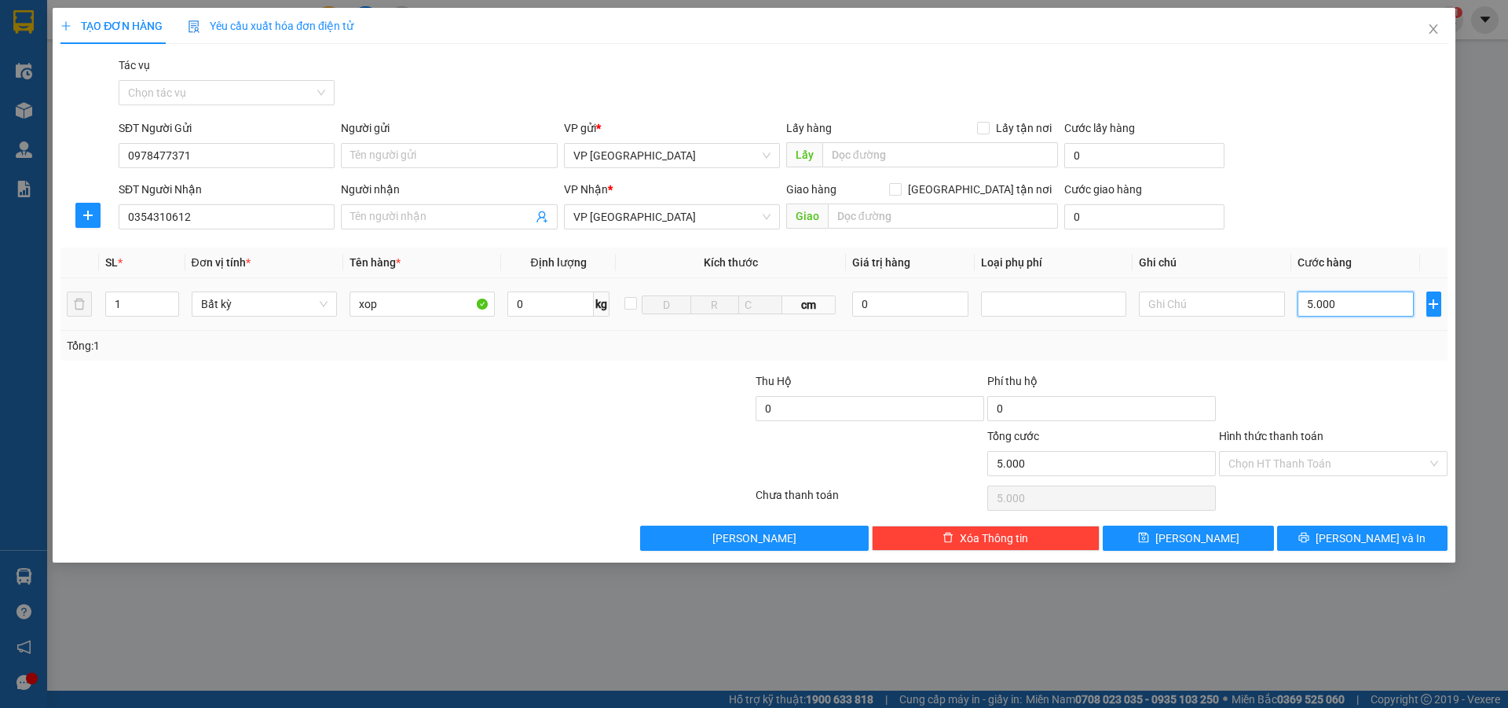
type input "50.000"
click at [1273, 464] on input "Hình thức thanh toán" at bounding box center [1327, 464] width 199 height 24
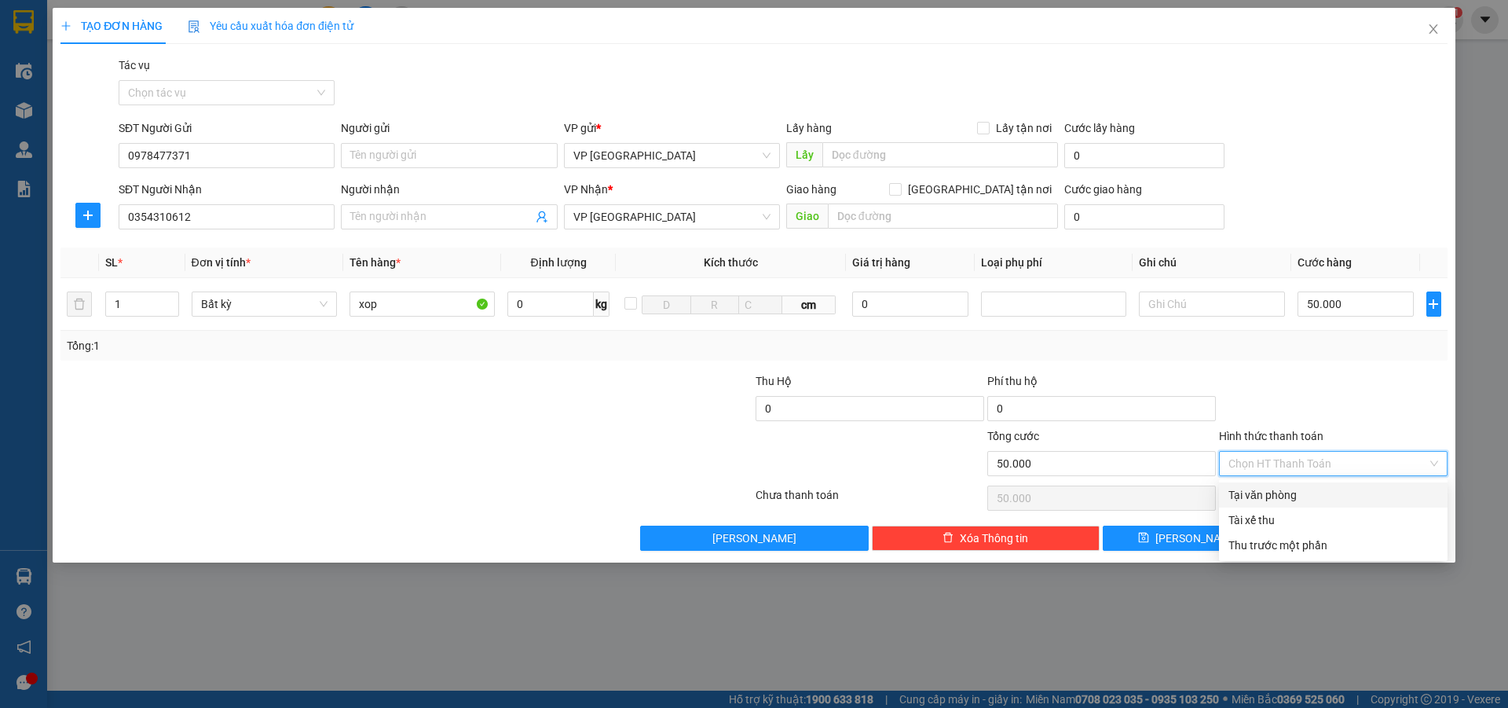
click at [1274, 492] on div "Tại văn phòng" at bounding box center [1333, 494] width 210 height 17
type input "0"
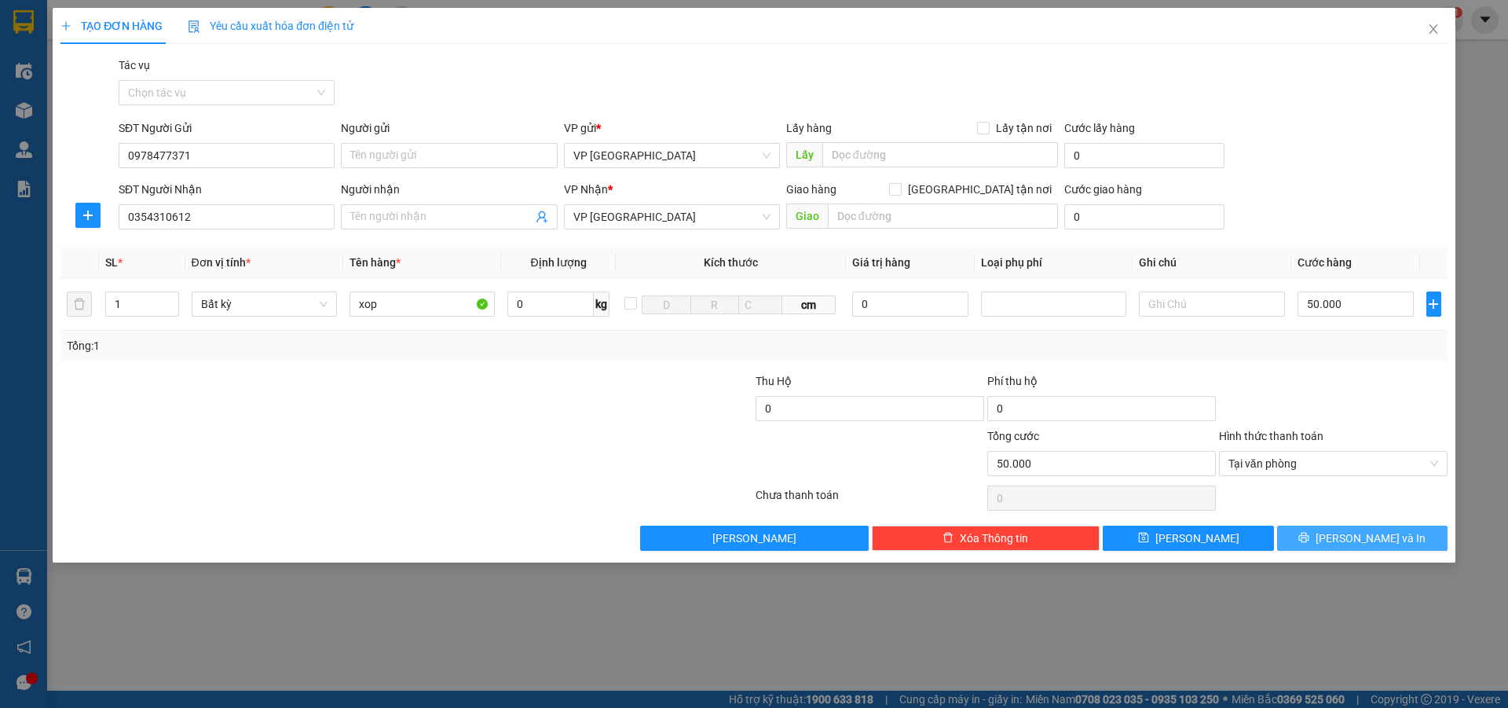
click at [1345, 537] on button "[PERSON_NAME] và In" at bounding box center [1362, 537] width 170 height 25
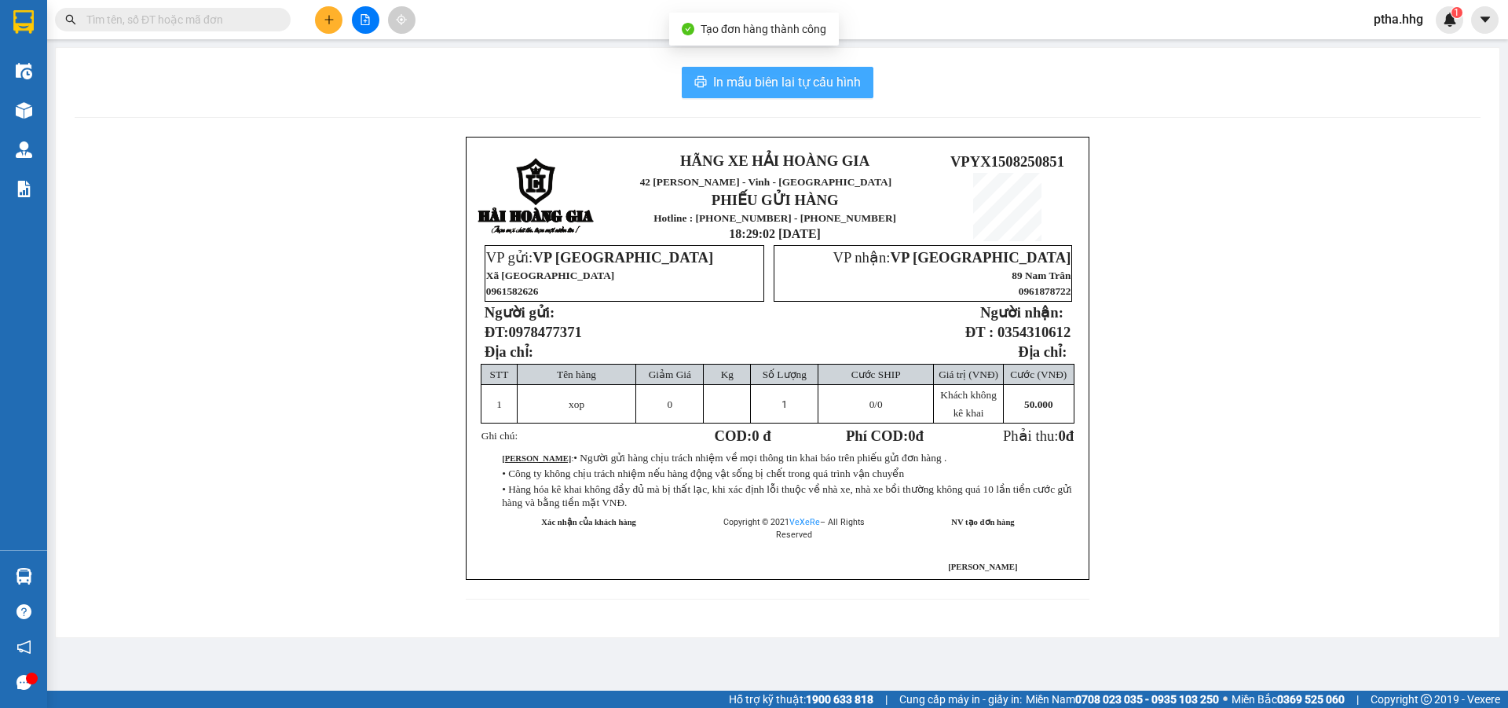
click at [801, 78] on span "In mẫu biên lai tự cấu hình" at bounding box center [787, 82] width 148 height 20
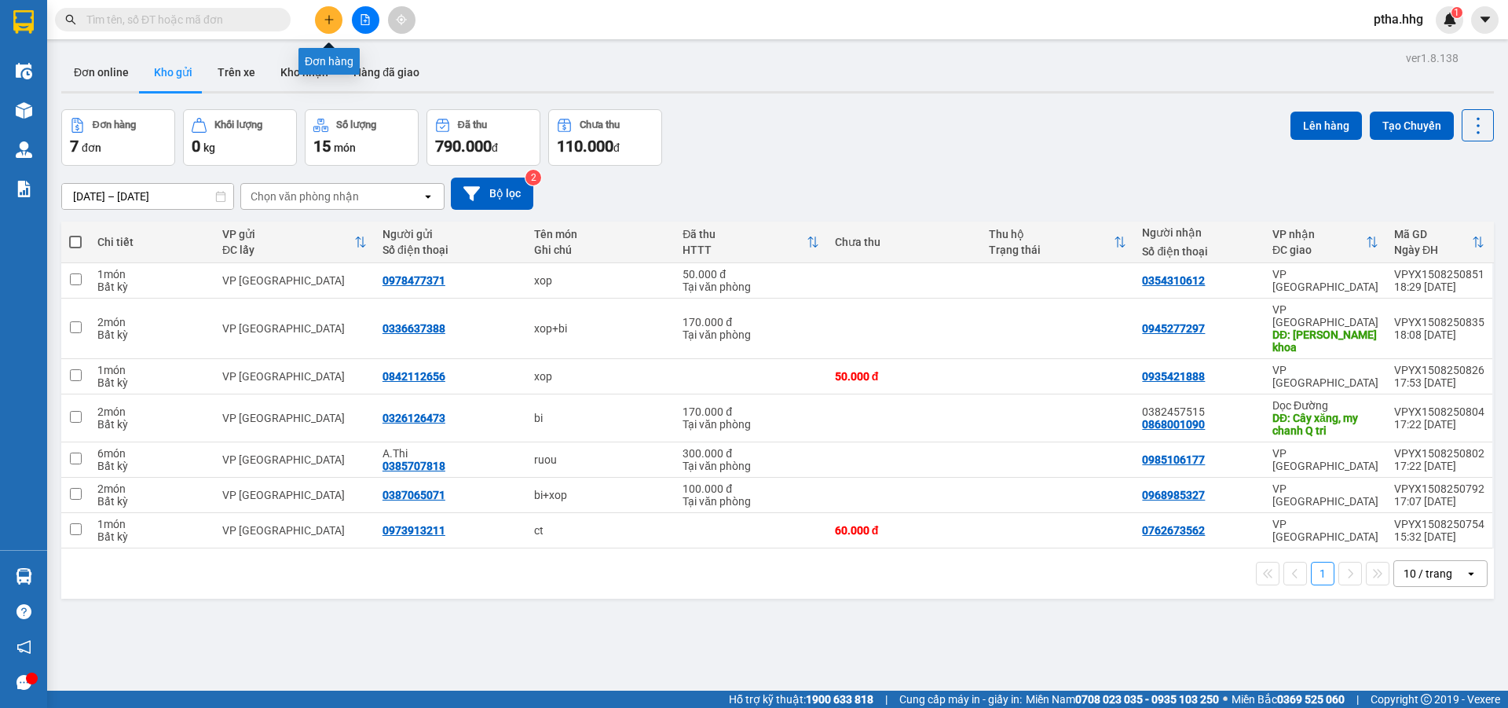
click at [330, 17] on icon "plus" at bounding box center [329, 19] width 11 height 11
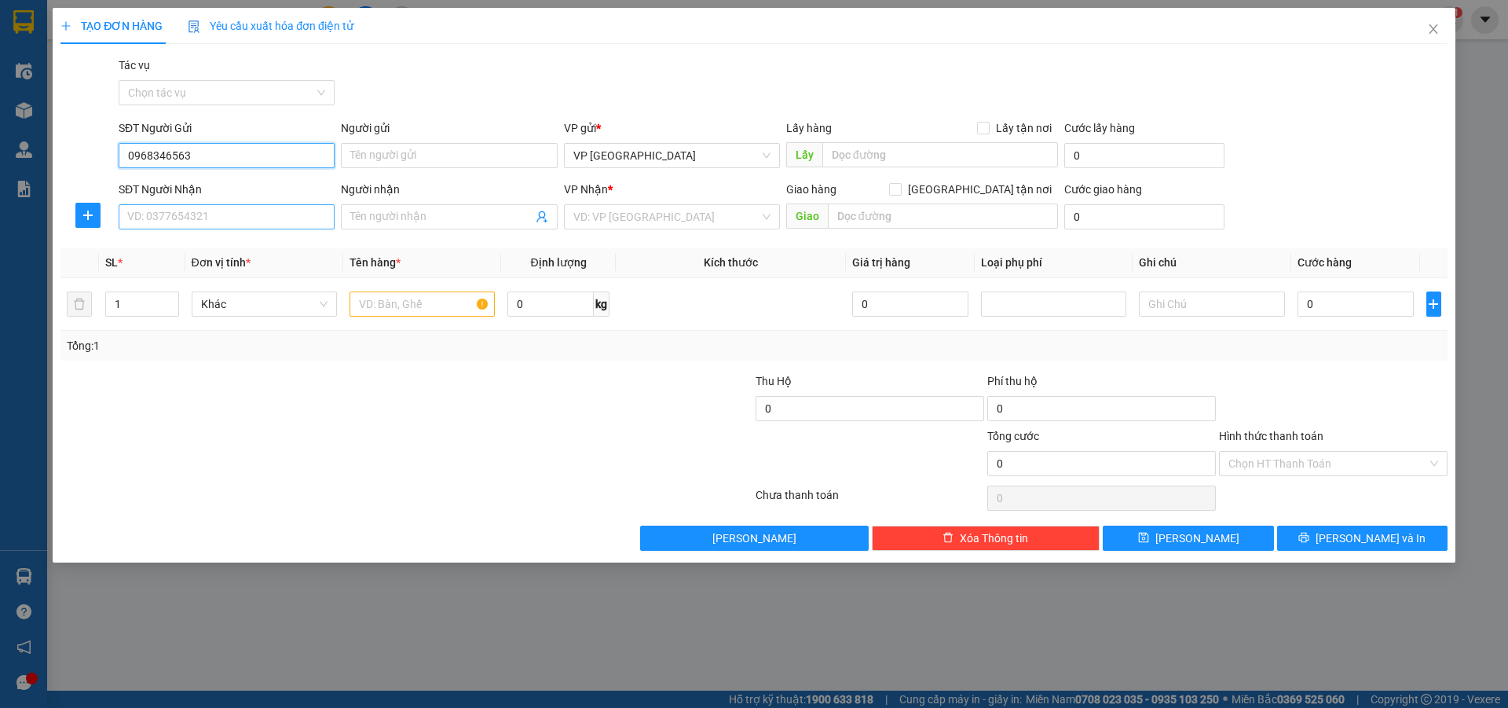
type input "0968346563"
click at [189, 218] on input "SĐT Người Nhận" at bounding box center [227, 216] width 216 height 25
type input "0979538978"
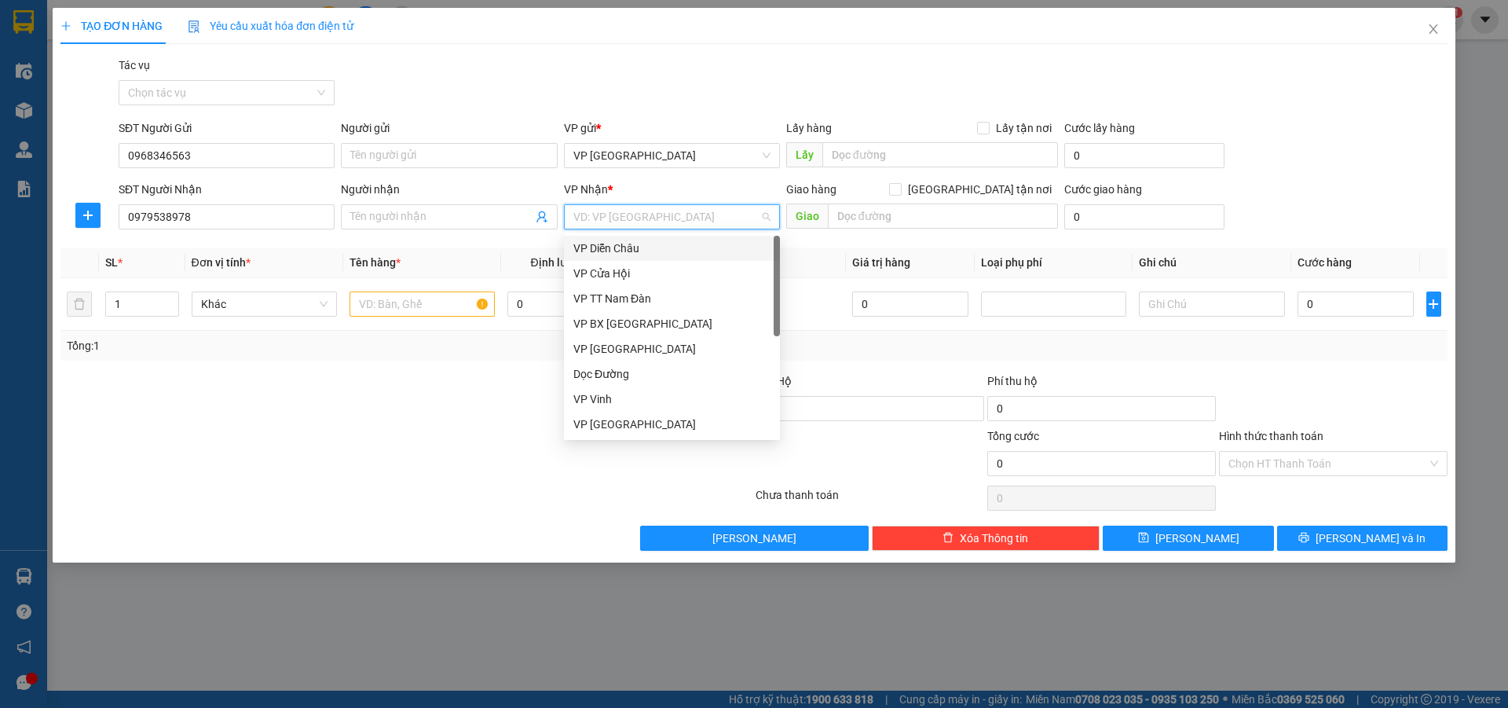
click at [591, 216] on input "search" at bounding box center [666, 217] width 186 height 24
click at [602, 423] on div "VP [GEOGRAPHIC_DATA]" at bounding box center [671, 424] width 197 height 17
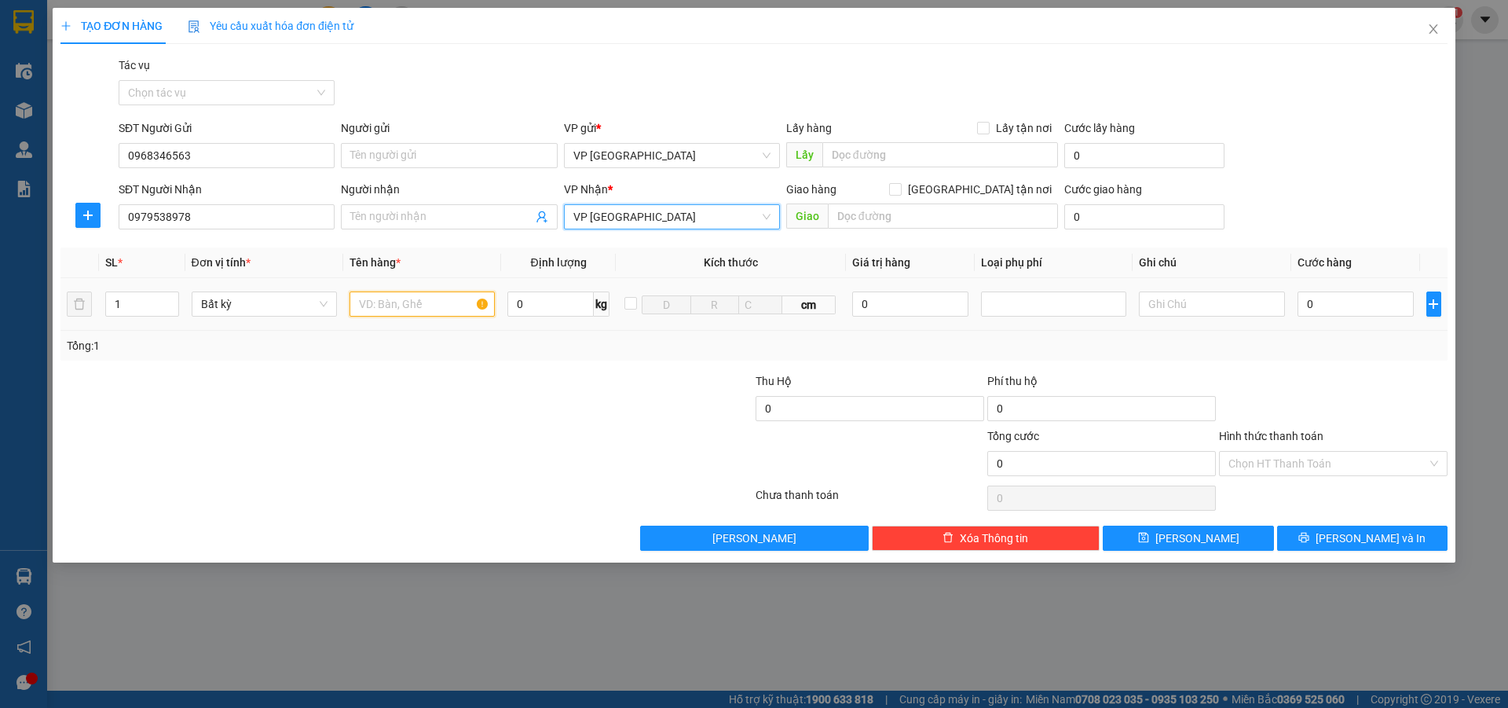
click at [392, 306] on input "text" at bounding box center [422, 303] width 145 height 25
type input "bi"
click at [1330, 302] on input "0" at bounding box center [1356, 303] width 117 height 25
click at [1280, 463] on input "Hình thức thanh toán" at bounding box center [1327, 464] width 199 height 24
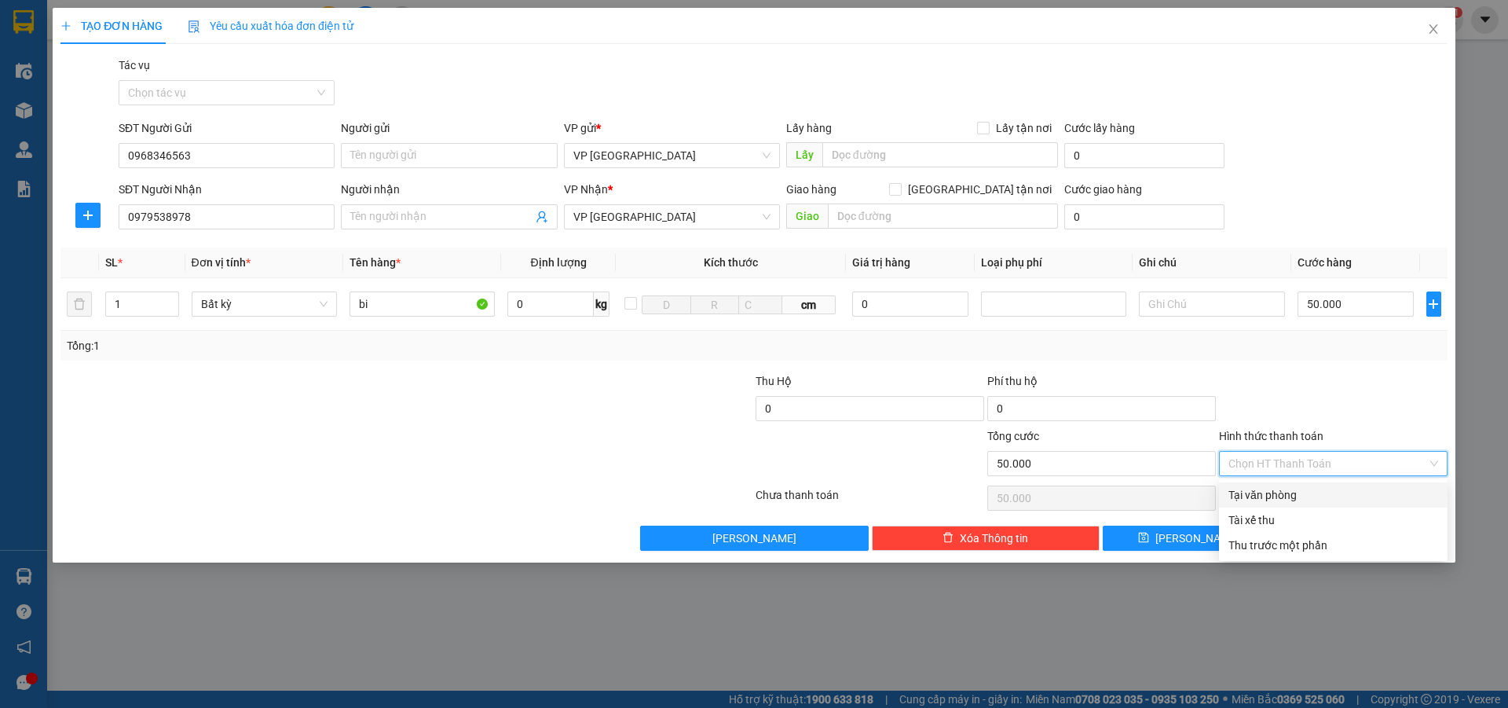
click at [1282, 492] on div "Tại văn phòng" at bounding box center [1333, 494] width 210 height 17
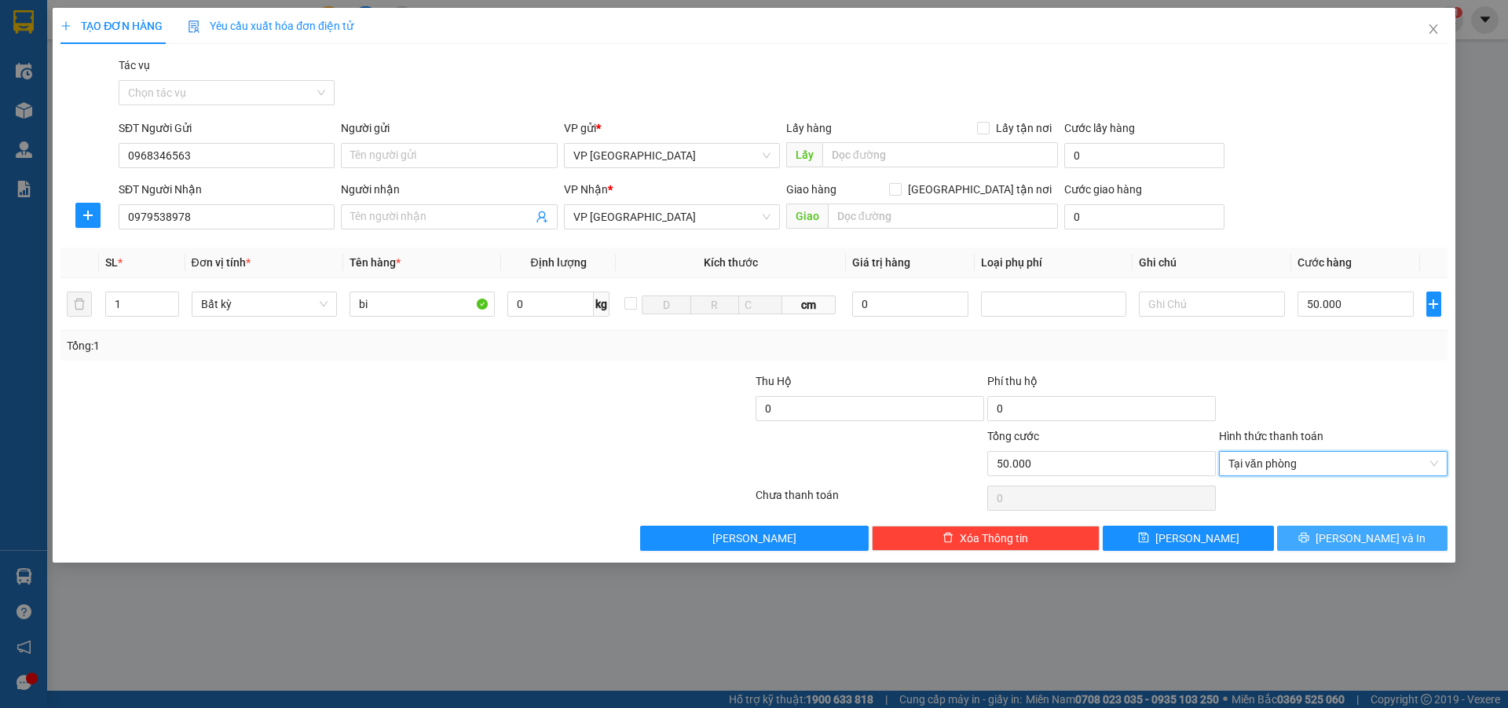
click at [1309, 533] on icon "printer" at bounding box center [1304, 538] width 10 height 10
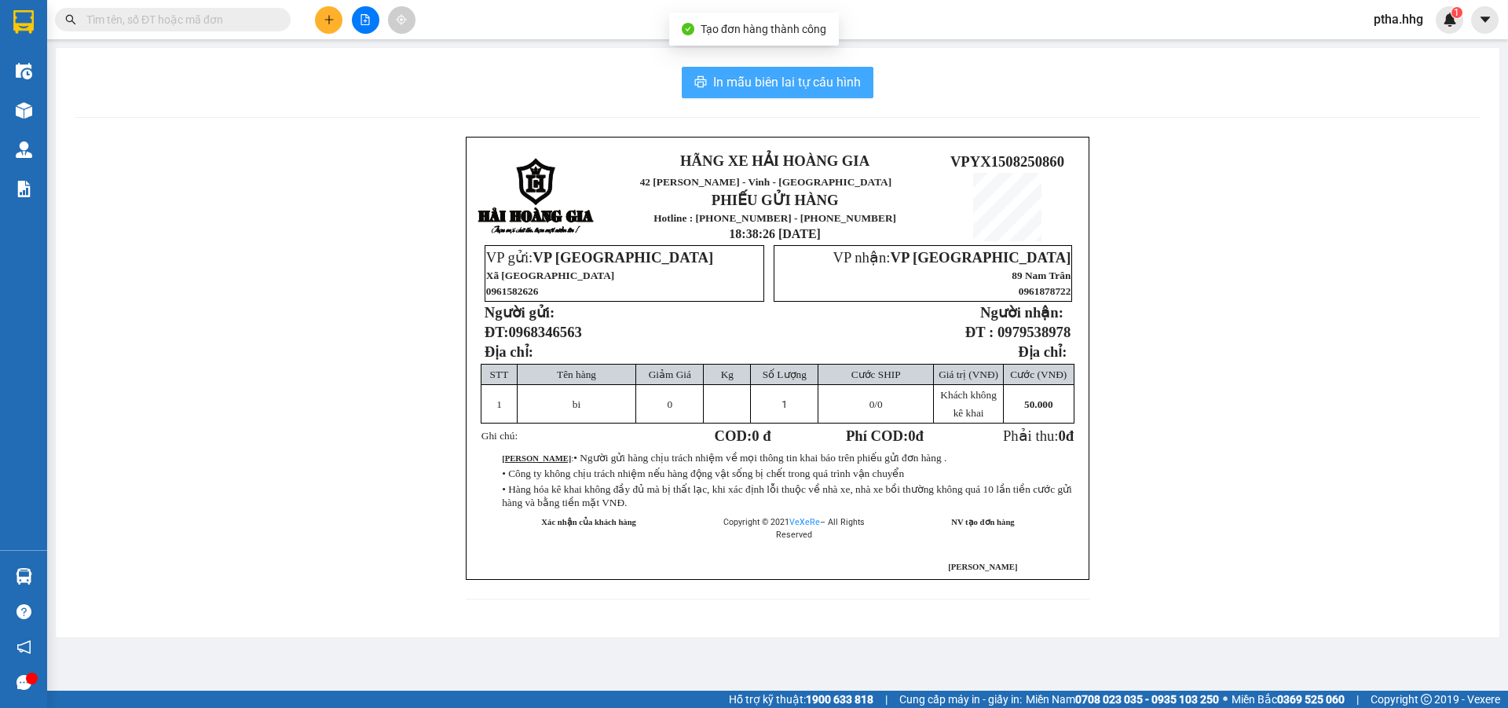
drag, startPoint x: 811, startPoint y: 76, endPoint x: 844, endPoint y: 145, distance: 76.6
click at [811, 77] on span "In mẫu biên lai tự cấu hình" at bounding box center [787, 82] width 148 height 20
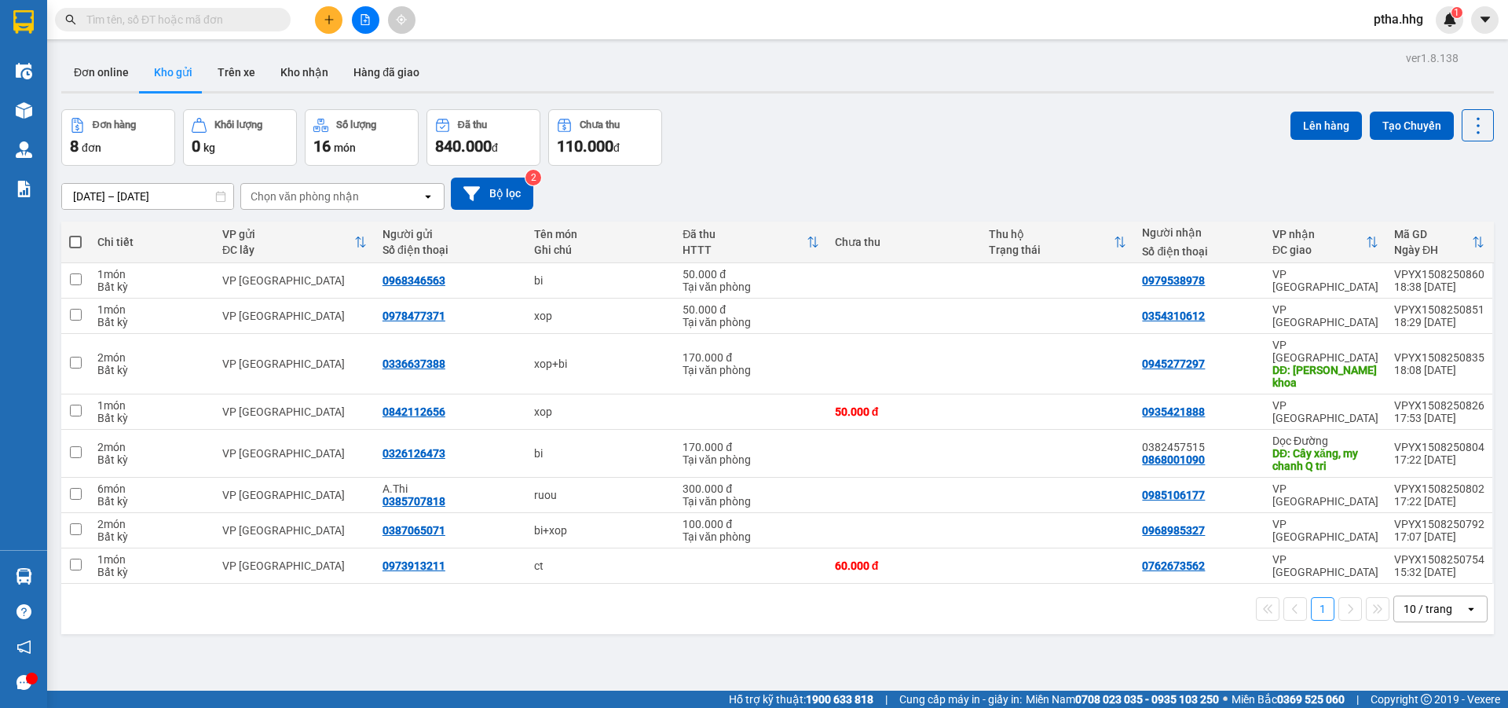
click at [1397, 20] on span "ptha.hhg" at bounding box center [1398, 19] width 75 height 20
click at [1396, 49] on span "Đăng xuất" at bounding box center [1418, 48] width 66 height 17
